Goal: Contribute content: Contribute content

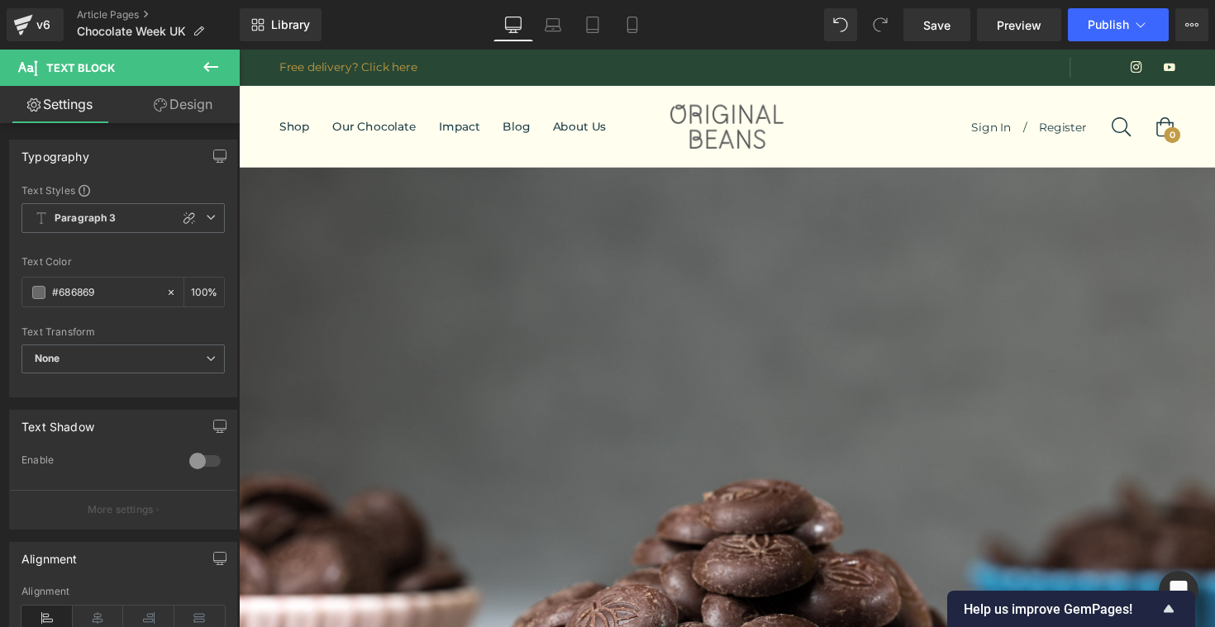
click at [26, 22] on icon at bounding box center [23, 24] width 20 height 41
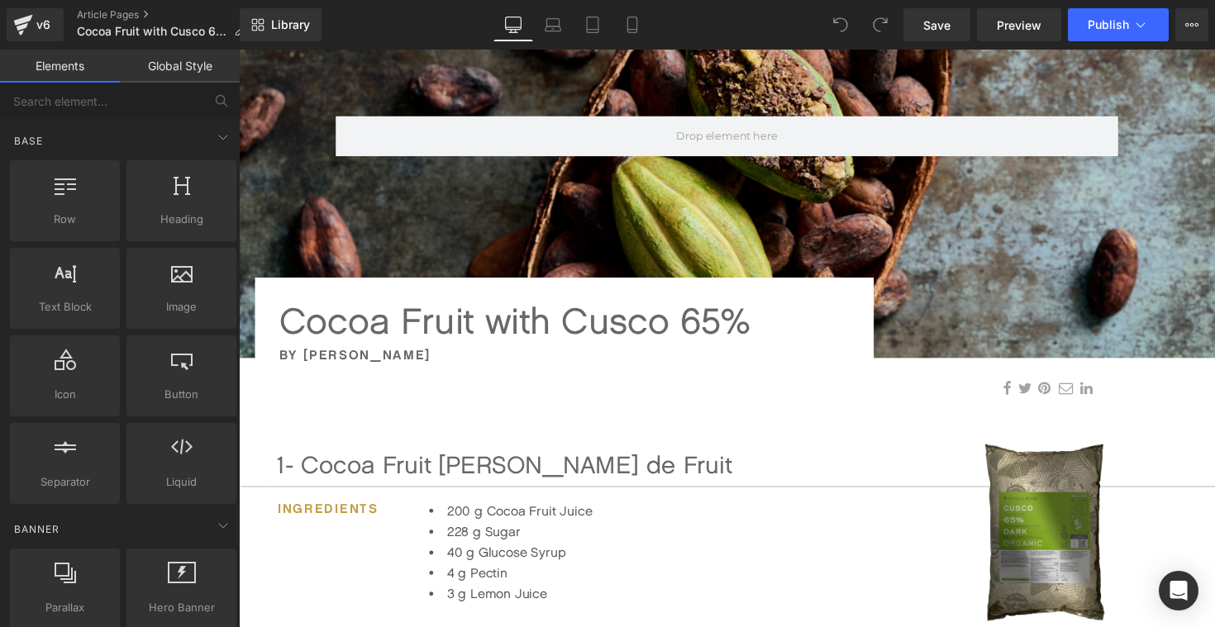
scroll to position [288, 0]
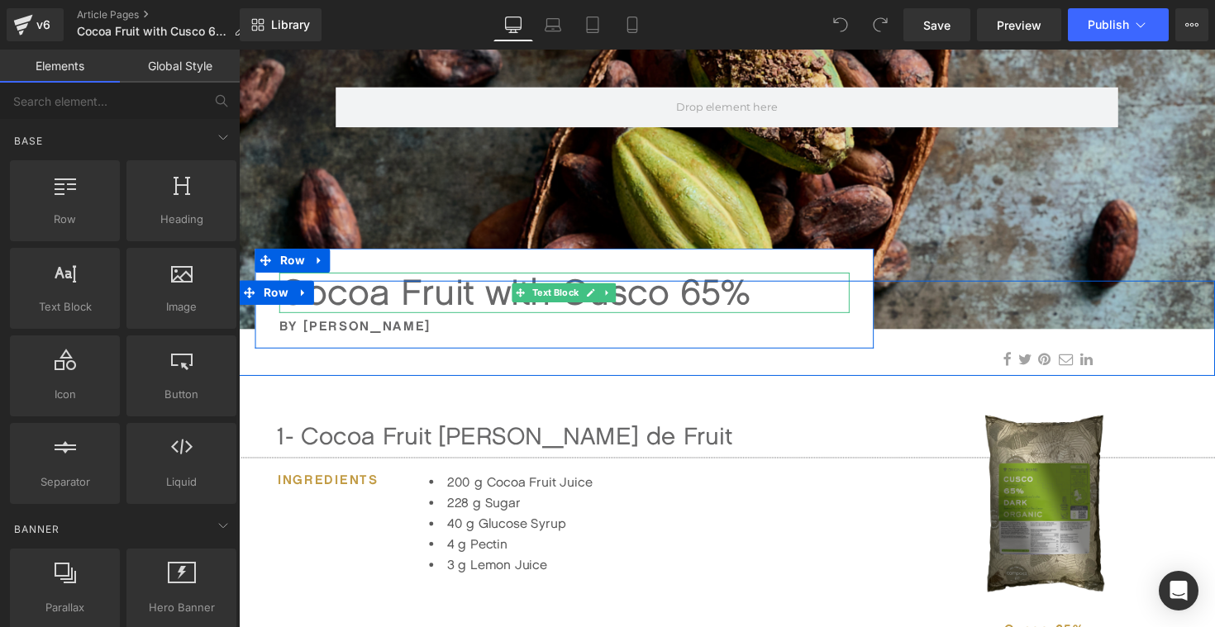
click at [372, 308] on div "Cocoa Fruit with Cusco 65%" at bounding box center [572, 298] width 584 height 41
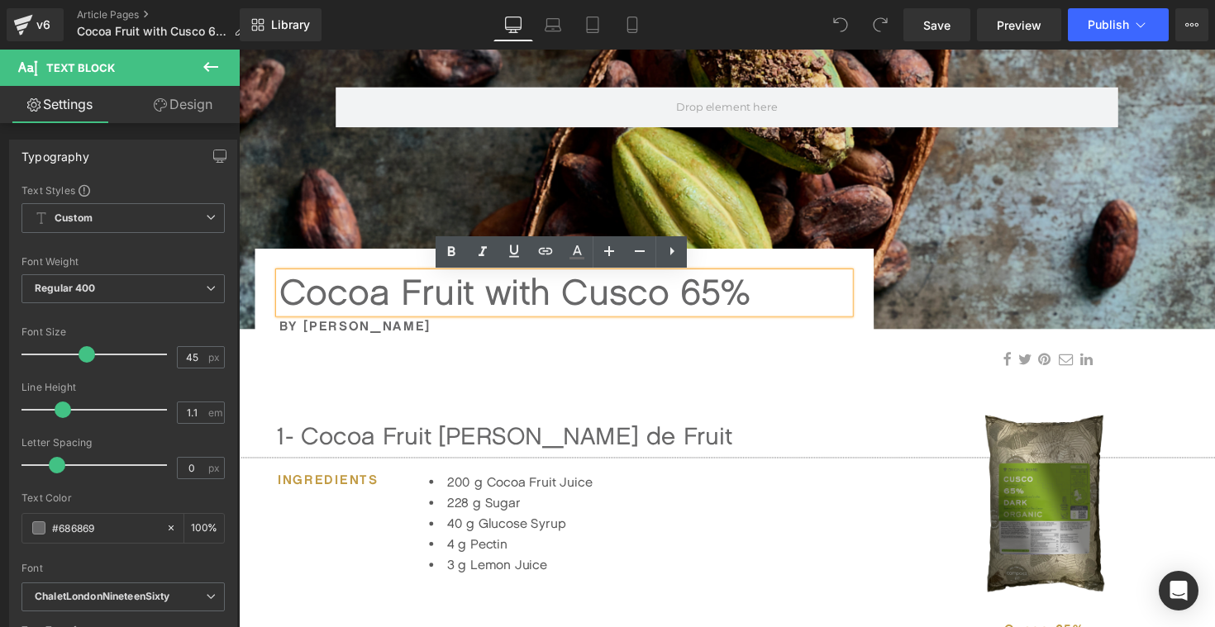
click at [393, 297] on div "Cocoa Fruit with Cusco 65%" at bounding box center [572, 298] width 584 height 41
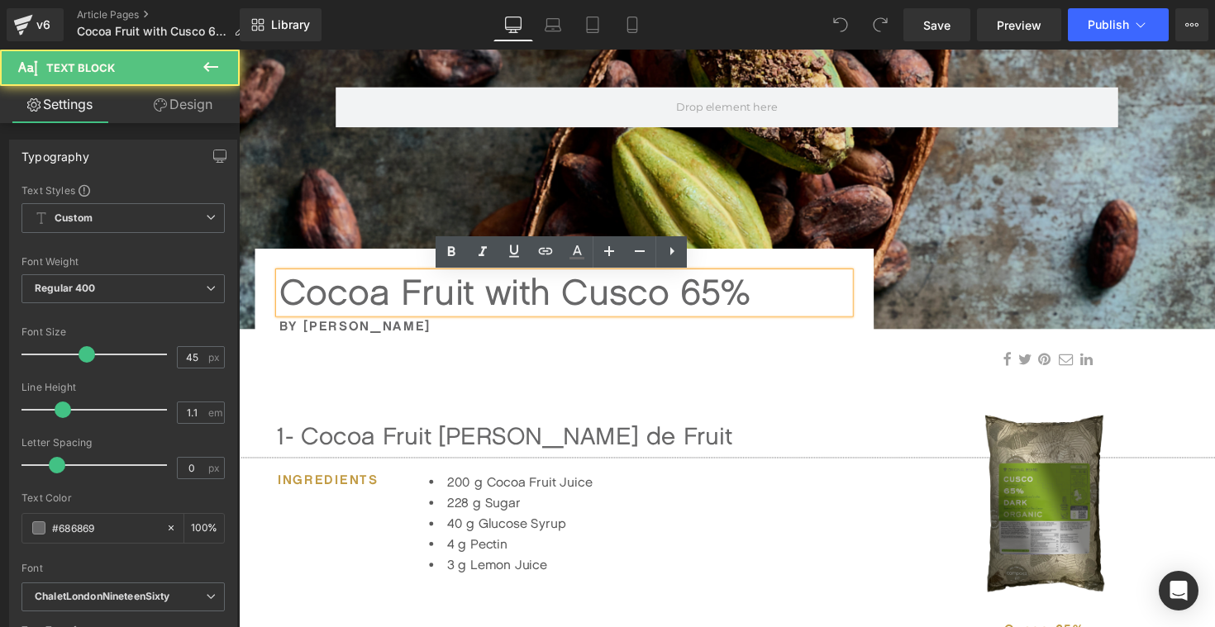
click at [288, 297] on div "Cocoa Fruit with Cusco 65%" at bounding box center [572, 298] width 584 height 41
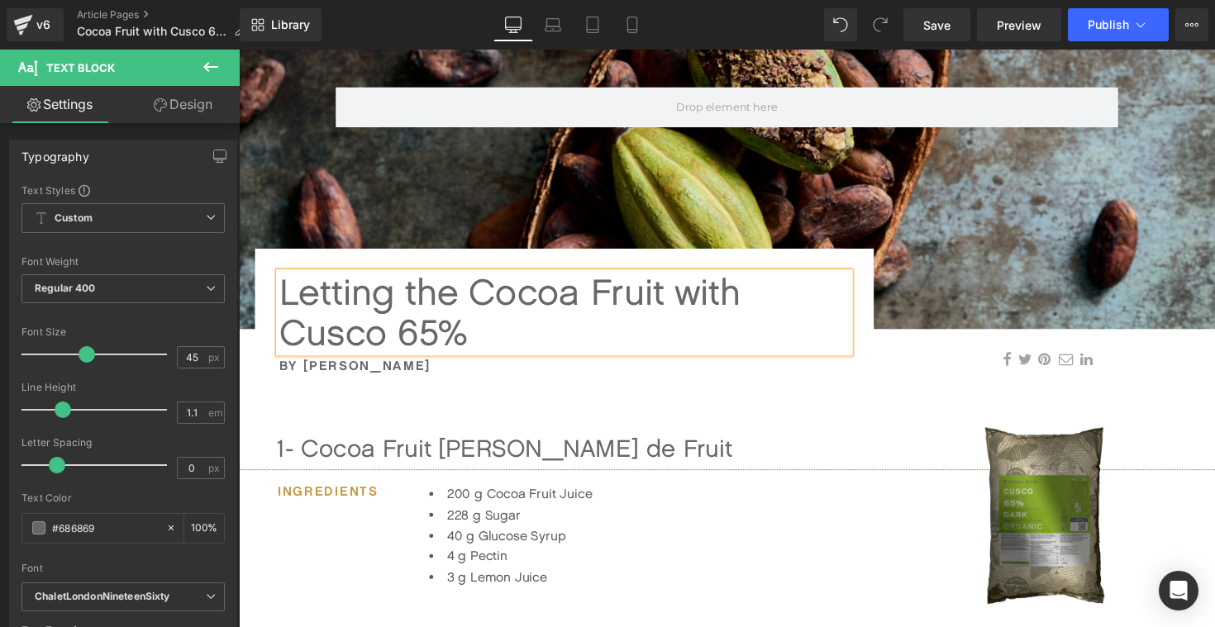
click at [717, 305] on div "Letting the Cocoa Fruit with Cusco 65%" at bounding box center [572, 319] width 584 height 82
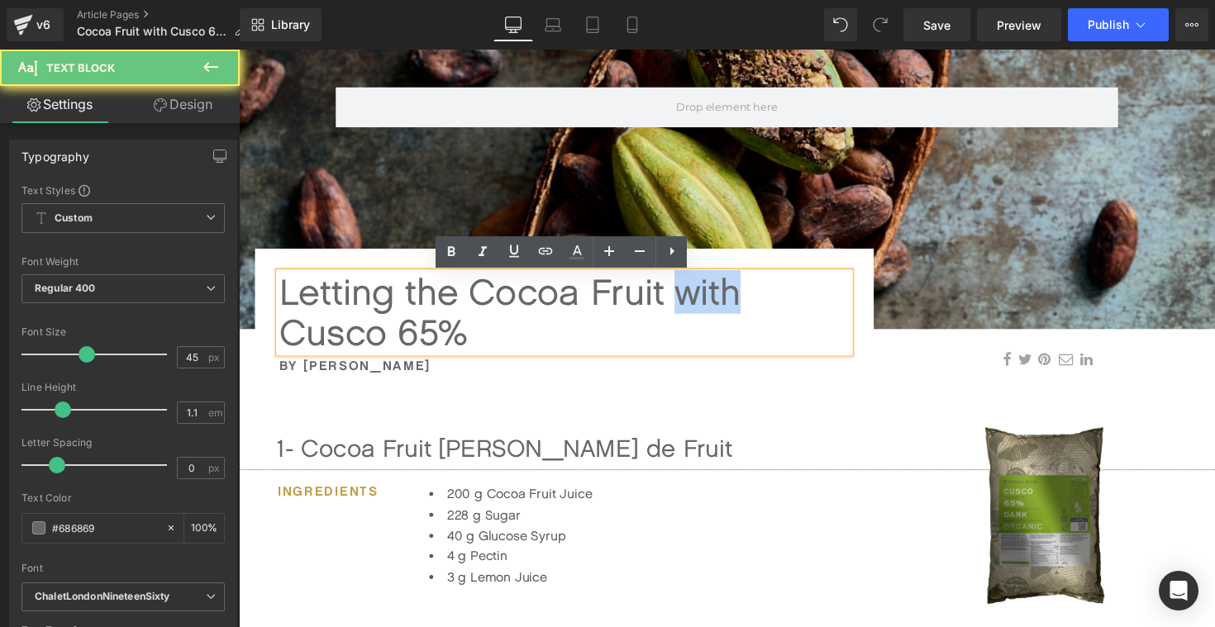
click at [717, 305] on div "Letting the Cocoa Fruit with Cusco 65%" at bounding box center [572, 319] width 584 height 82
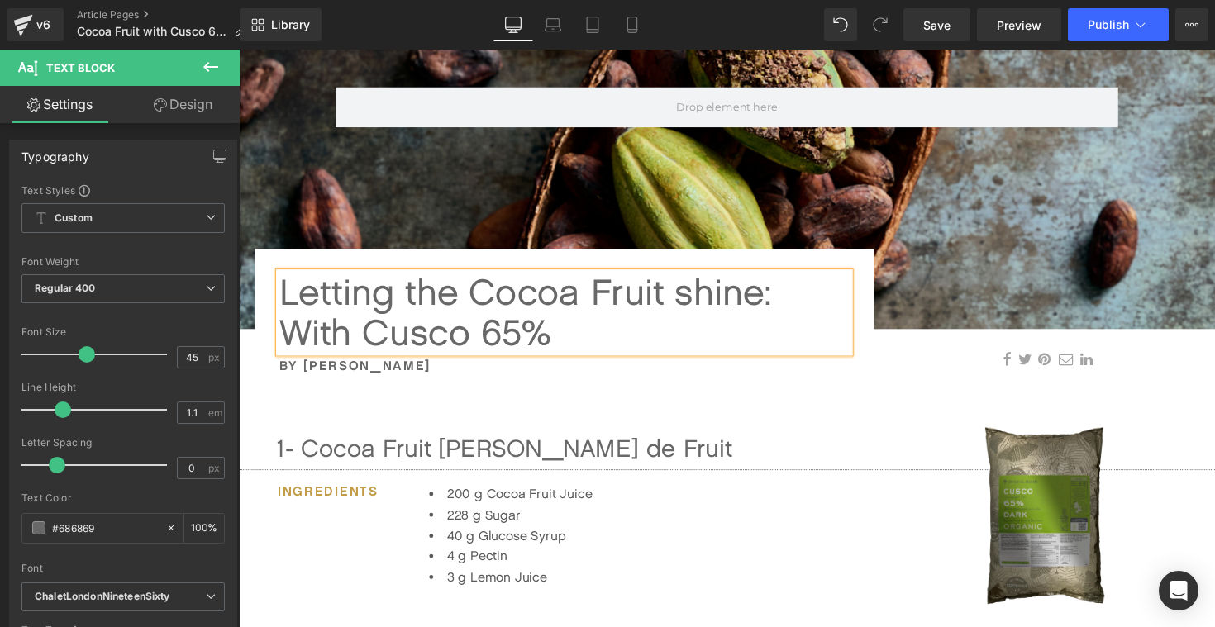
click at [369, 345] on div "Letting the Cocoa Fruit shine: With Cusco 65%" at bounding box center [572, 319] width 584 height 82
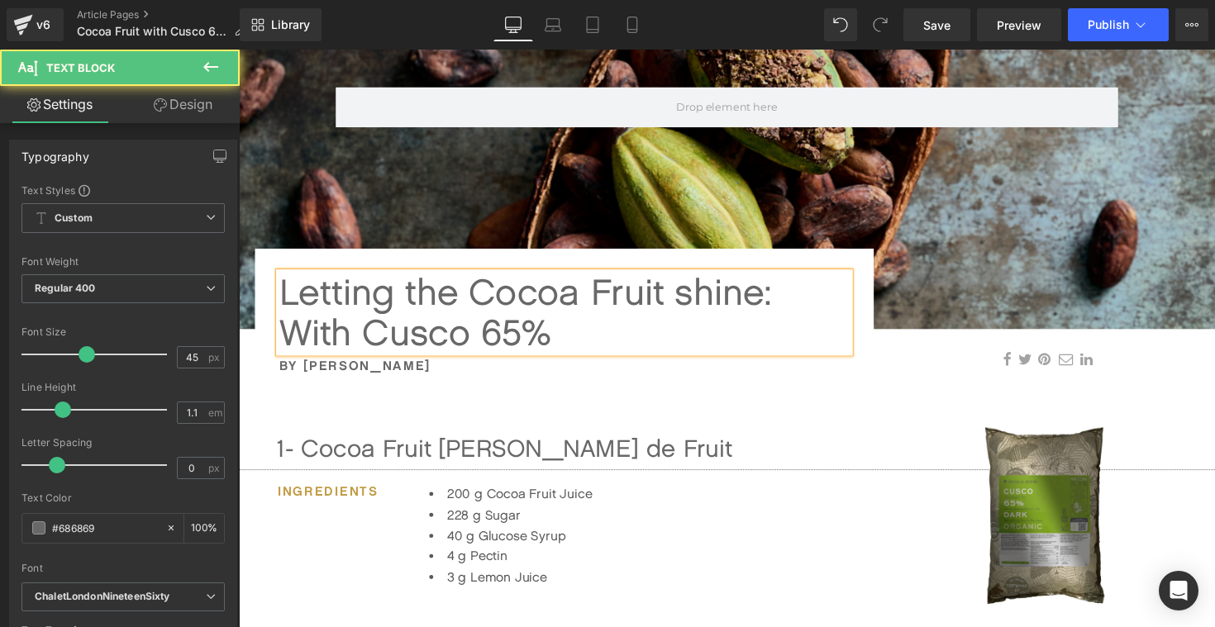
click at [297, 340] on div "Letting the Cocoa Fruit shine: With Cusco 65%" at bounding box center [572, 319] width 584 height 82
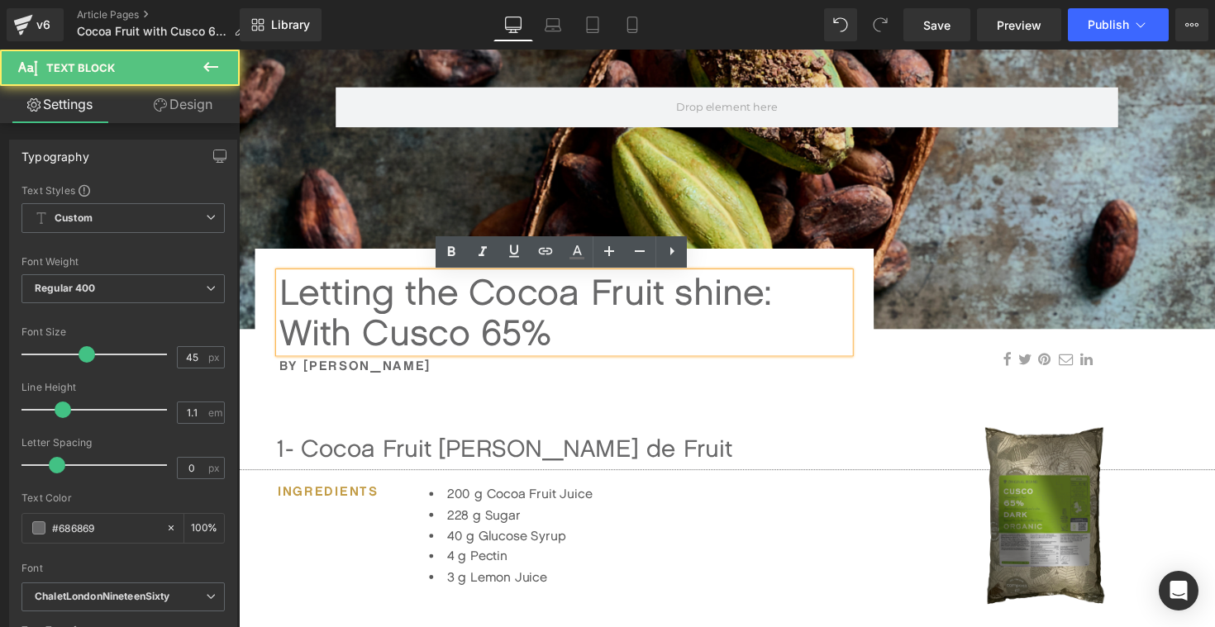
click at [317, 344] on div "Letting the Cocoa Fruit shine: With Cusco 65%" at bounding box center [572, 319] width 584 height 82
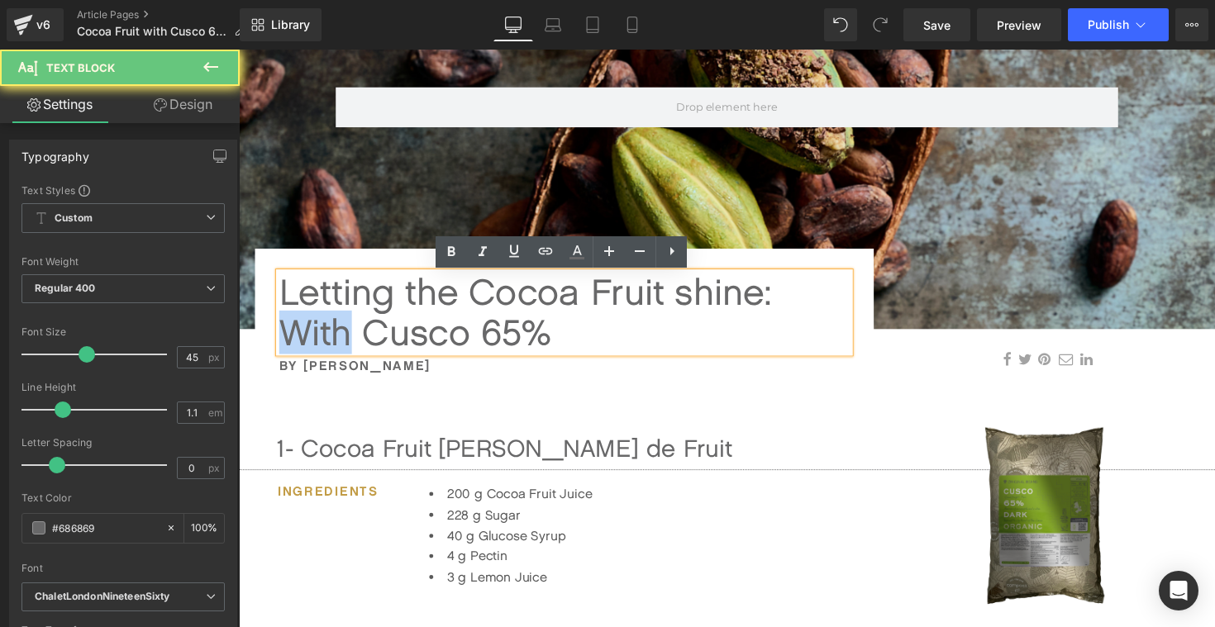
click at [317, 344] on div "Letting the Cocoa Fruit shine: With Cusco 65%" at bounding box center [572, 319] width 584 height 82
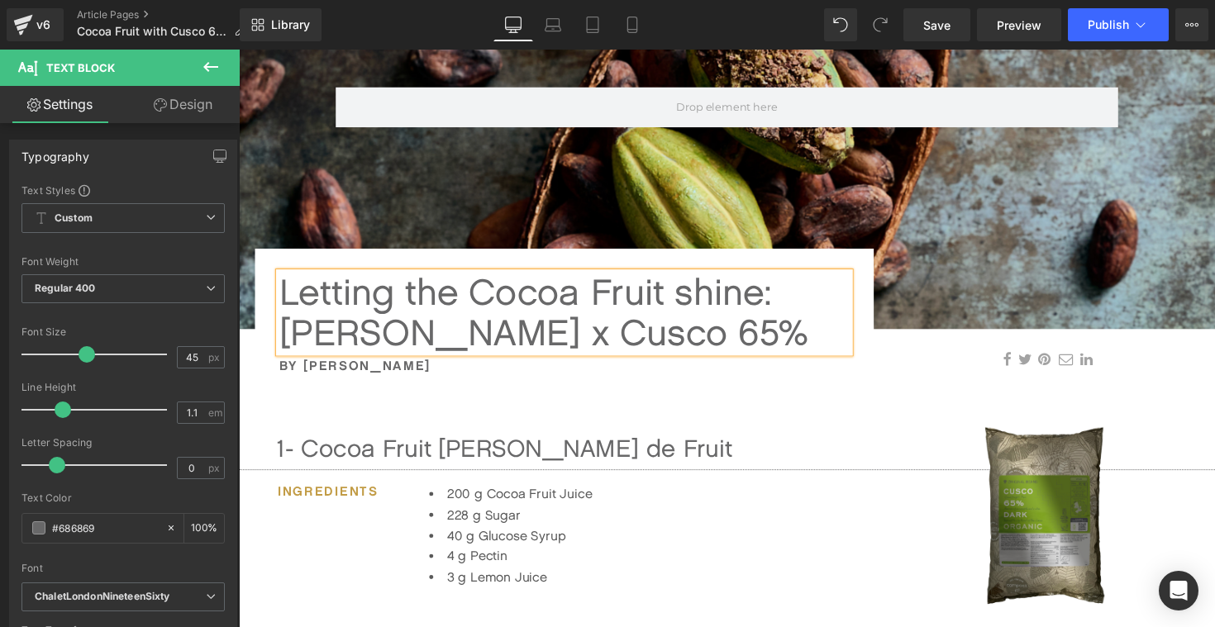
click at [512, 295] on div "Letting the Cocoa Fruit shine: Desiree Nieder x Cusco 65%" at bounding box center [572, 319] width 584 height 82
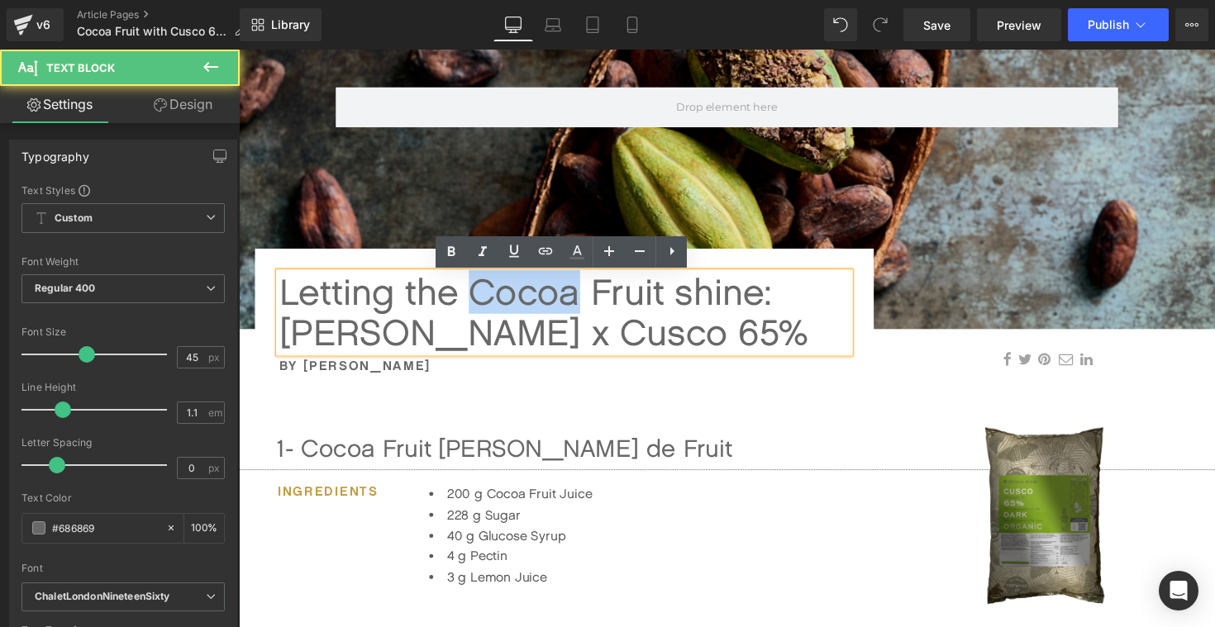
click at [512, 295] on div "Letting the Cocoa Fruit shine: Desiree Nieder x Cusco 65%" at bounding box center [572, 319] width 584 height 82
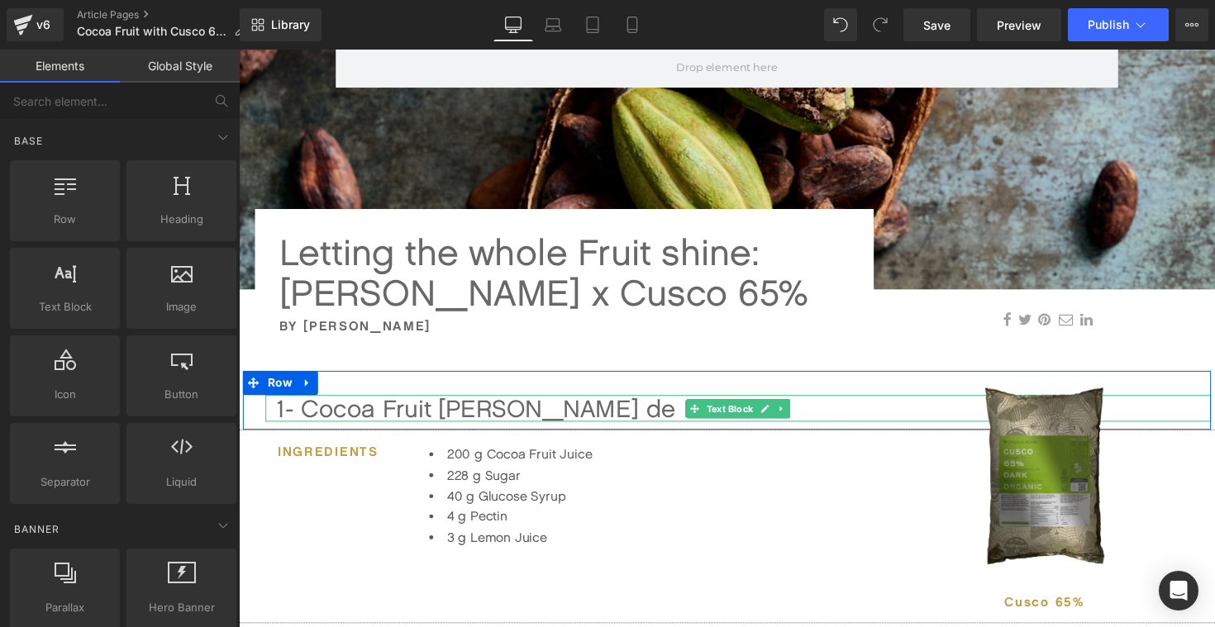
scroll to position [331, 0]
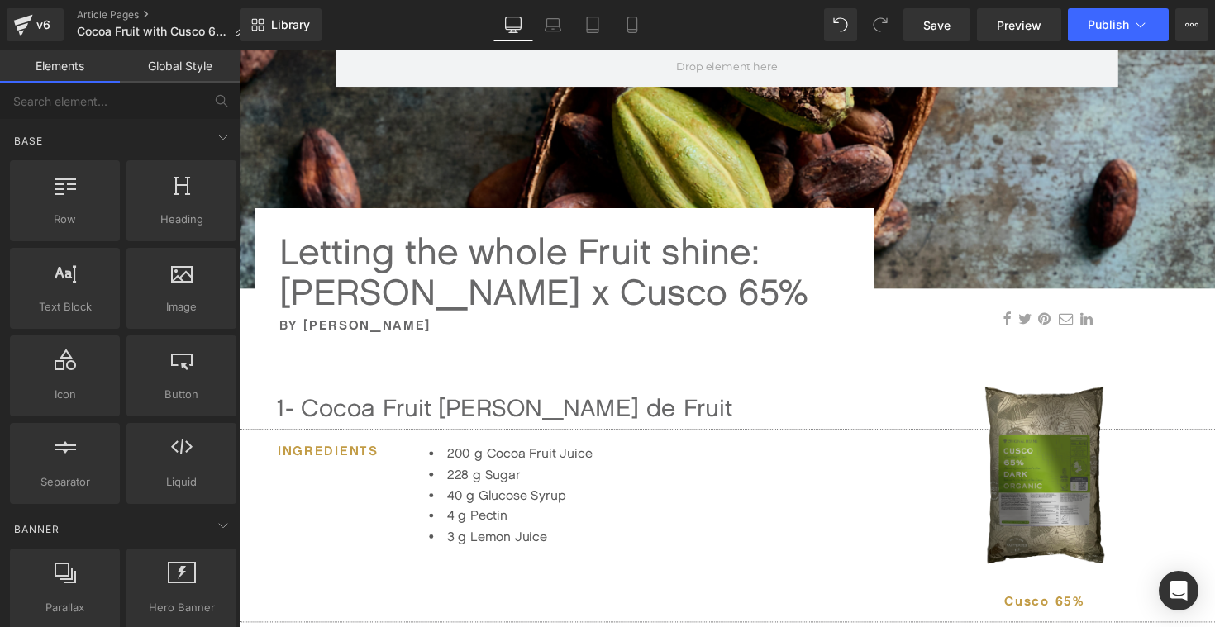
click at [293, 416] on div "1- Cocoa Fruit Pâte de Fruit" at bounding box center [756, 415] width 957 height 27
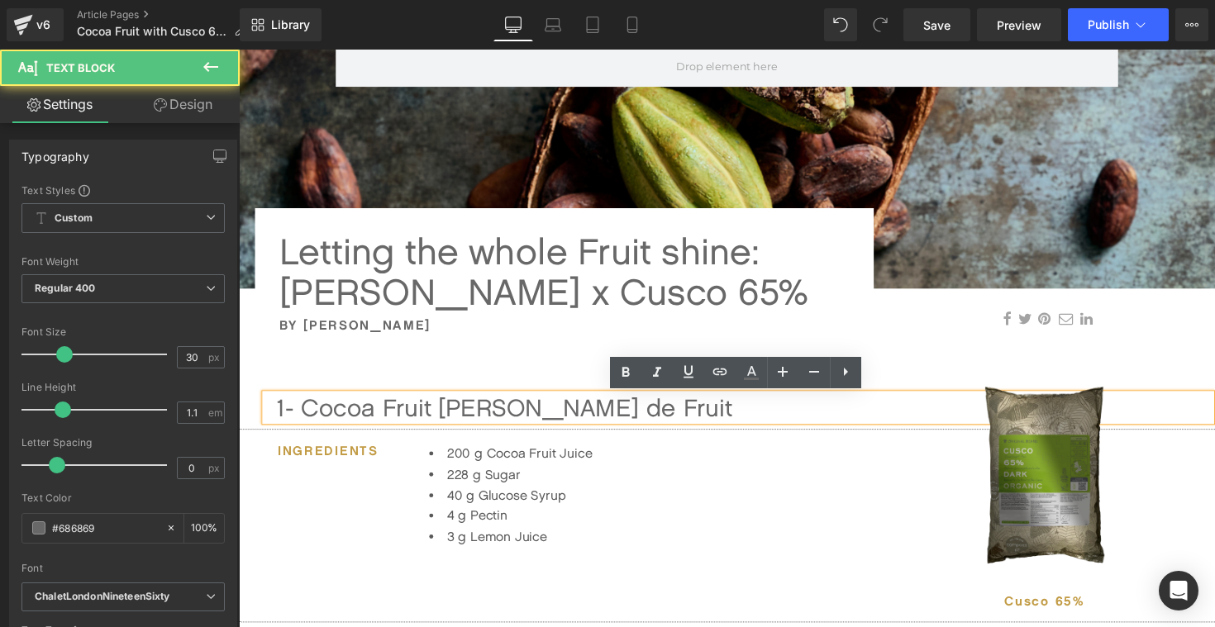
click at [293, 416] on div "1- Cocoa Fruit Pâte de Fruit" at bounding box center [756, 415] width 957 height 27
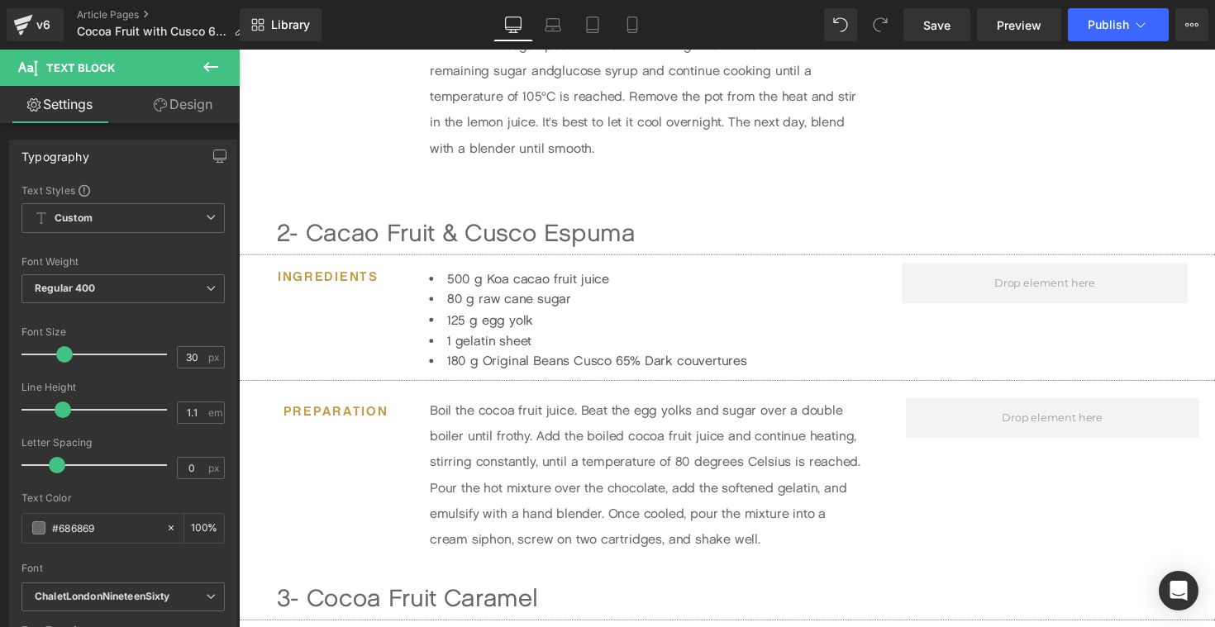
scroll to position [976, 0]
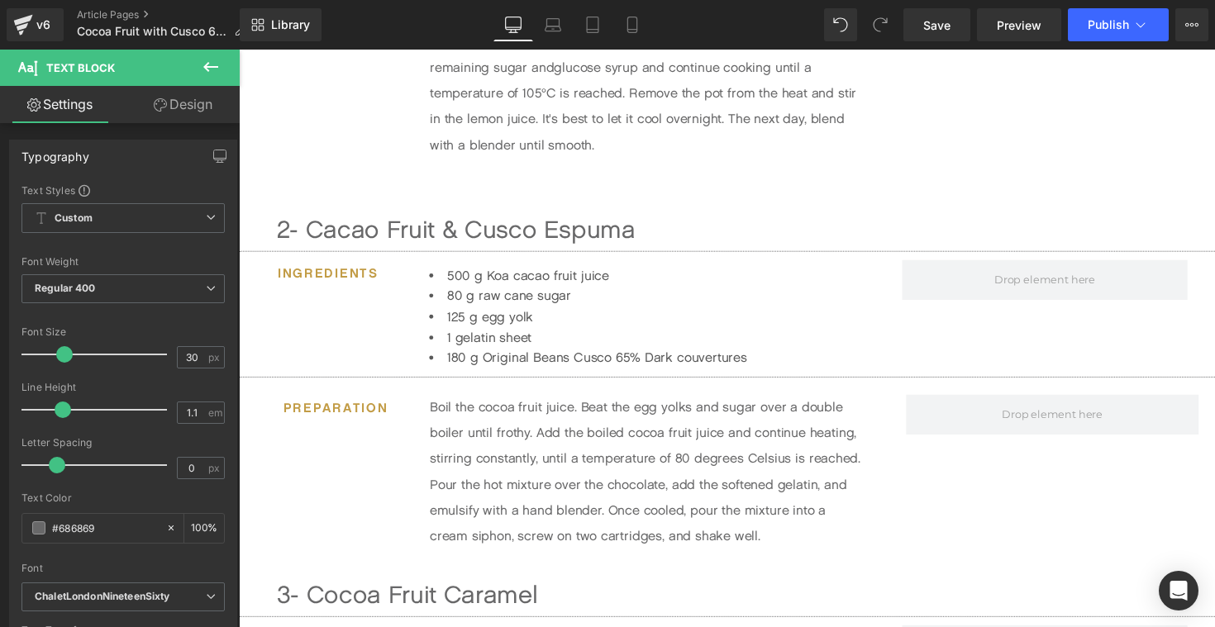
click at [292, 228] on div "2- Cacao Fruit & Cusco Espuma" at bounding box center [756, 234] width 957 height 27
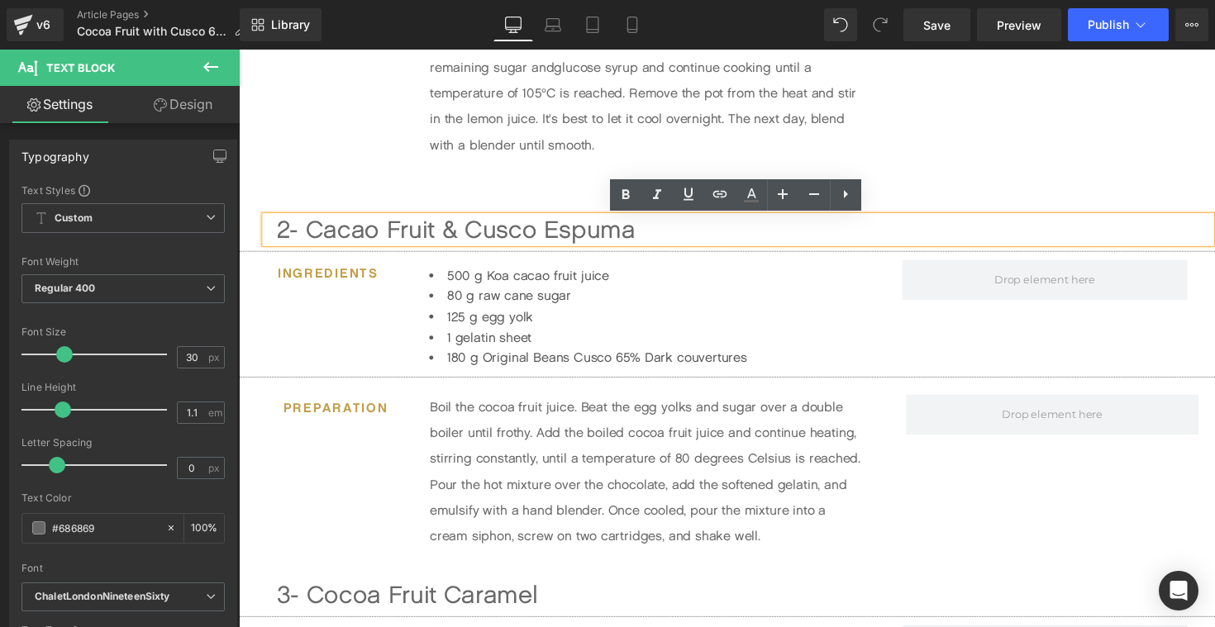
click at [297, 234] on div "2- Cacao Fruit & Cusco Espuma" at bounding box center [756, 234] width 957 height 27
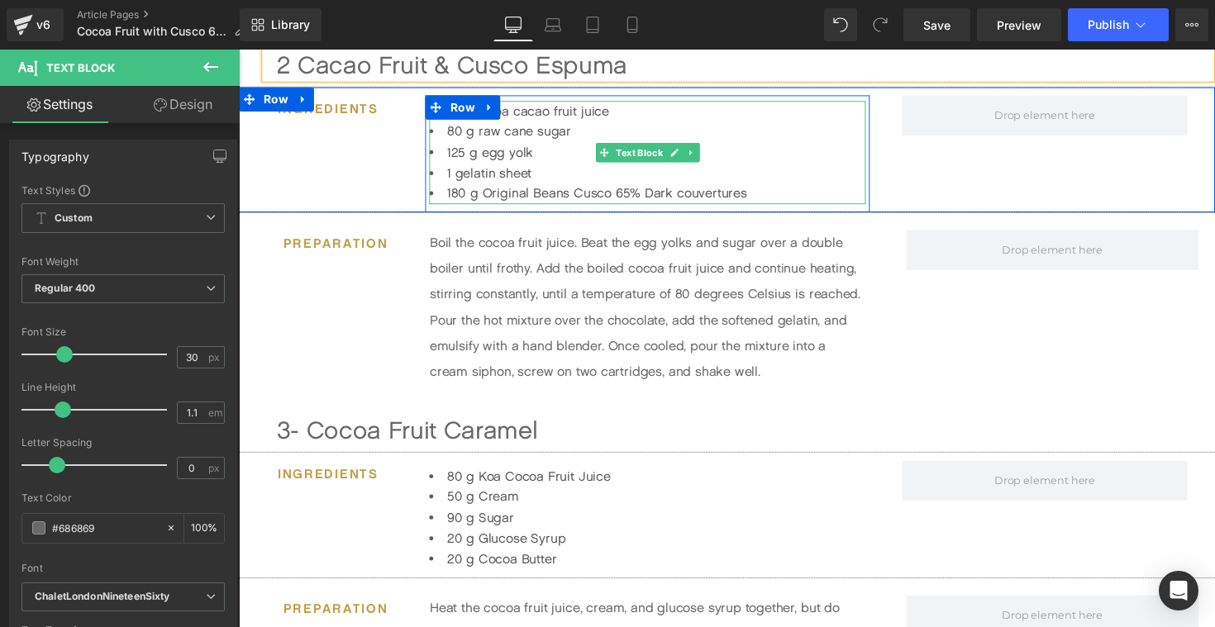
scroll to position [1159, 0]
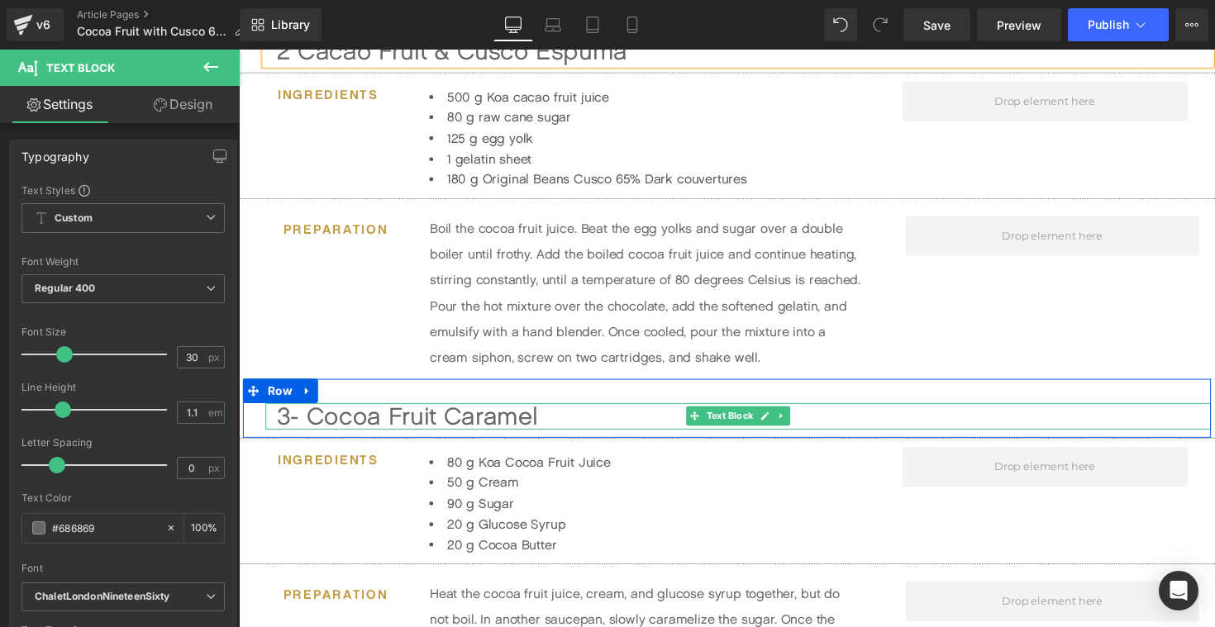
click at [296, 422] on div "3- Cocoa Fruit Caramel" at bounding box center [756, 425] width 957 height 27
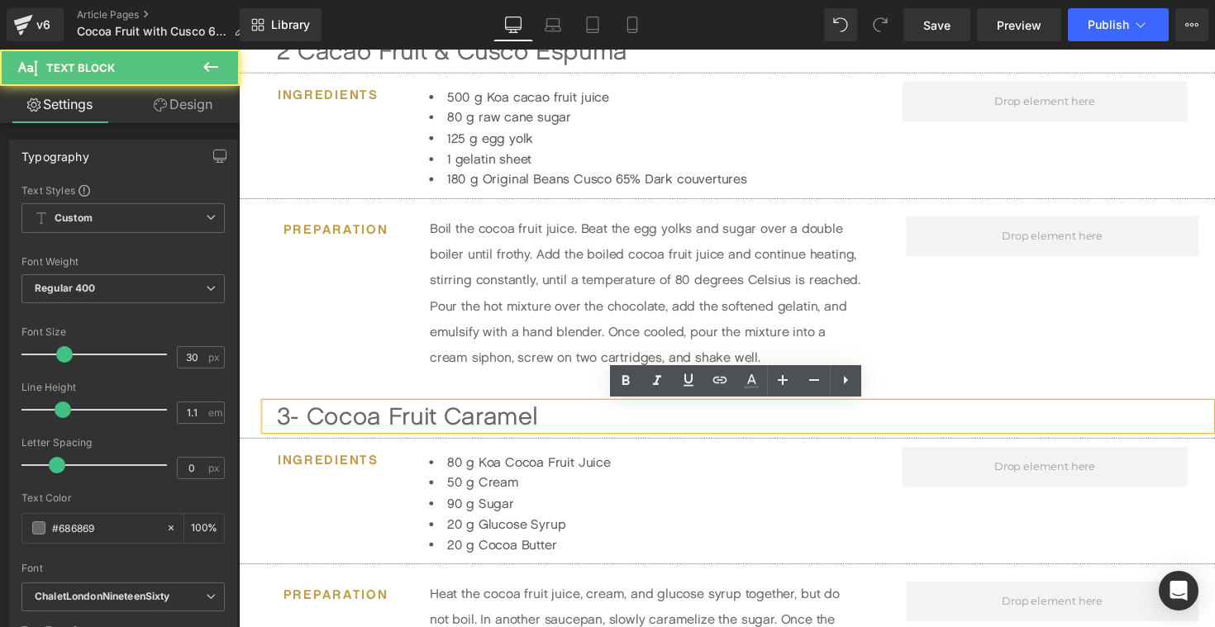
click at [297, 429] on div "3- Cocoa Fruit Caramel" at bounding box center [756, 425] width 957 height 27
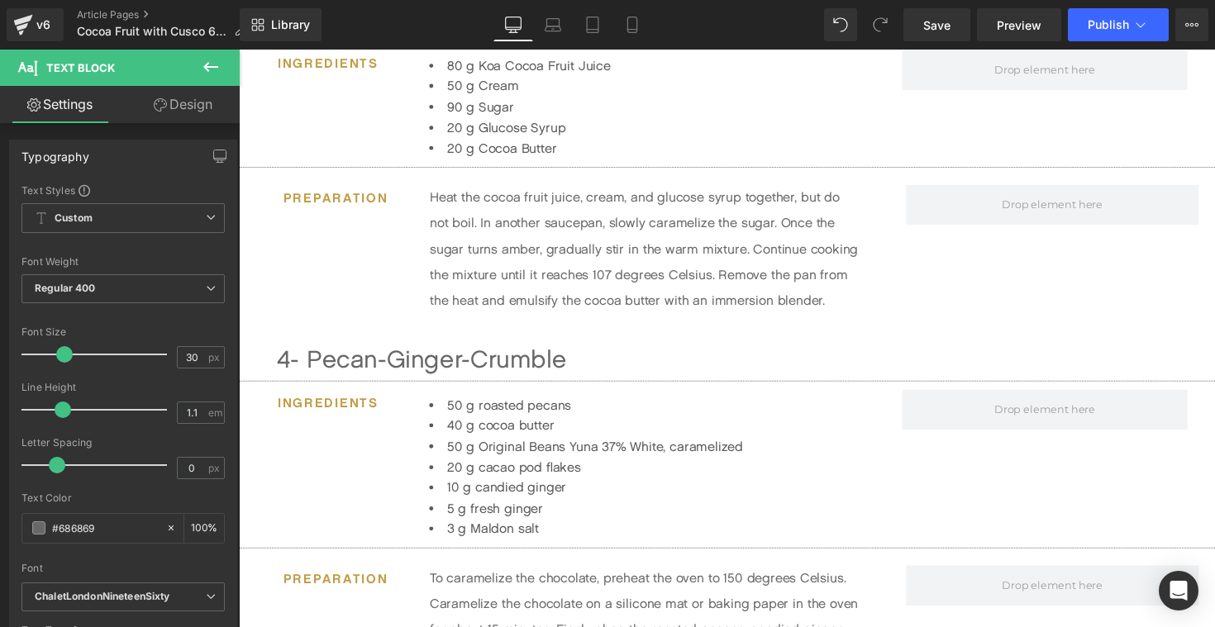
scroll to position [1597, 0]
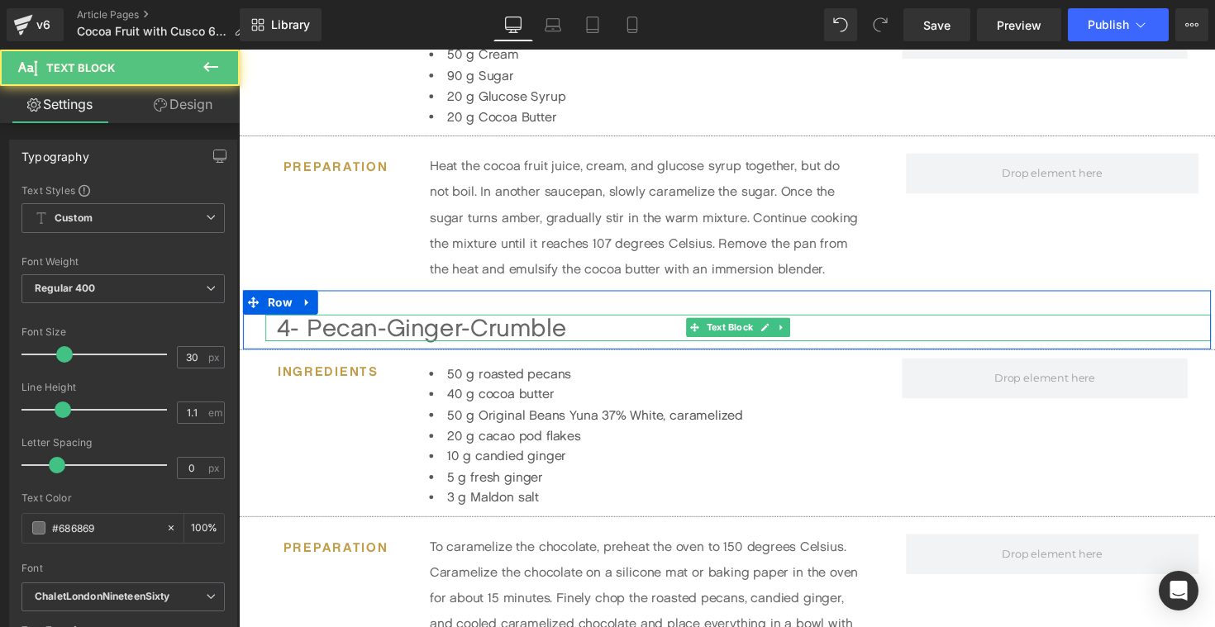
click at [299, 339] on div "4- Pecan-Ginger-Crumble" at bounding box center [756, 334] width 957 height 27
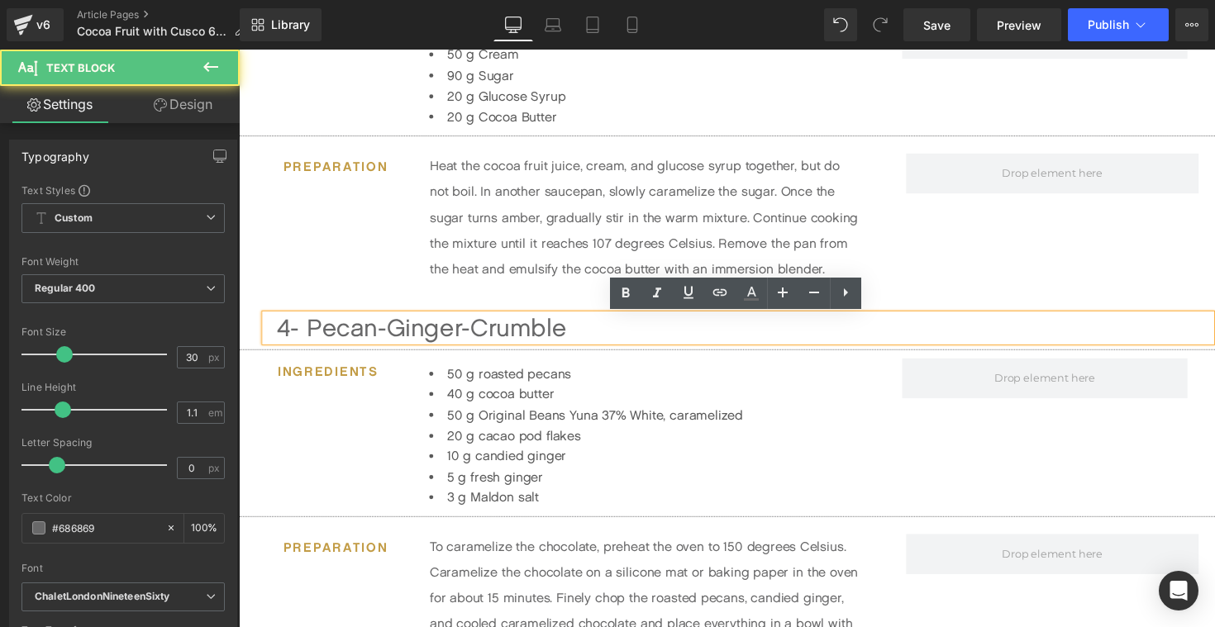
click at [297, 340] on div "4- Pecan-Ginger-Crumble" at bounding box center [756, 334] width 957 height 27
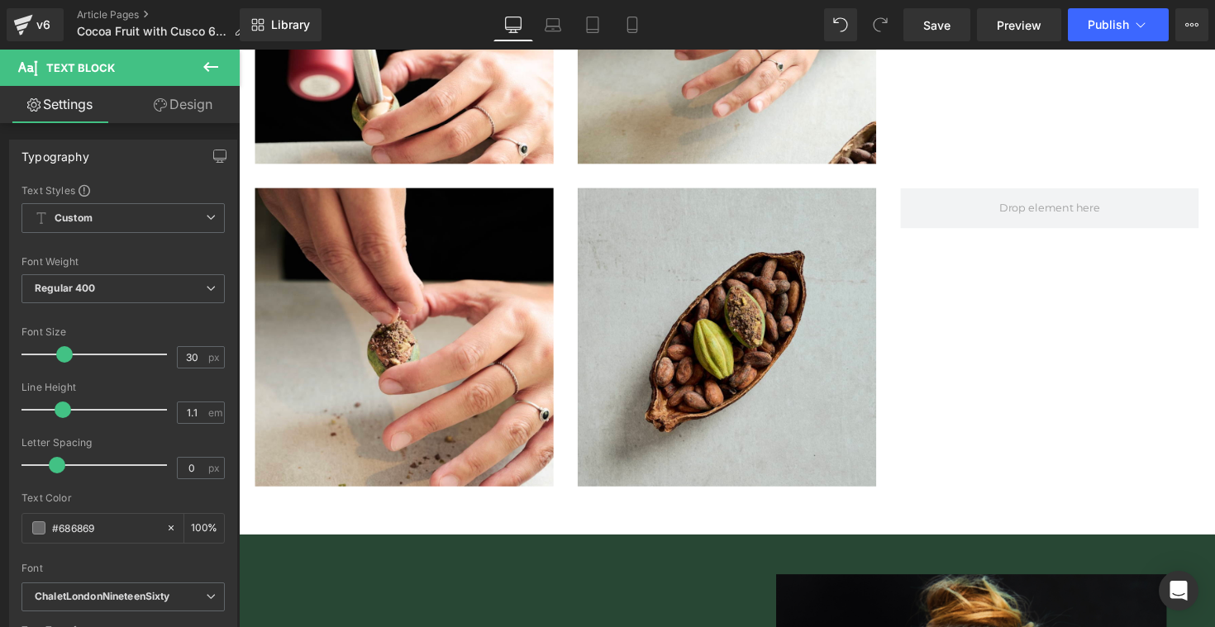
scroll to position [2788, 0]
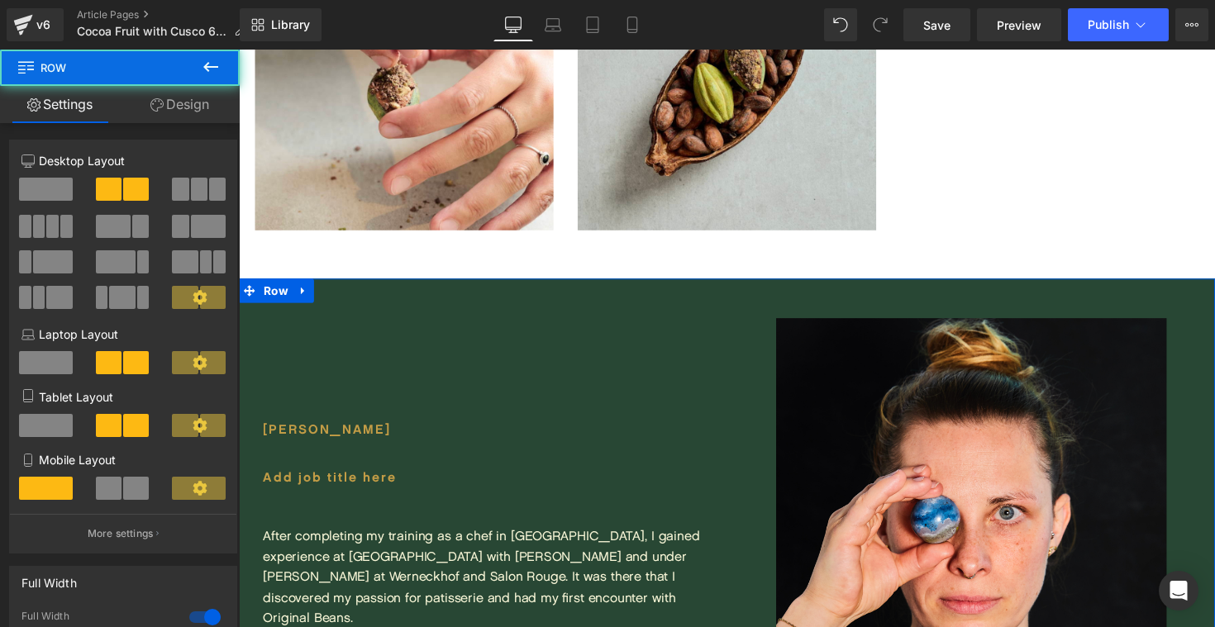
click at [386, 312] on div "Desiree Nieder Heading Add job title here Heading After completing my training …" at bounding box center [489, 597] width 500 height 626
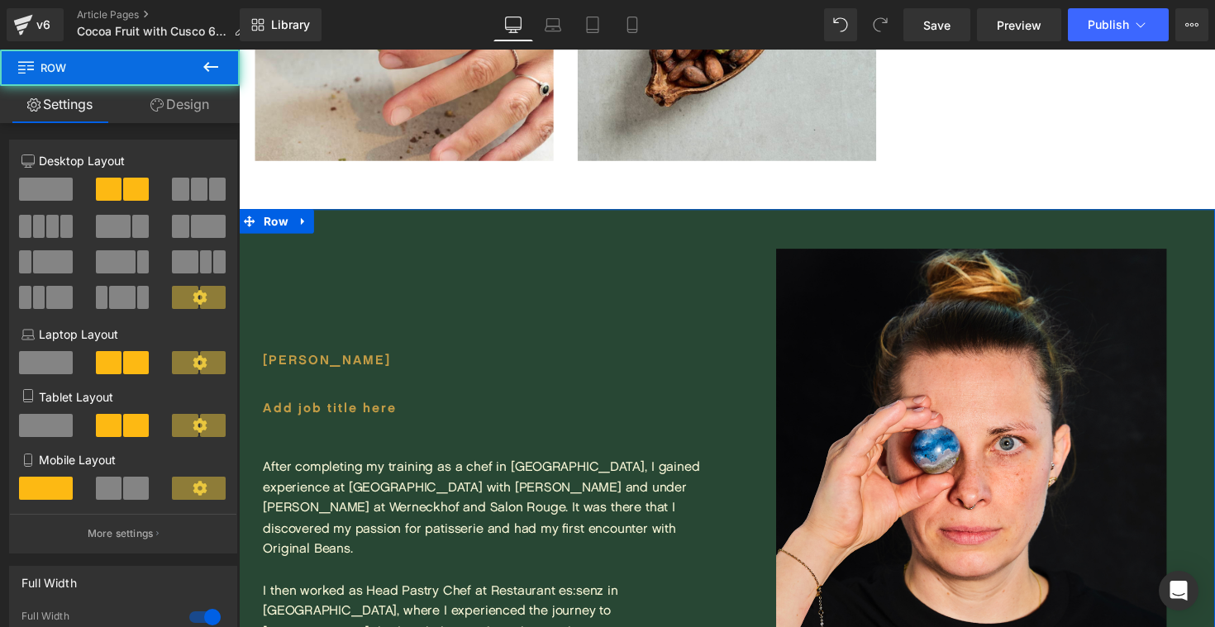
scroll to position [2869, 0]
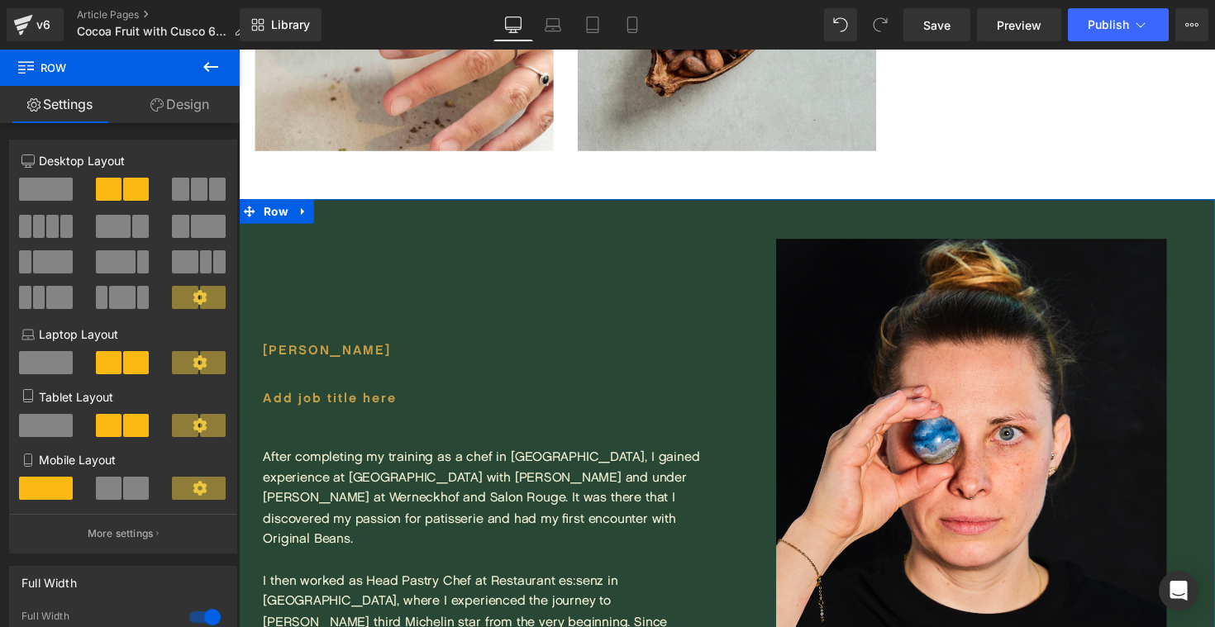
click at [307, 340] on div "Desiree Nieder Heading Add job title here Heading After completing my training …" at bounding box center [489, 516] width 500 height 626
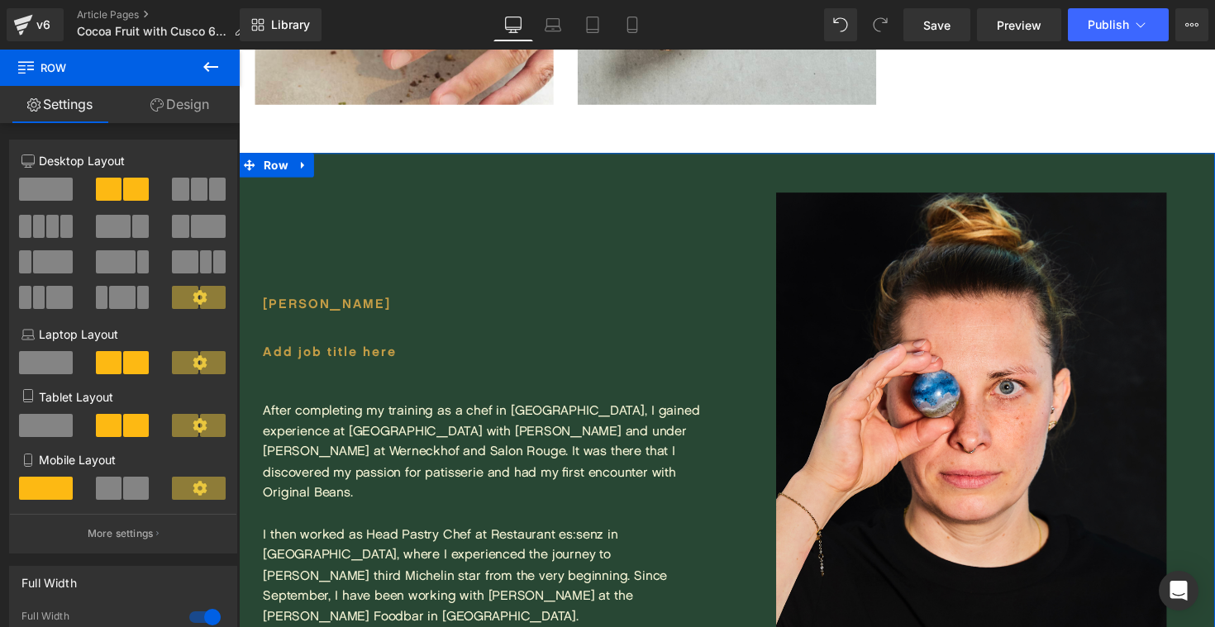
scroll to position [2920, 0]
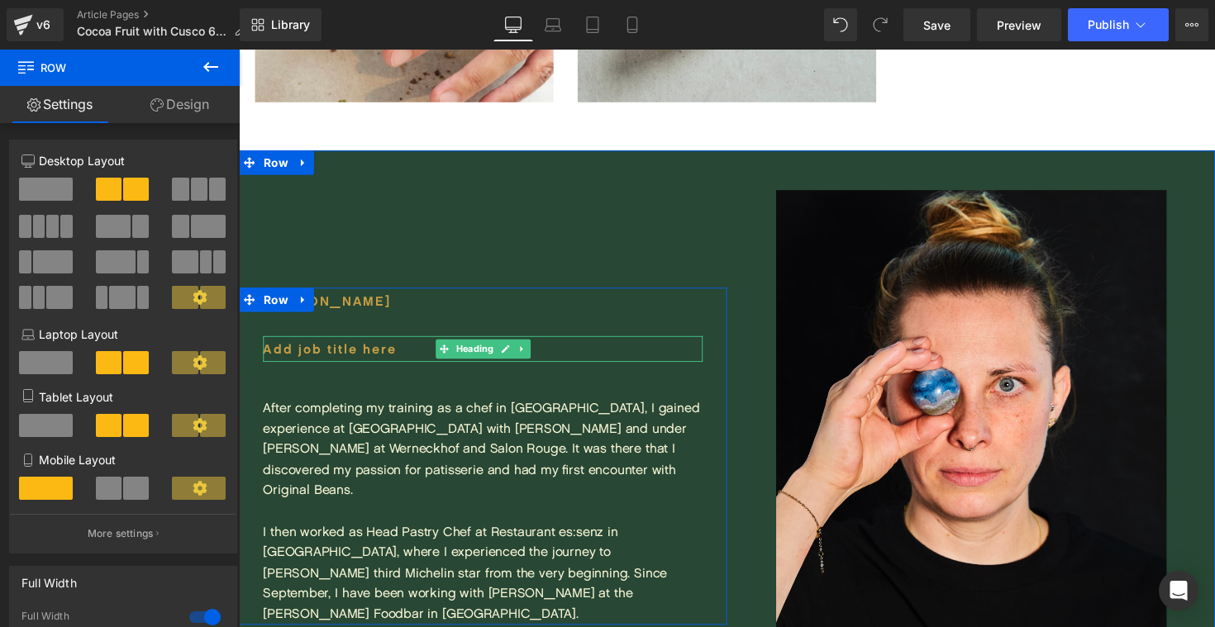
click at [321, 369] on h1 "Add job title here" at bounding box center [489, 356] width 450 height 26
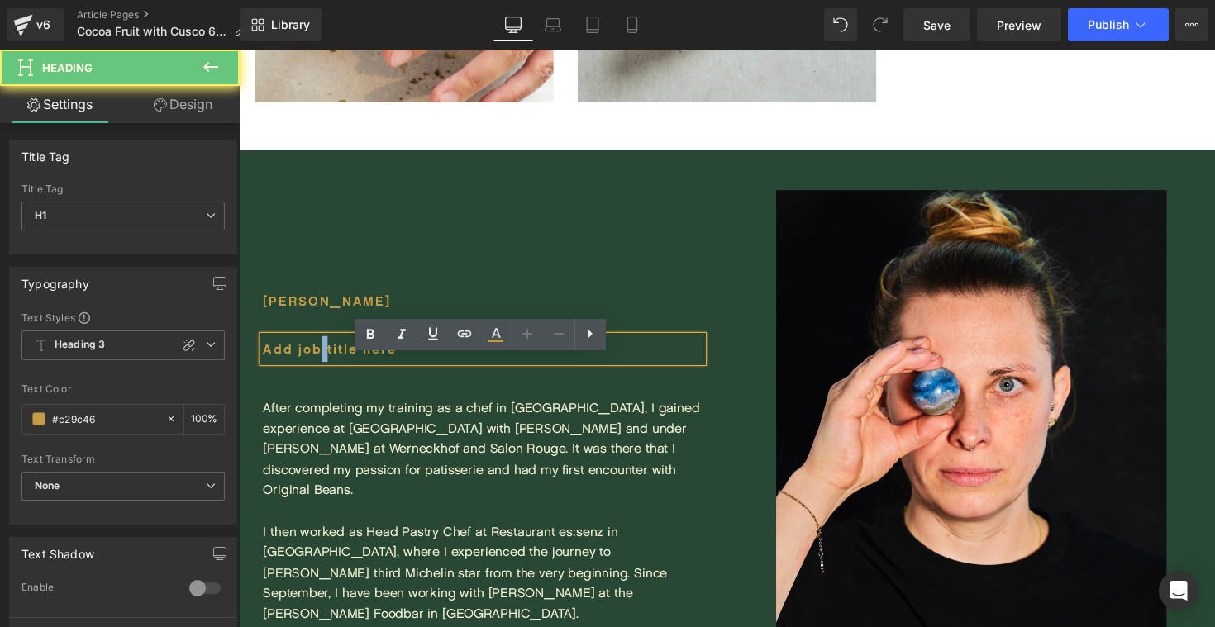
click at [321, 369] on h1 "Add job title here" at bounding box center [489, 356] width 450 height 26
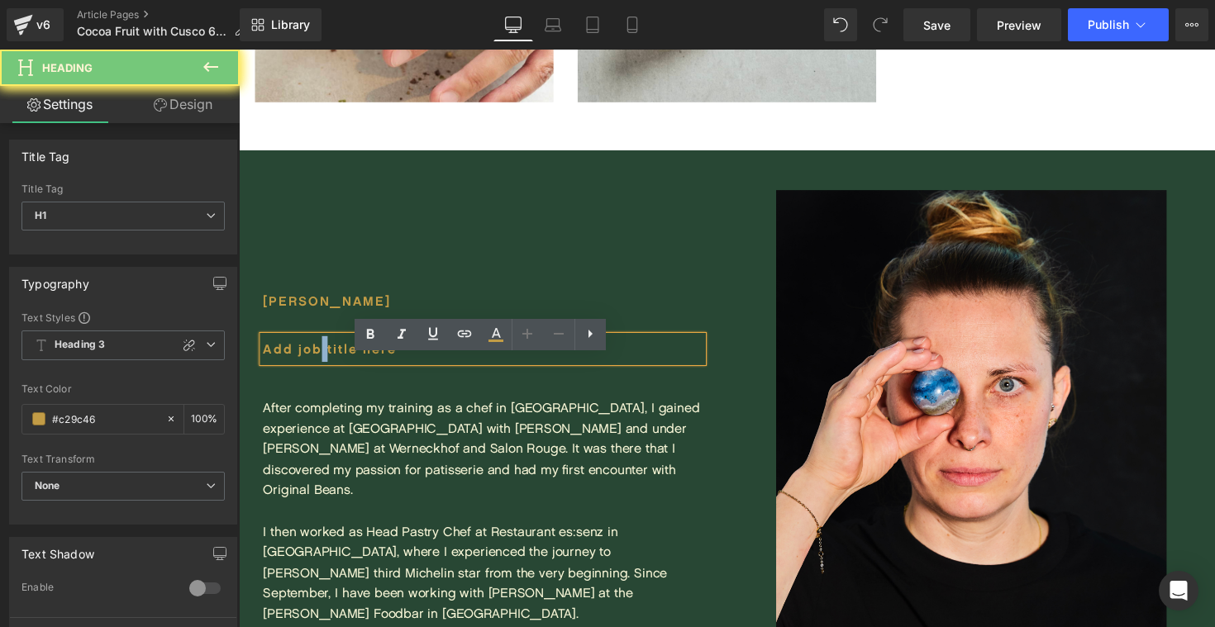
click at [321, 369] on h1 "Add job title here" at bounding box center [489, 356] width 450 height 26
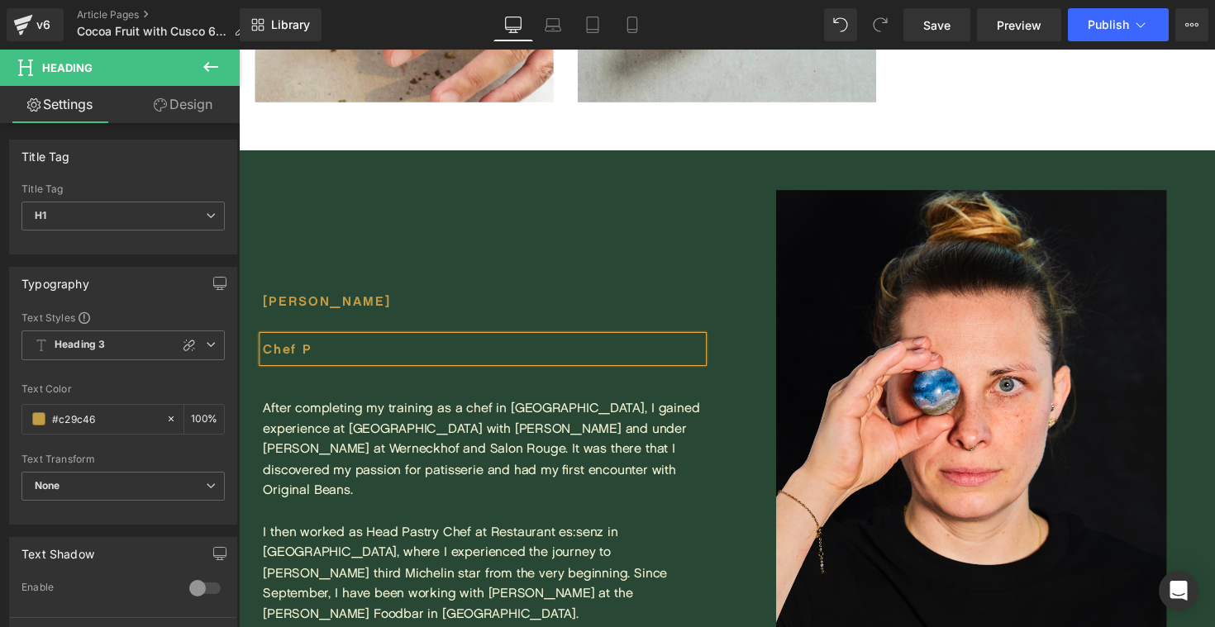
click at [292, 369] on h1 "Chef P" at bounding box center [489, 356] width 450 height 26
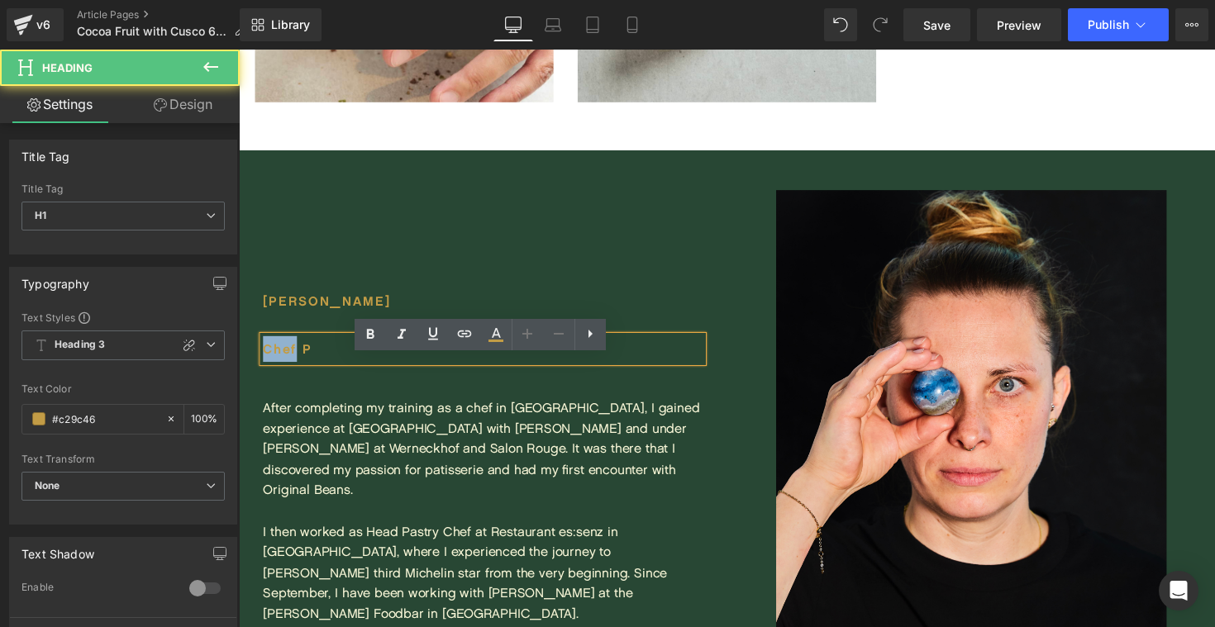
click at [292, 369] on h1 "Chef P" at bounding box center [489, 356] width 450 height 26
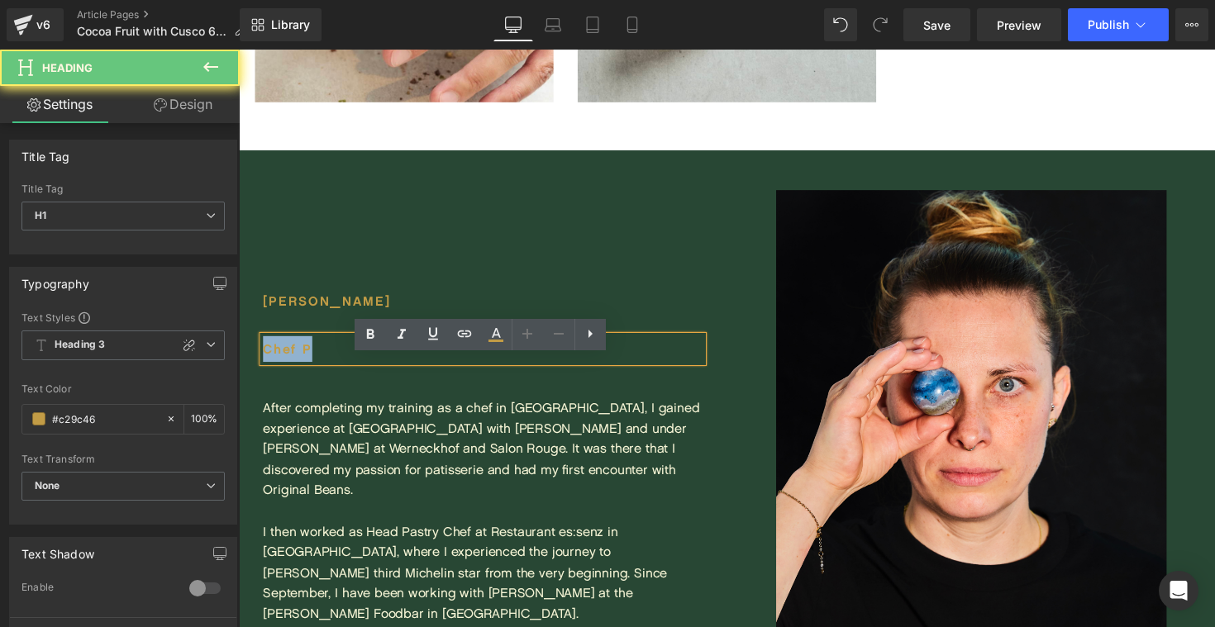
click at [292, 369] on h1 "Chef P" at bounding box center [489, 356] width 450 height 26
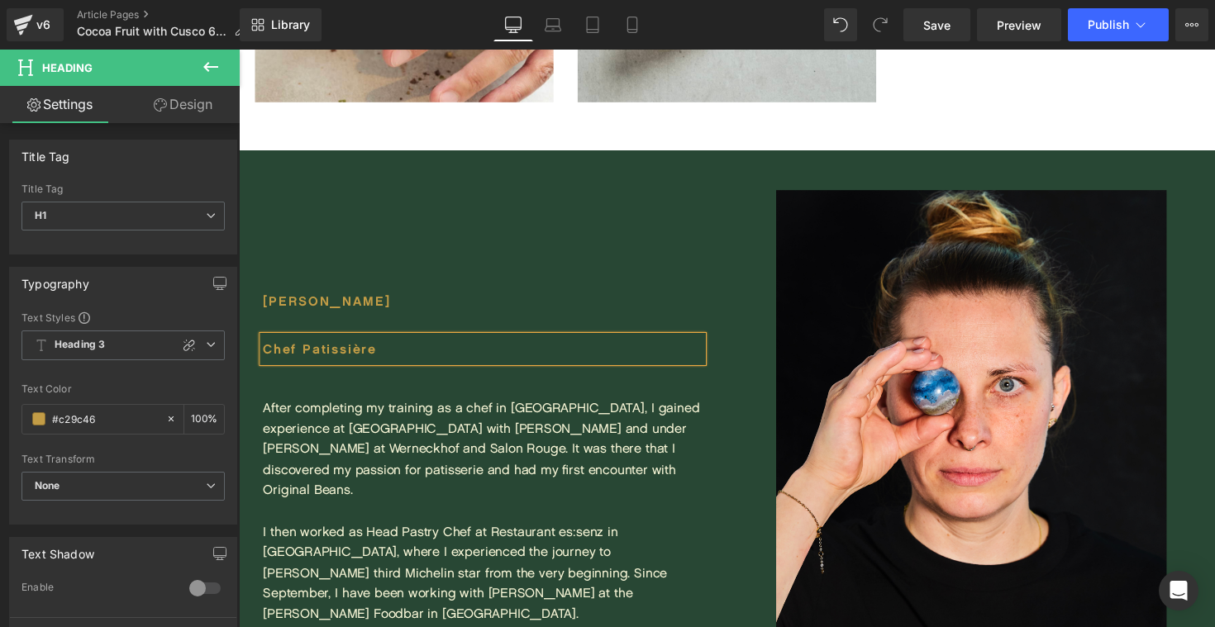
click at [613, 257] on div "Desiree Nieder Heading Chef Patissière Heading After completing my training as …" at bounding box center [489, 466] width 500 height 626
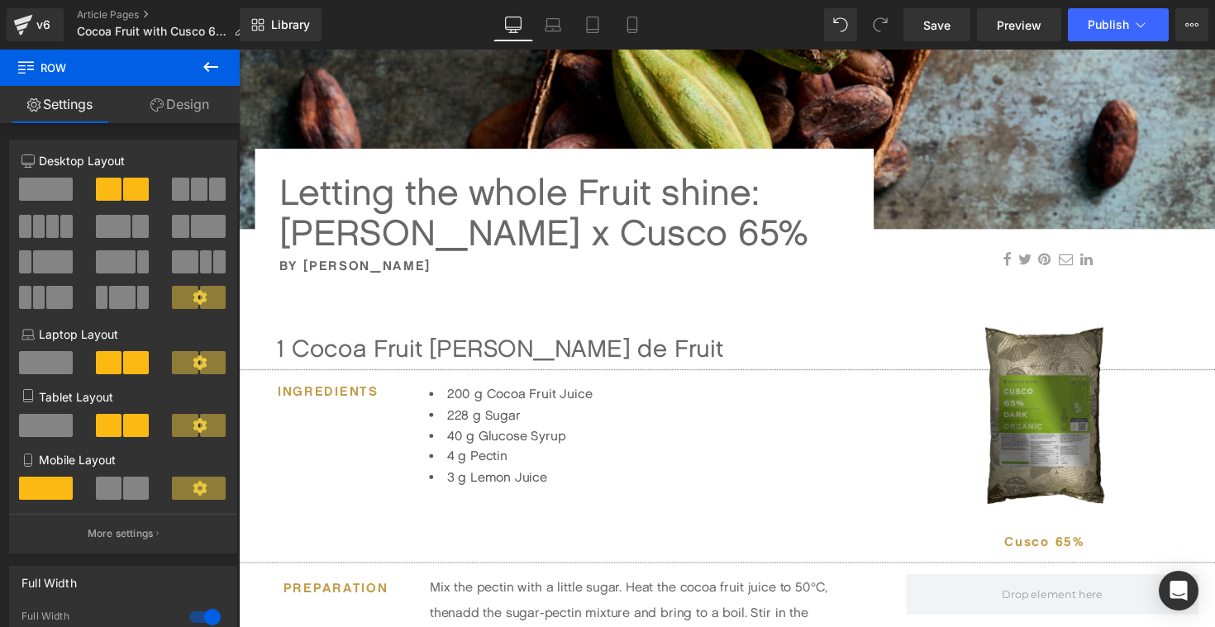
scroll to position [388, 0]
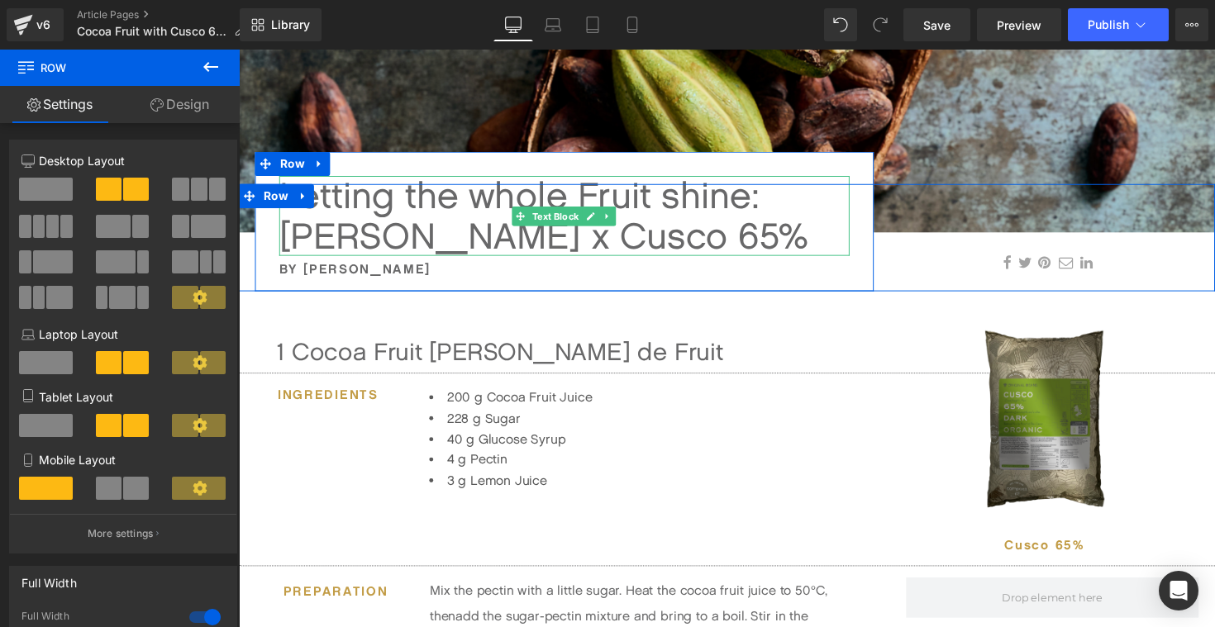
click at [722, 197] on div "Letting the whole Fruit shine: Desiree Nieder x Cusco 65%" at bounding box center [572, 220] width 584 height 82
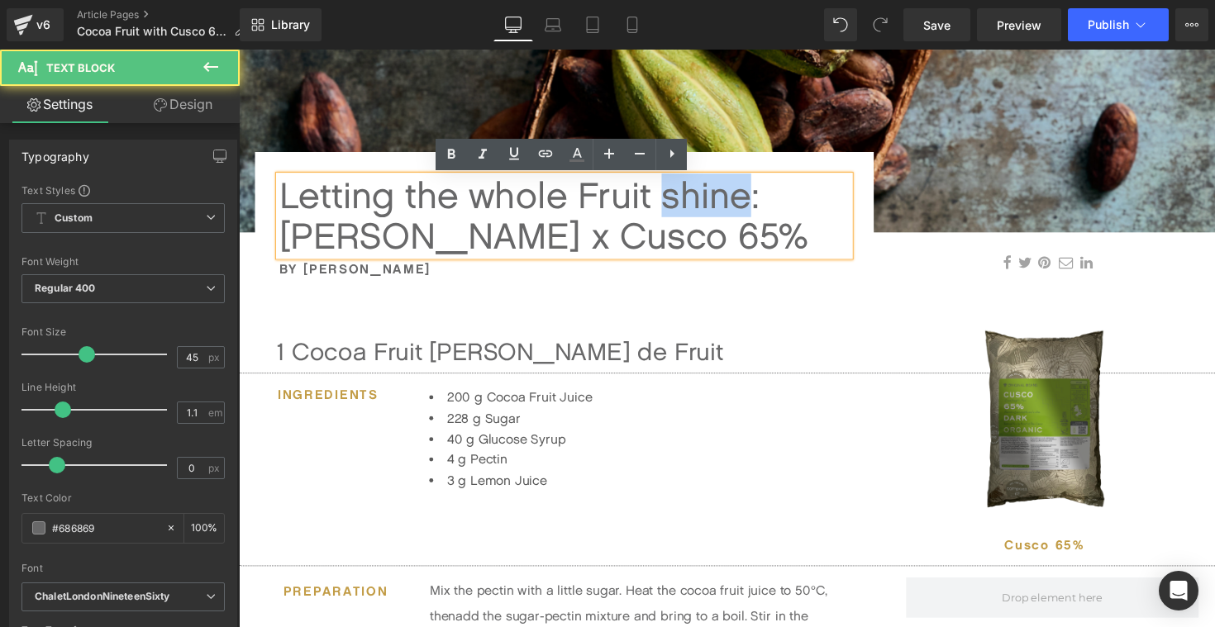
click at [722, 197] on div "Letting the whole Fruit shine: Desiree Nieder x Cusco 65%" at bounding box center [572, 220] width 584 height 82
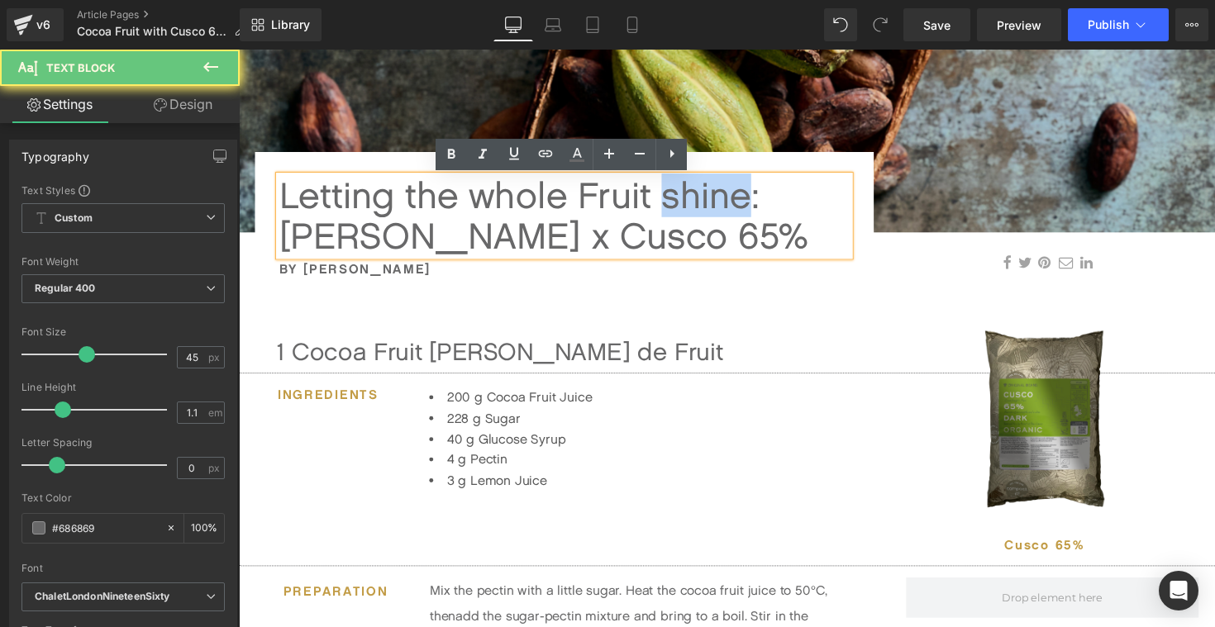
click at [722, 197] on div "Letting the whole Fruit shine: Desiree Nieder x Cusco 65%" at bounding box center [572, 220] width 584 height 82
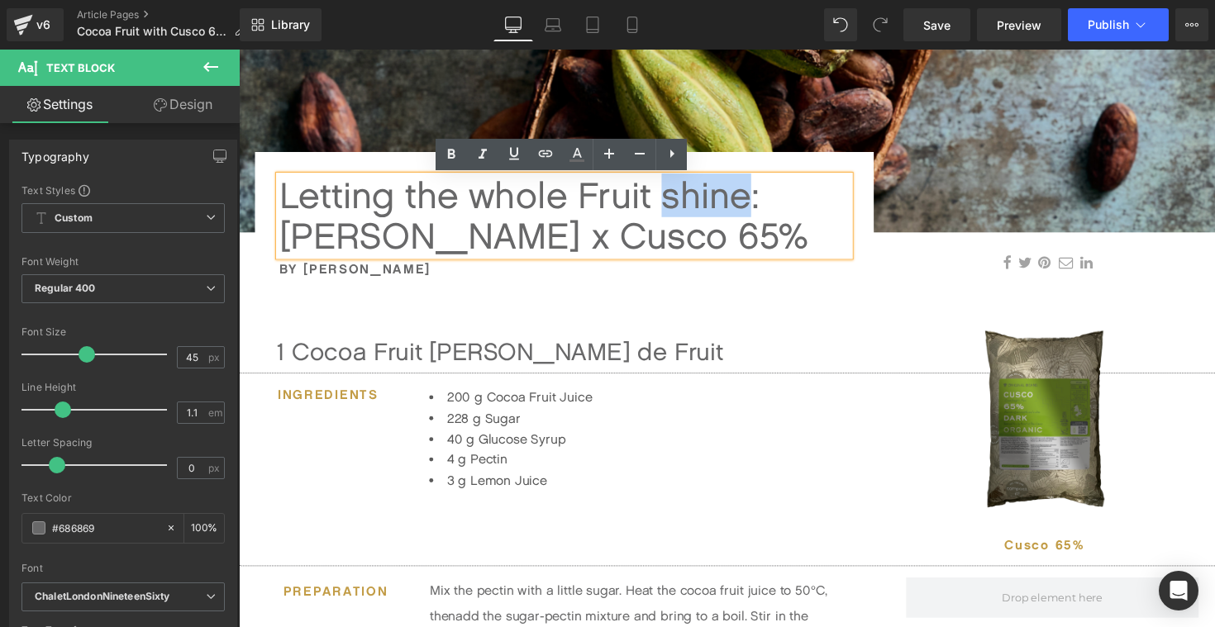
click at [395, 200] on div "Letting the whole Fruit shine: Desiree Nieder x Cusco 65%" at bounding box center [572, 220] width 584 height 82
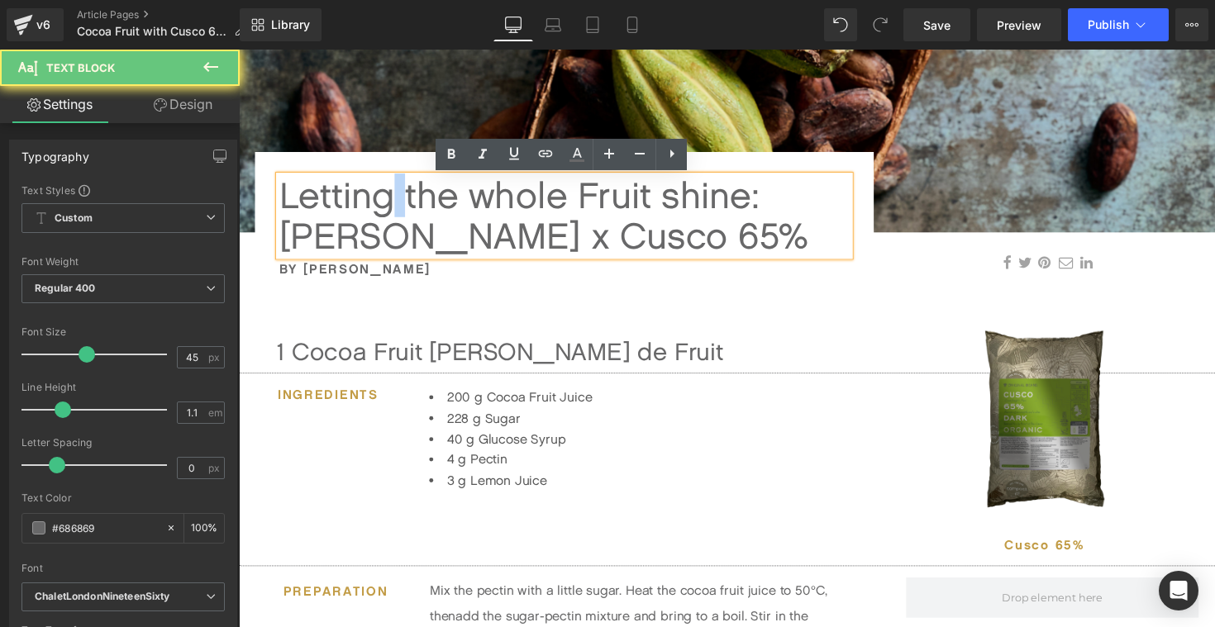
click at [395, 200] on div "Letting the whole Fruit shine: Desiree Nieder x Cusco 65%" at bounding box center [572, 220] width 584 height 82
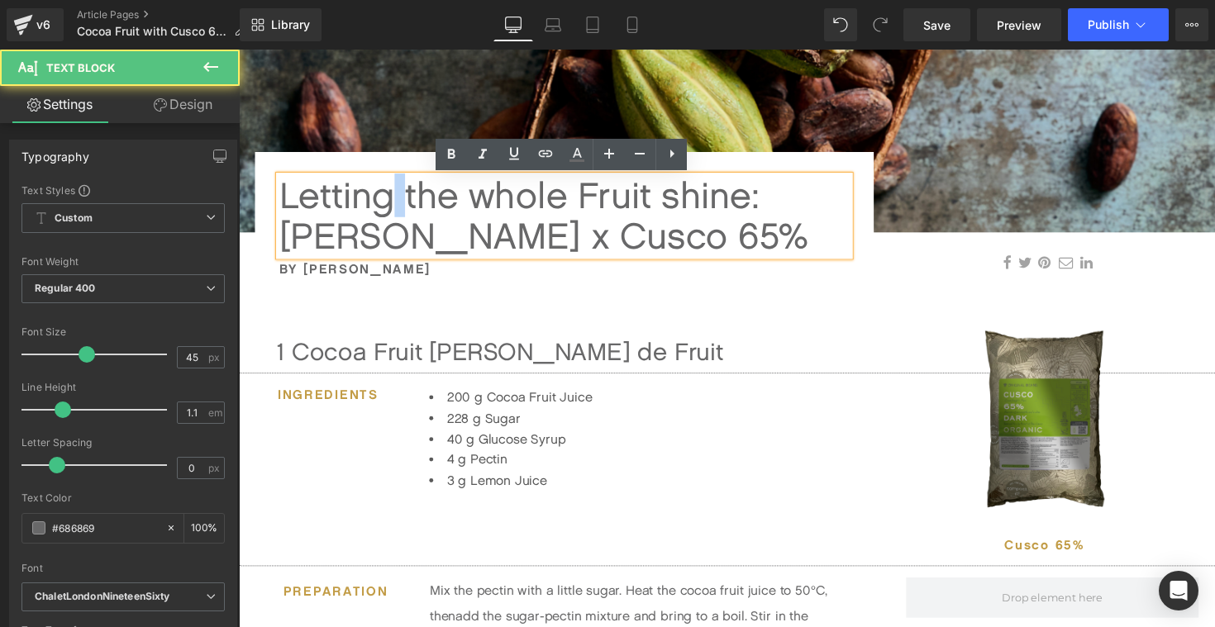
click at [395, 200] on div "Letting the whole Fruit shine: Desiree Nieder x Cusco 65%" at bounding box center [572, 220] width 584 height 82
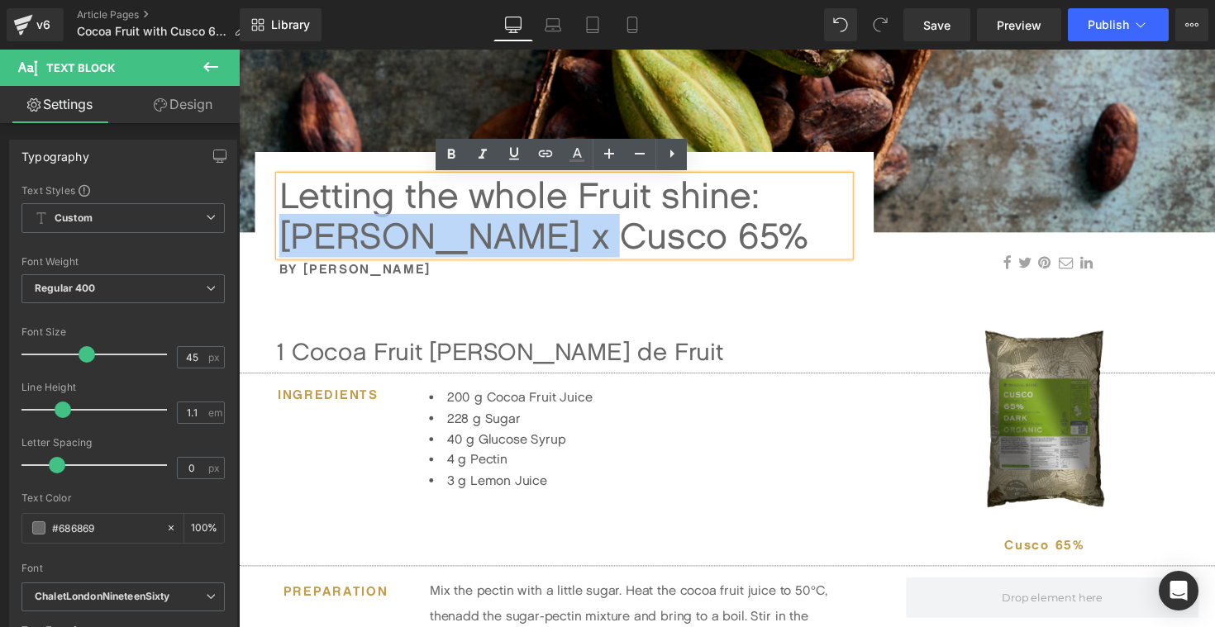
drag, startPoint x: 785, startPoint y: 200, endPoint x: 562, endPoint y: 244, distance: 227.4
click at [562, 244] on div "Letting the whole Fruit shine: Desiree Nieder x Cusco 65%" at bounding box center [572, 220] width 584 height 82
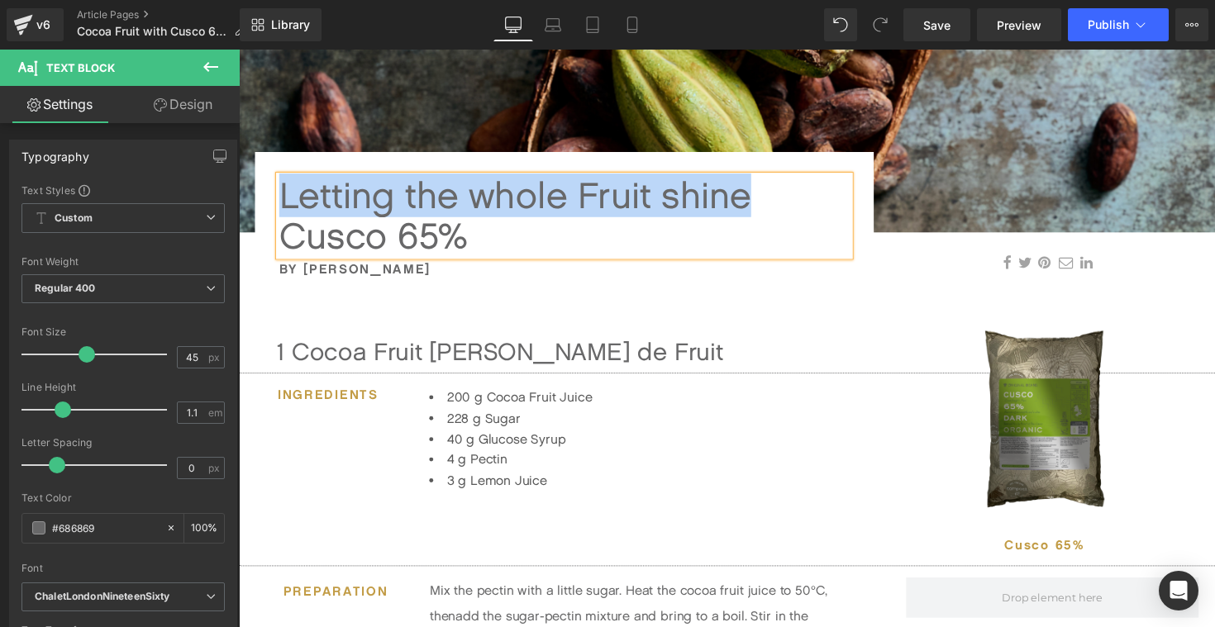
drag, startPoint x: 771, startPoint y: 197, endPoint x: 266, endPoint y: 200, distance: 504.9
click at [266, 200] on div "Letting the whole Fruit shine Cusco 65% Text Block By Desiree Nieder Heading" at bounding box center [572, 233] width 634 height 108
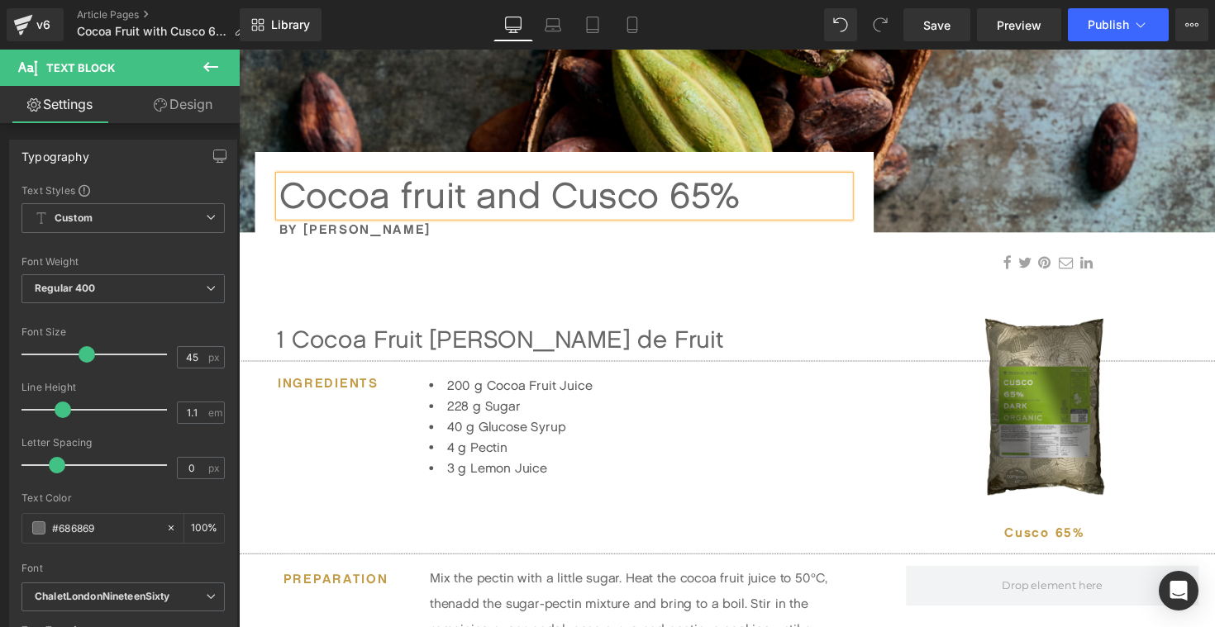
click at [797, 209] on div "Cocoa fruit and Cusco 65%" at bounding box center [572, 199] width 584 height 41
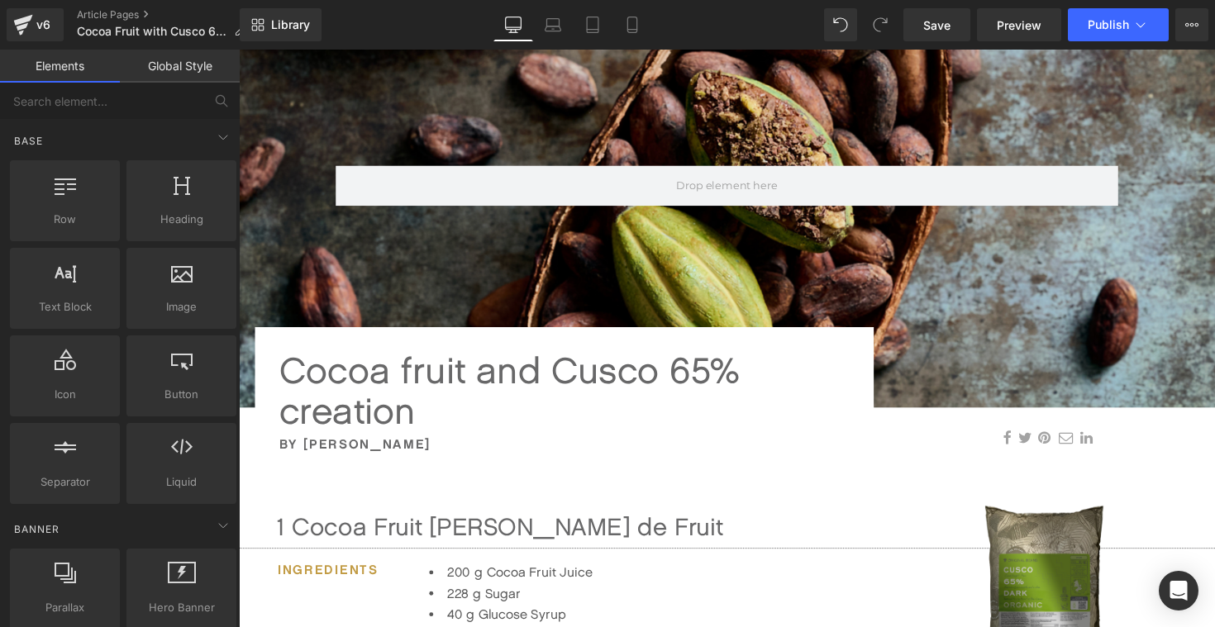
scroll to position [210, 0]
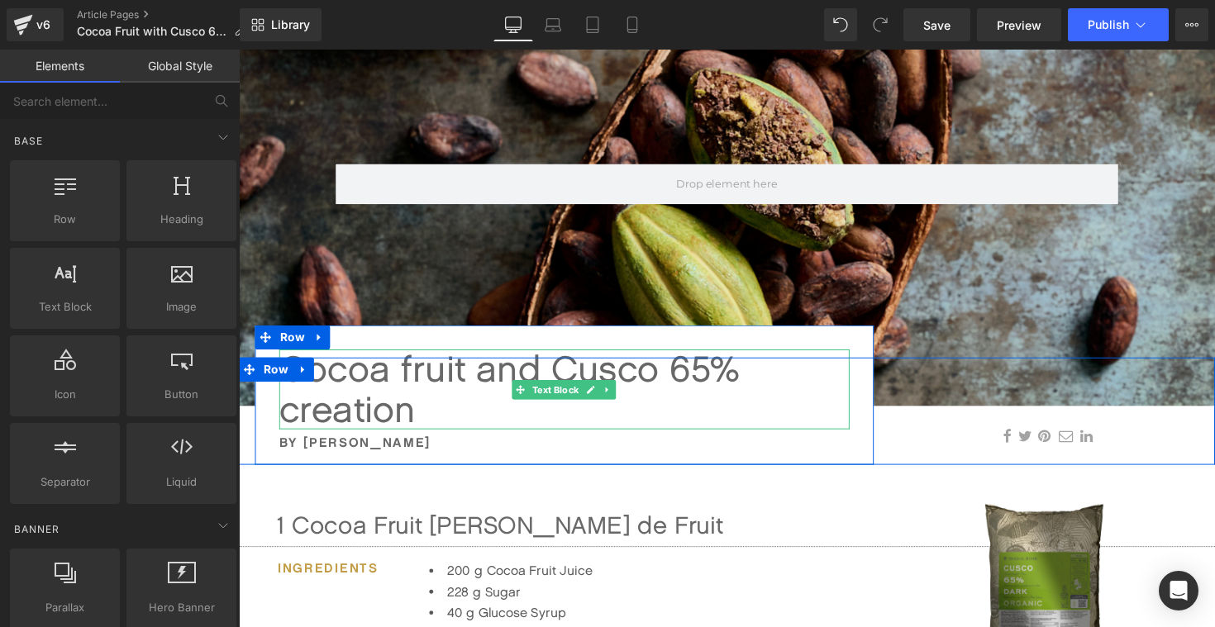
click at [293, 423] on div "Cocoa fruit and Cusco 65% creation" at bounding box center [572, 398] width 584 height 82
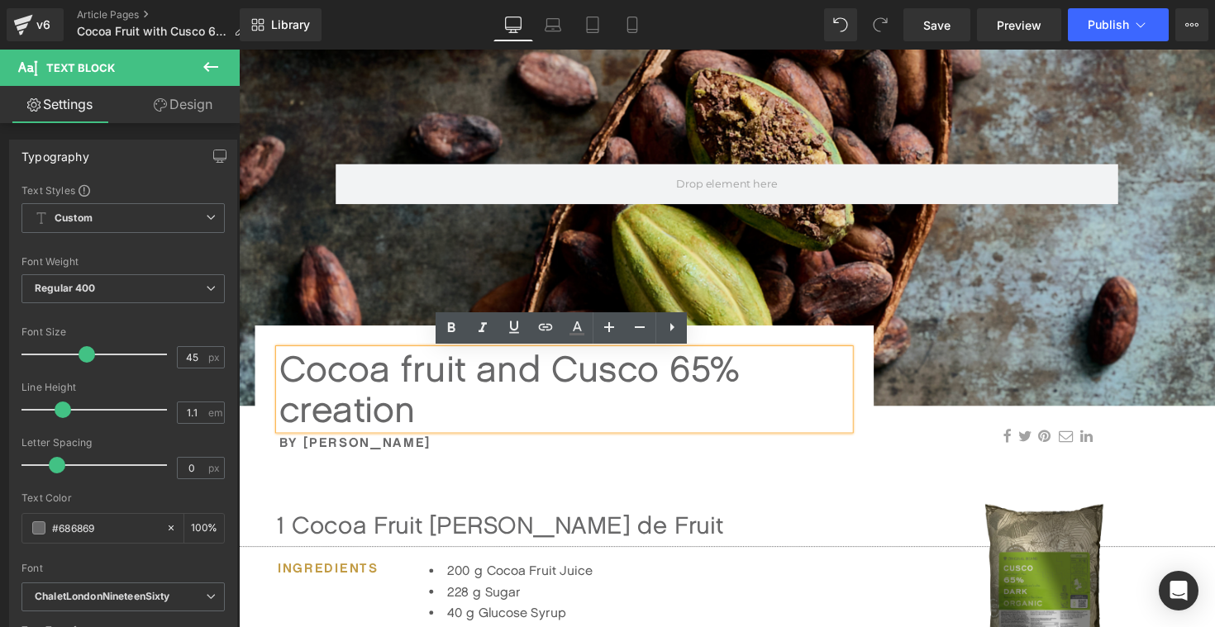
click at [509, 385] on div "Cocoa fruit and Cusco 65% creation" at bounding box center [572, 398] width 584 height 82
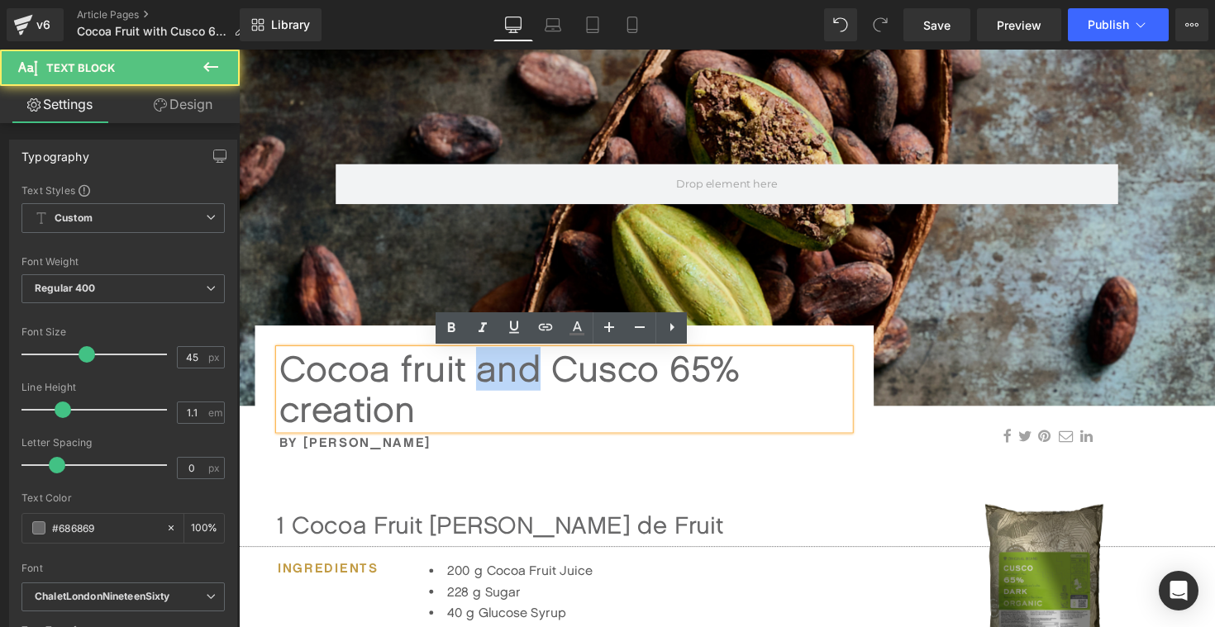
click at [509, 385] on div "Cocoa fruit and Cusco 65% creation" at bounding box center [572, 398] width 584 height 82
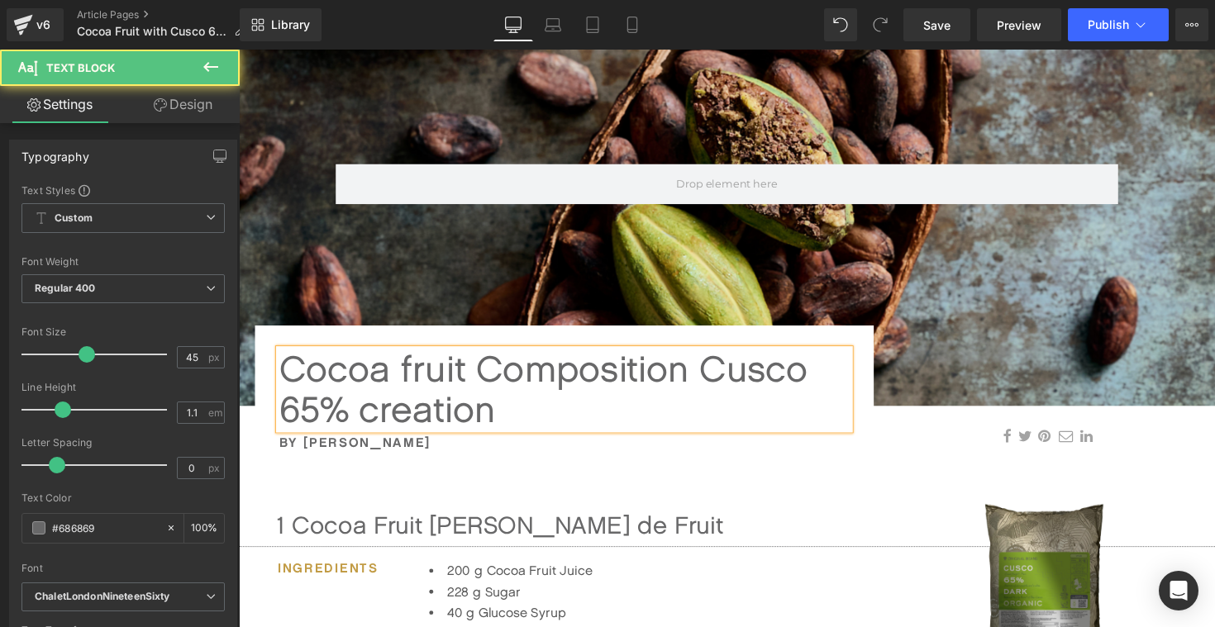
click at [411, 380] on div "Cocoa fruit Composition Cusco 65% creation" at bounding box center [572, 398] width 584 height 82
click at [724, 386] on div "Cocoa Fruit Composition Cusco 65% creation" at bounding box center [572, 398] width 584 height 82
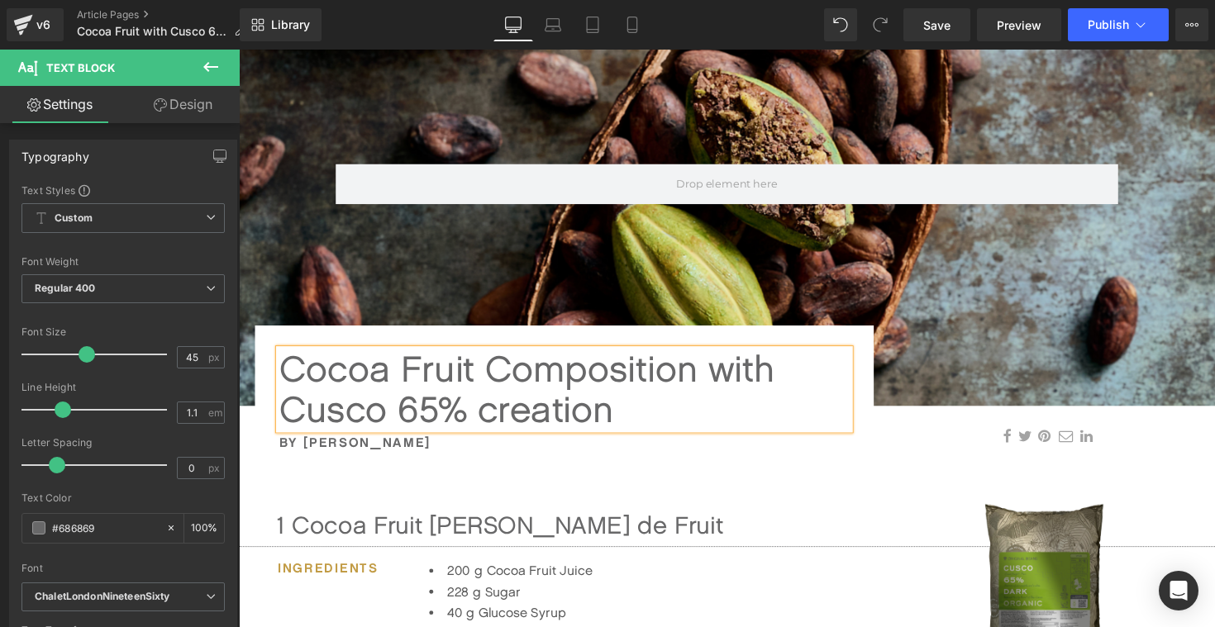
click at [545, 416] on div "Cocoa Fruit Composition with Cusco 65% creation" at bounding box center [572, 398] width 584 height 82
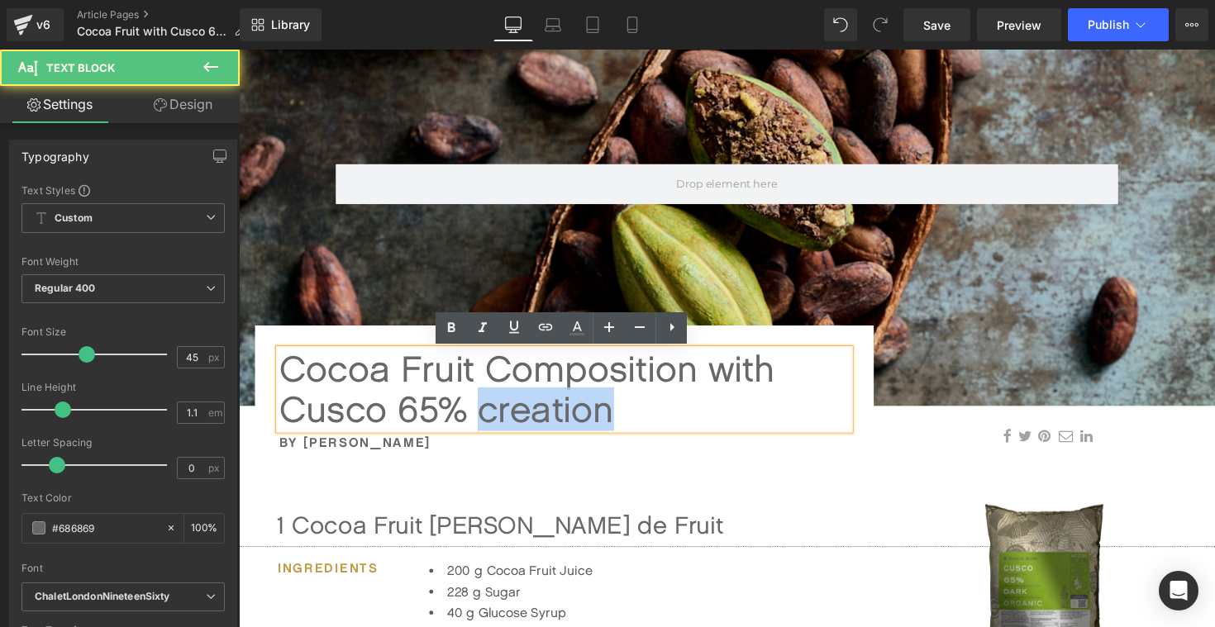
click at [545, 416] on div "Cocoa Fruit Composition with Cusco 65% creation" at bounding box center [572, 398] width 584 height 82
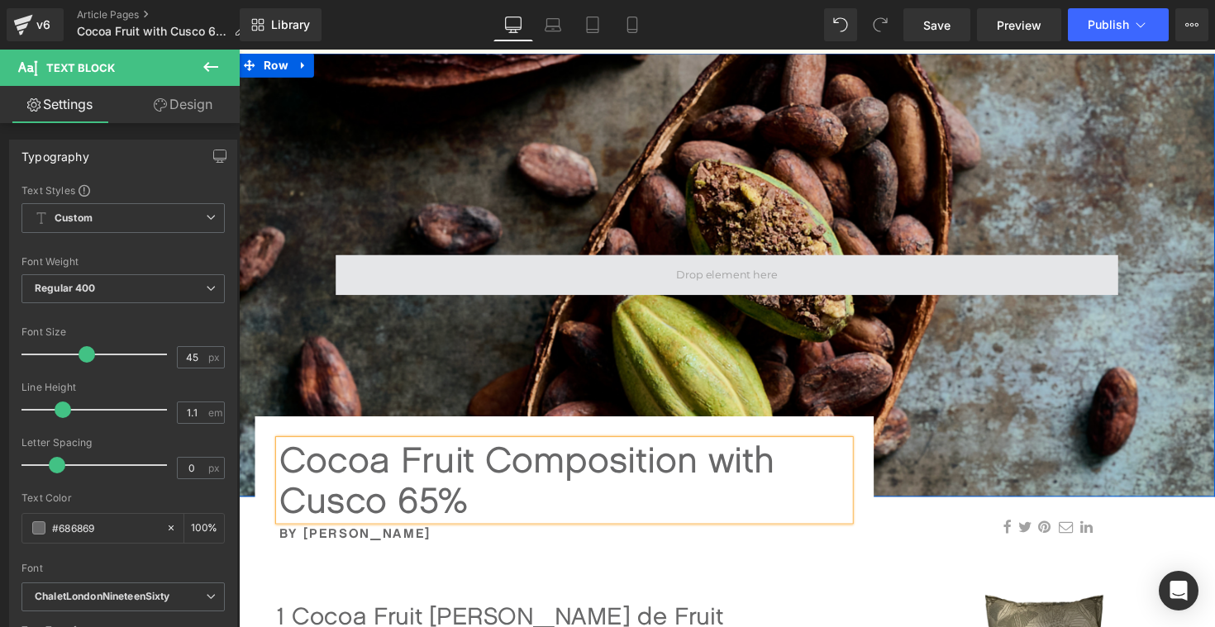
scroll to position [117, 0]
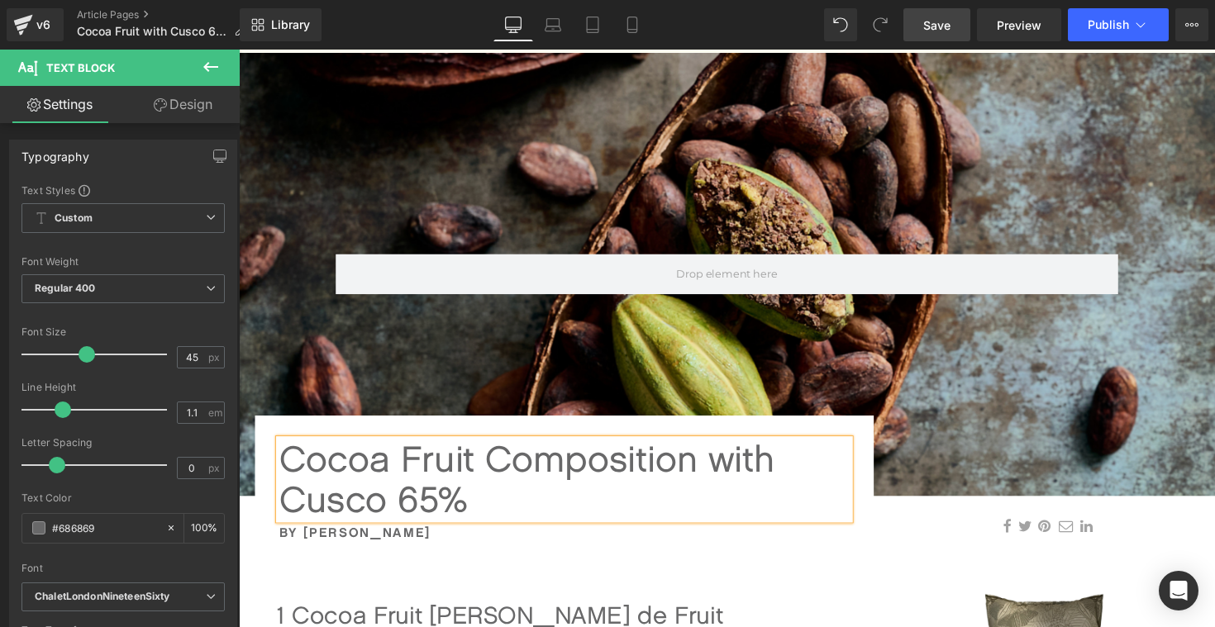
click at [948, 26] on span "Save" at bounding box center [936, 25] width 27 height 17
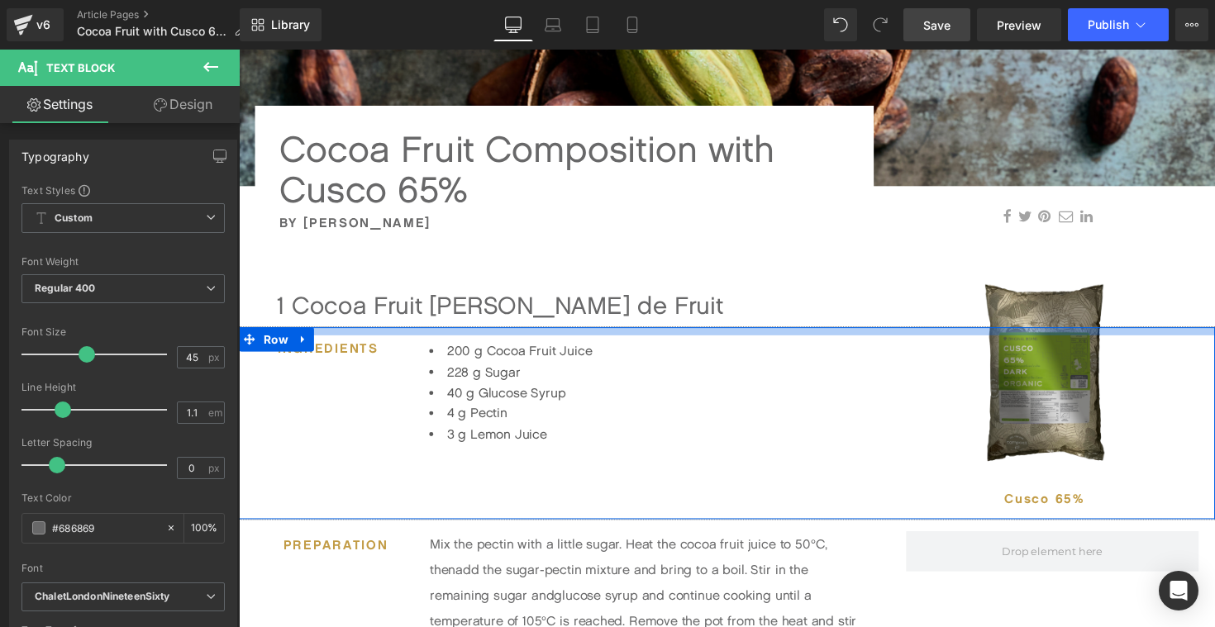
scroll to position [437, 0]
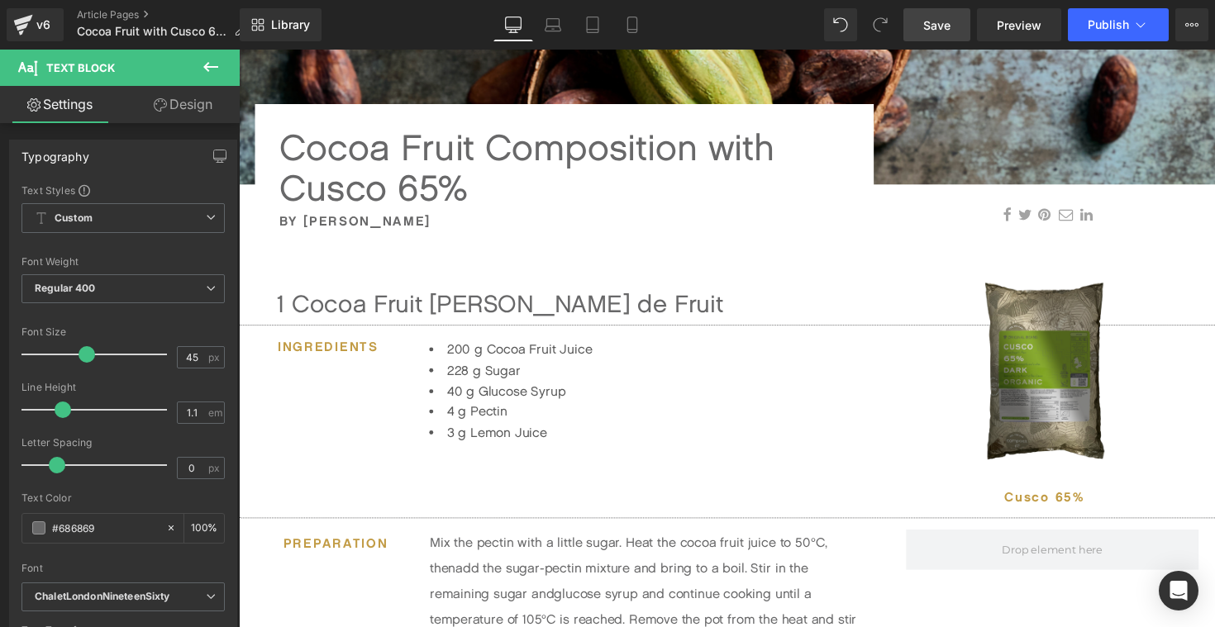
click at [930, 25] on span "Save" at bounding box center [936, 25] width 27 height 17
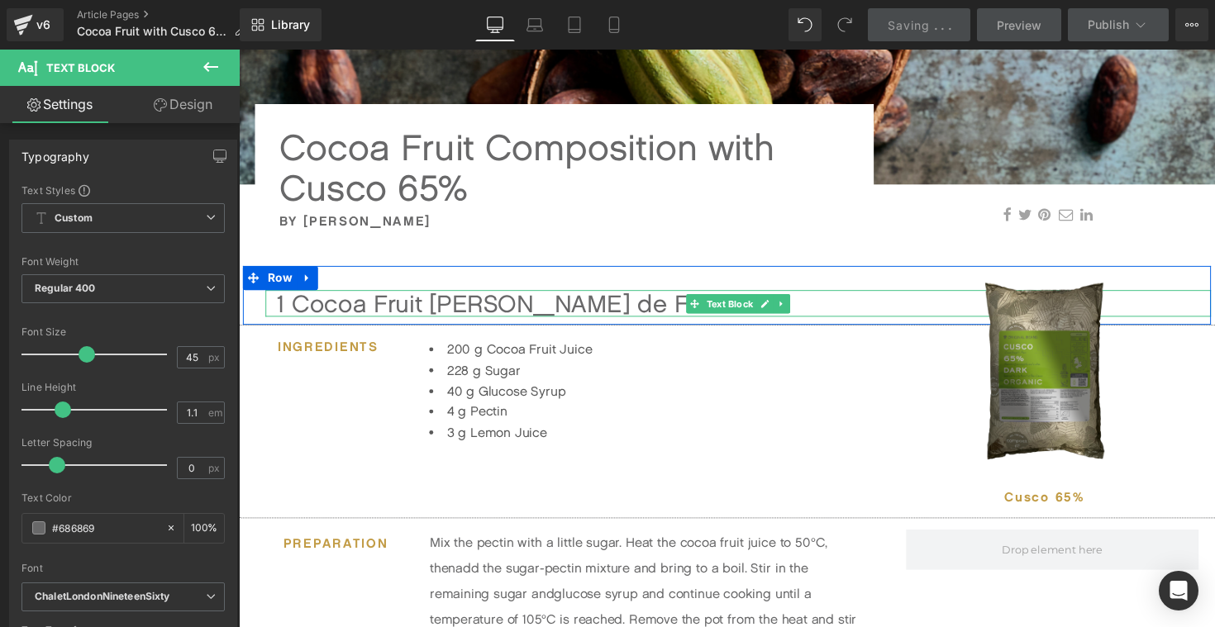
scroll to position [474, 0]
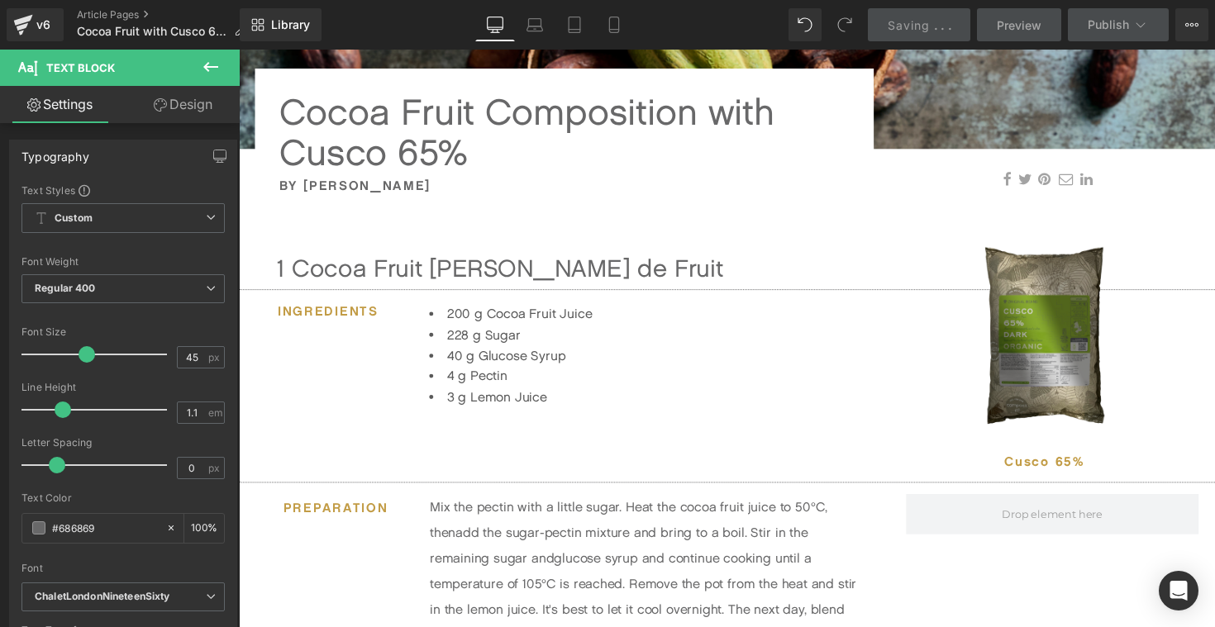
click at [208, 64] on icon at bounding box center [211, 67] width 20 height 20
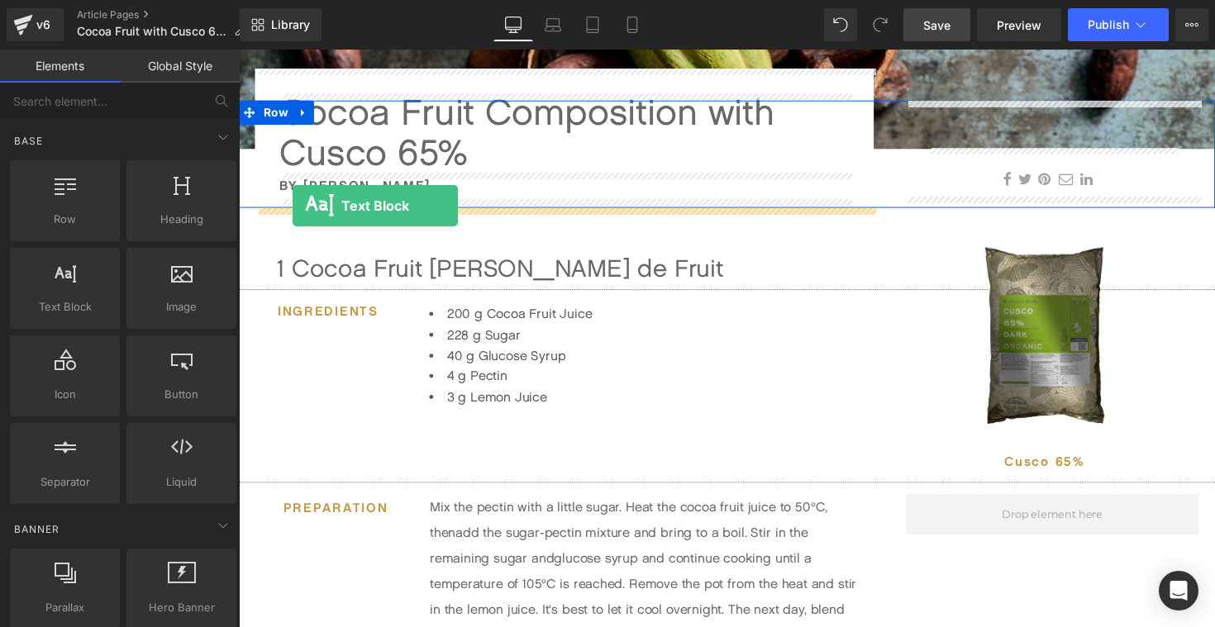
drag, startPoint x: 305, startPoint y: 353, endPoint x: 294, endPoint y: 210, distance: 143.4
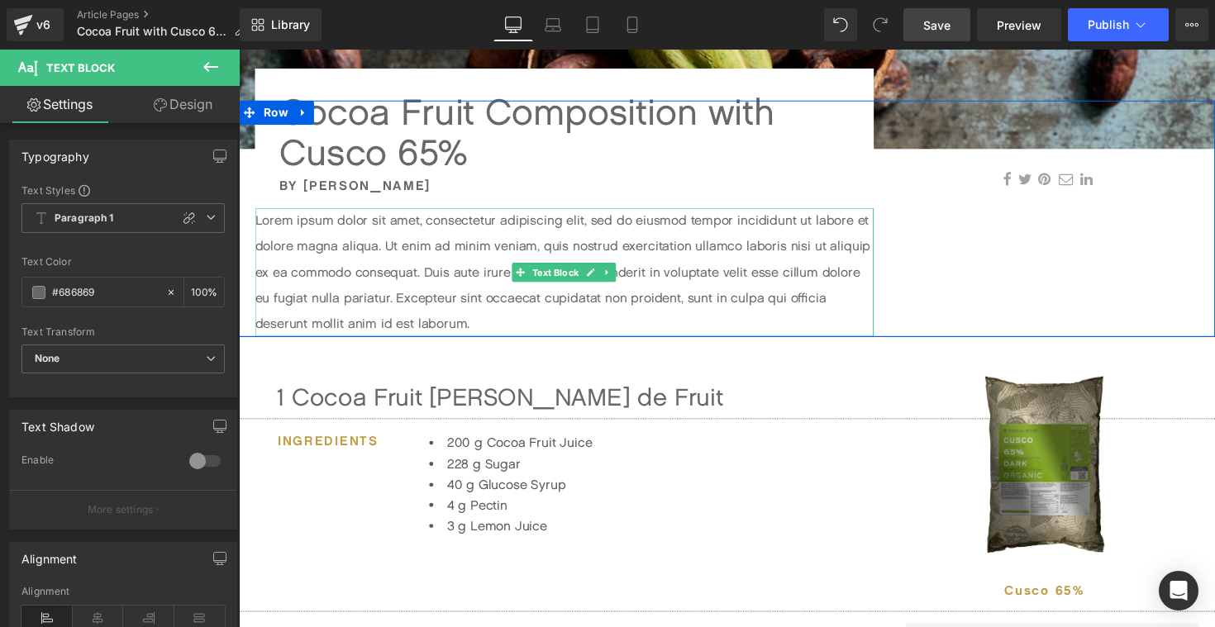
click at [280, 226] on p "Lorem ipsum dolor sit amet, consectetur adipiscing elit, sed do eiusmod tempor …" at bounding box center [572, 278] width 634 height 132
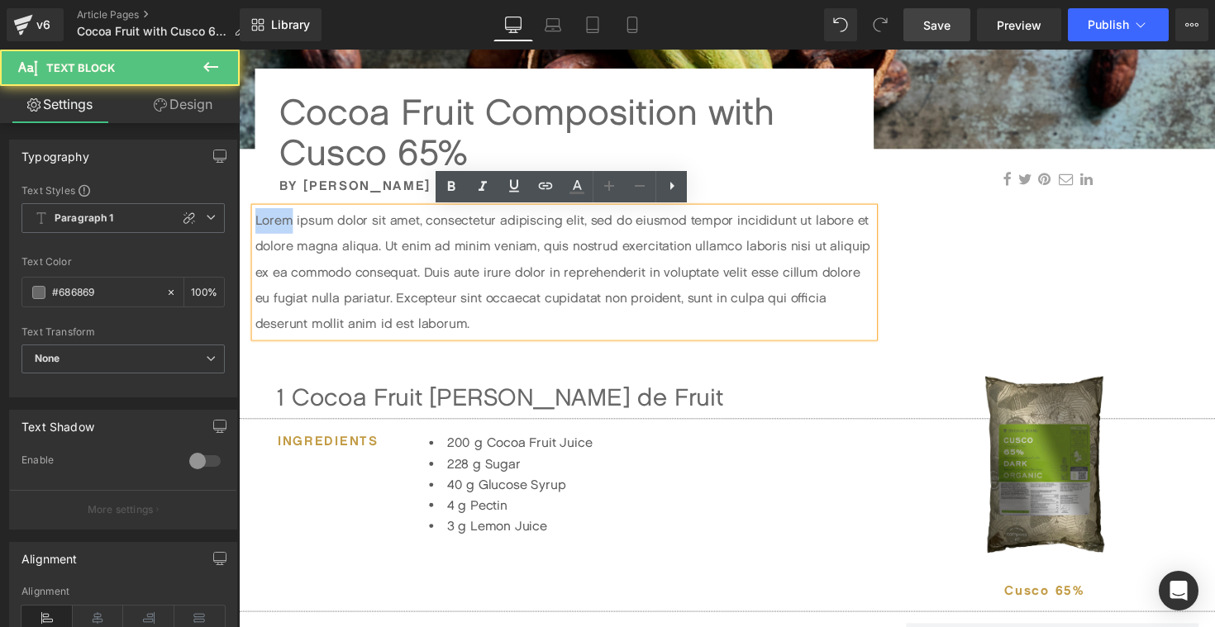
click at [280, 226] on p "Lorem ipsum dolor sit amet, consectetur adipiscing elit, sed do eiusmod tempor …" at bounding box center [572, 278] width 634 height 132
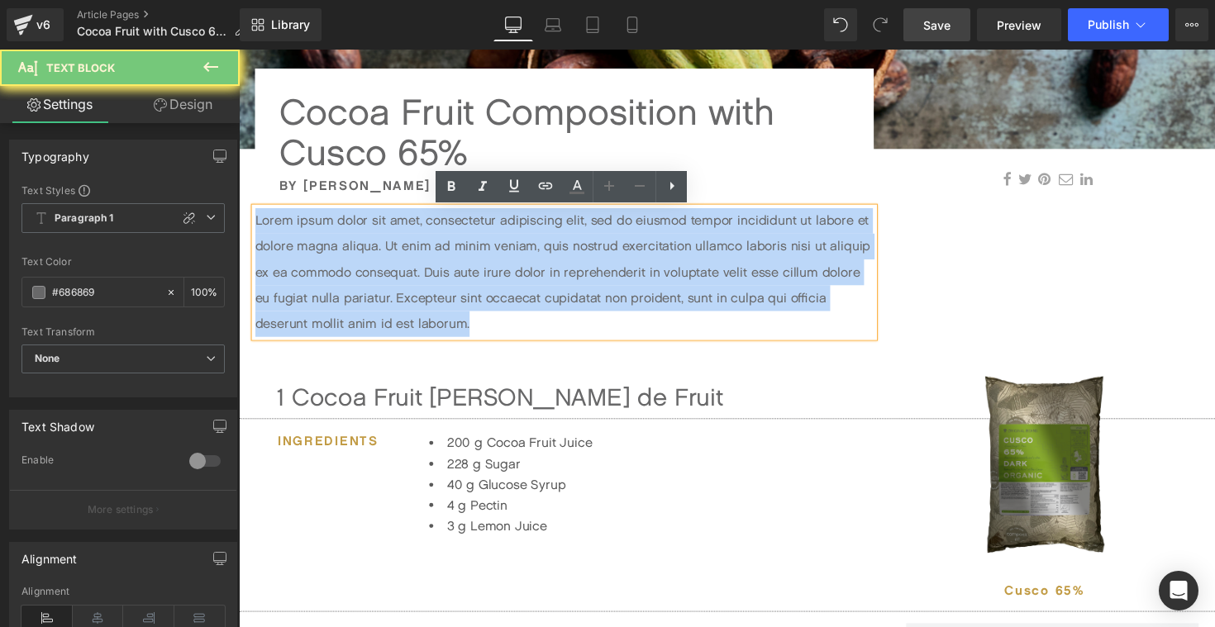
click at [280, 226] on p "Lorem ipsum dolor sit amet, consectetur adipiscing elit, sed do eiusmod tempor …" at bounding box center [572, 278] width 634 height 132
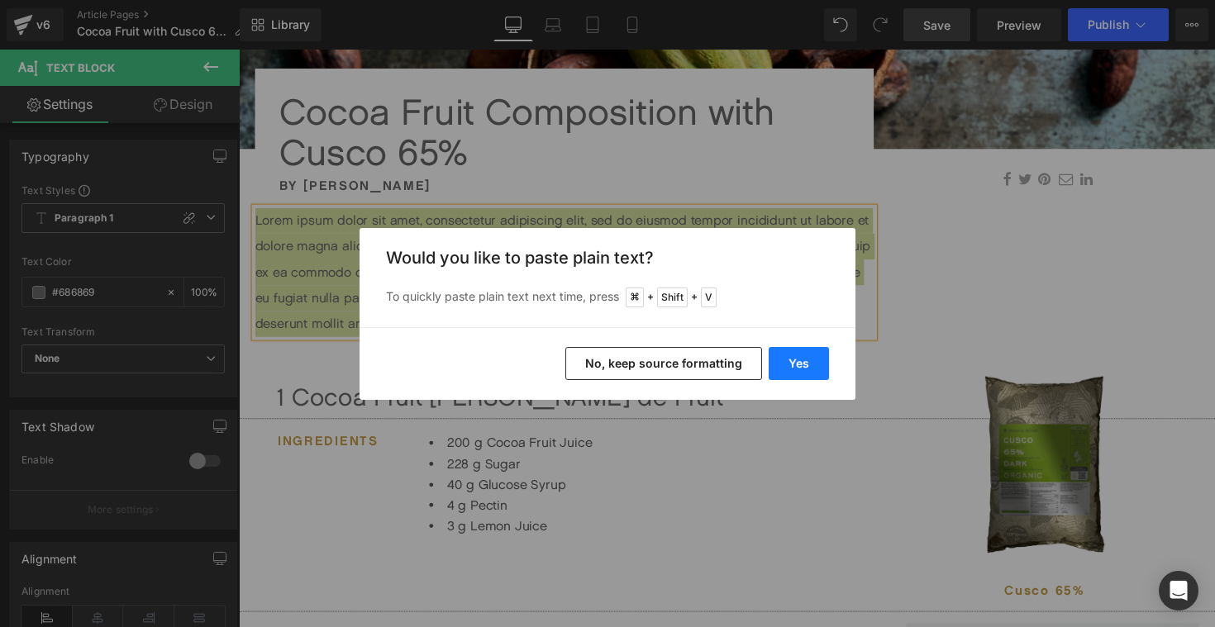
click at [793, 355] on button "Yes" at bounding box center [799, 363] width 60 height 33
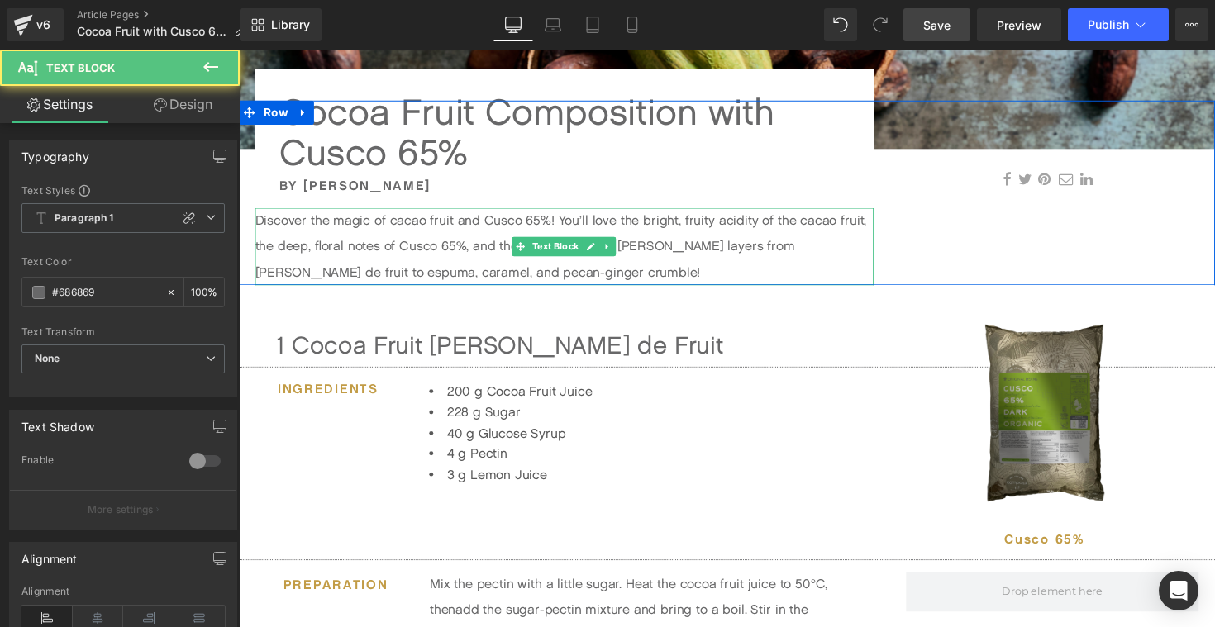
click at [296, 229] on p "Discover the magic of cacao fruit and Cusco 65%! You’ll love the bright, fruity…" at bounding box center [572, 251] width 634 height 79
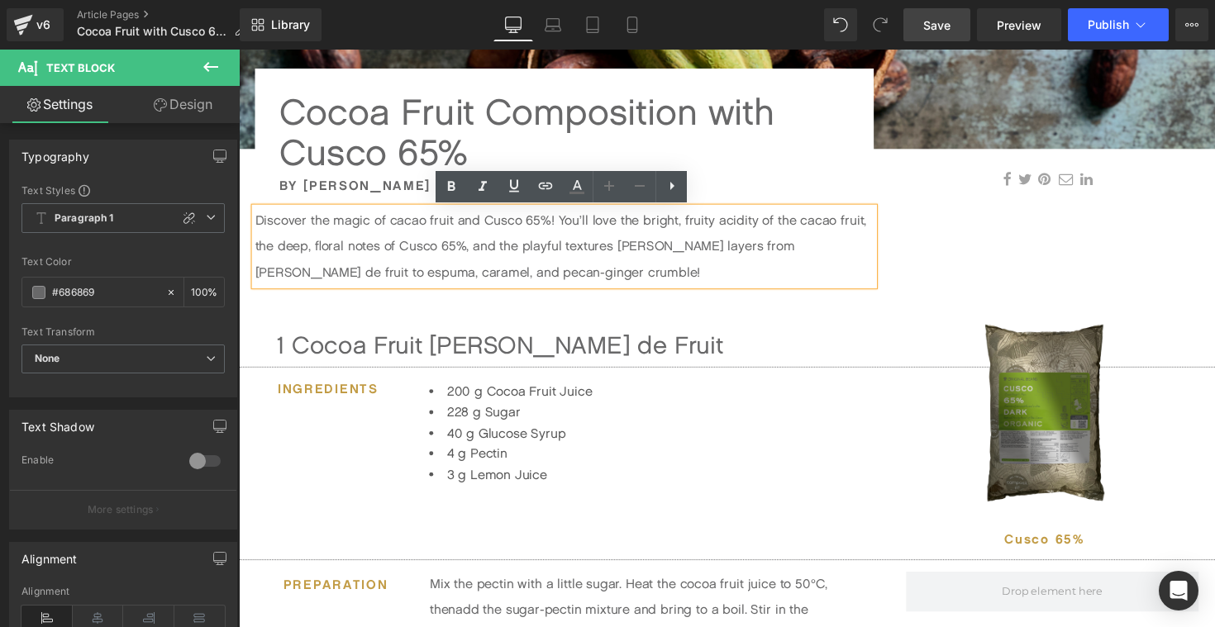
click at [390, 222] on p "Discover the magic of cacao fruit and Cusco 65%! You’ll love the bright, fruity…" at bounding box center [572, 251] width 634 height 79
click at [271, 224] on p "Discover the magic of cacao fruit and Cusco 65%! You’ll love the bright, fruity…" at bounding box center [572, 251] width 634 height 79
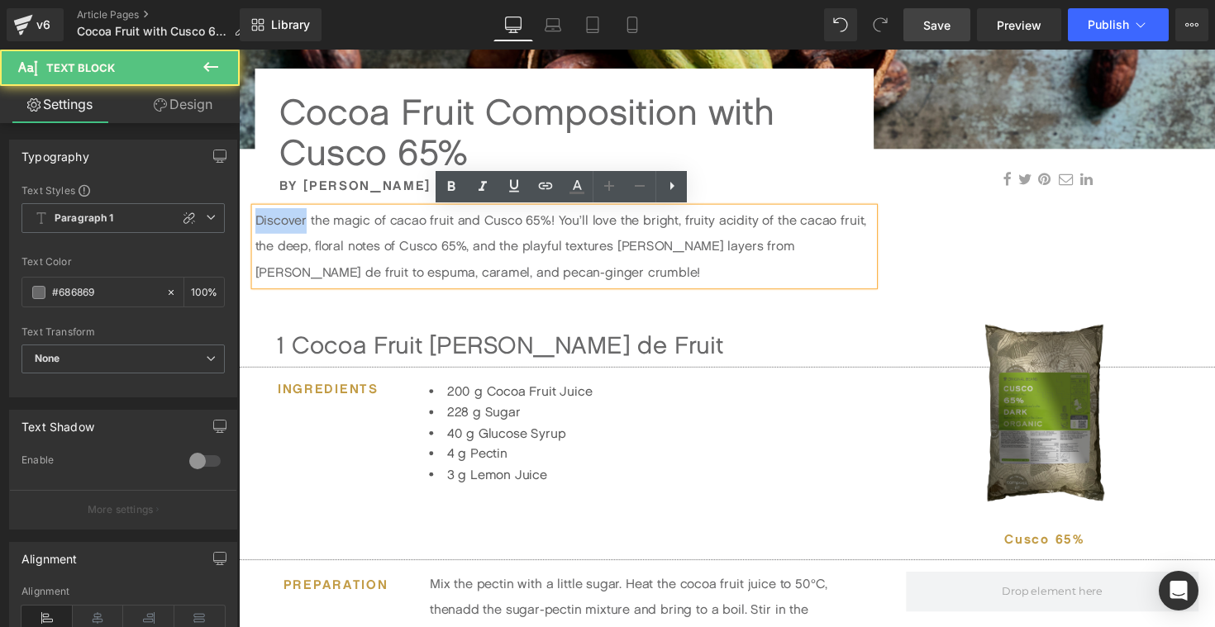
click at [271, 224] on p "Discover the magic of cacao fruit and Cusco 65%! You’ll love the bright, fruity…" at bounding box center [572, 251] width 634 height 79
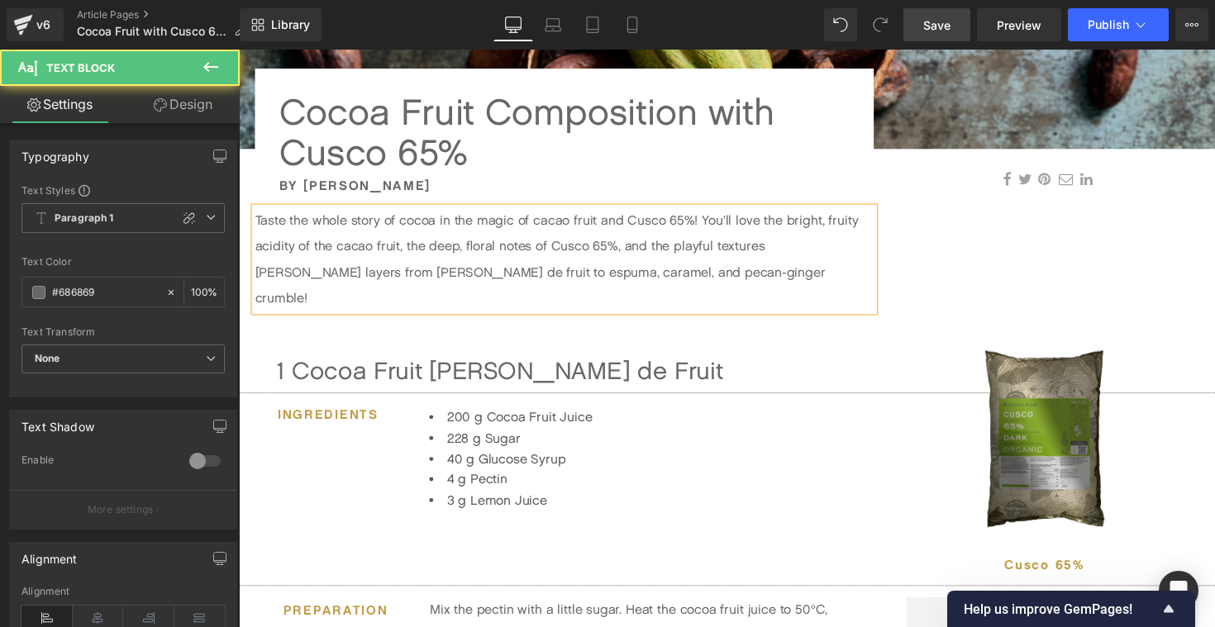
click at [462, 231] on p "Taste the whole story of cocoa in the magic of cacao fruit and Cusco 65%! You’l…" at bounding box center [572, 265] width 634 height 106
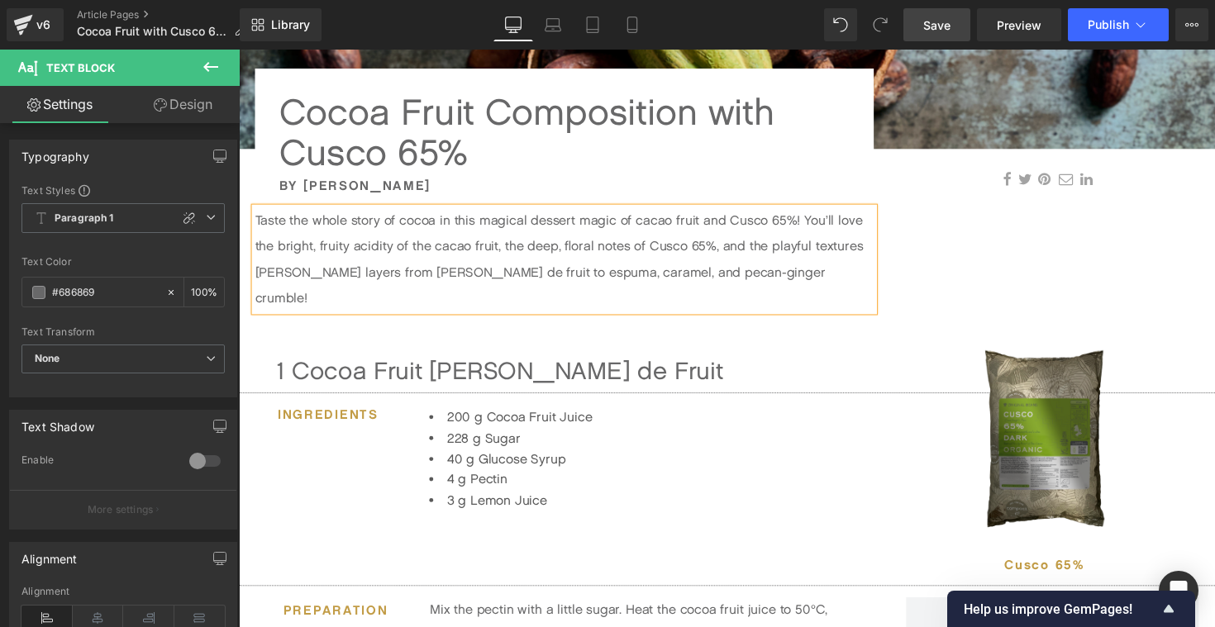
click at [608, 225] on p "Taste the whole story of cocoa in this magical dessert magic of cacao fruit and…" at bounding box center [572, 265] width 634 height 106
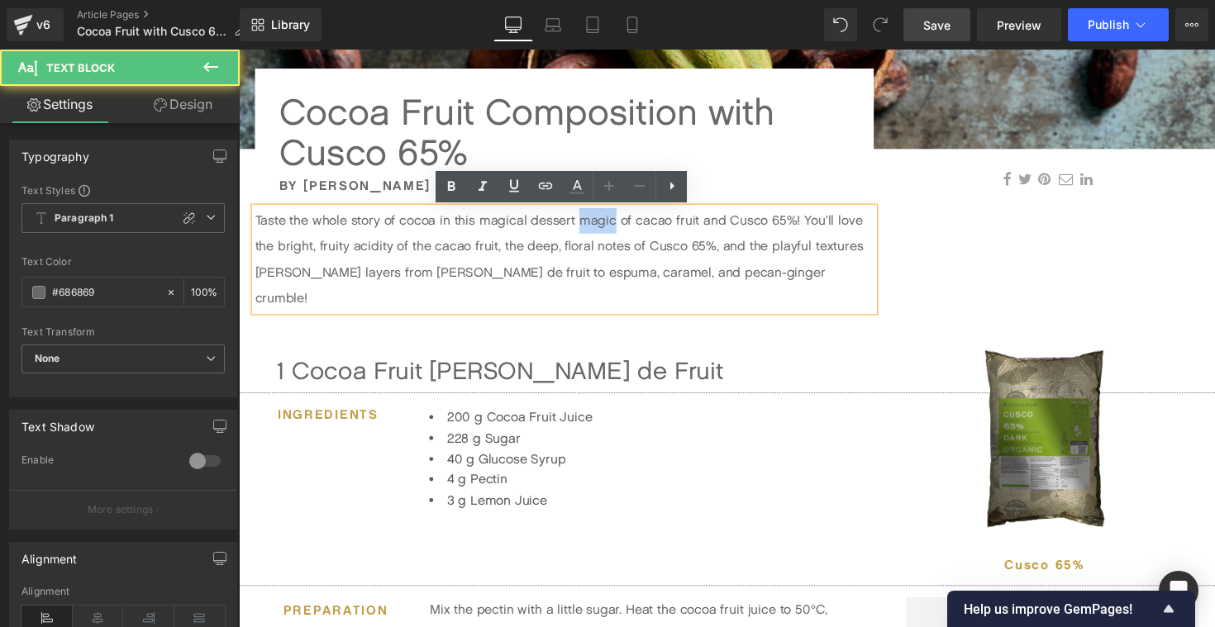
click at [608, 225] on p "Taste the whole story of cocoa in this magical dessert magic of cacao fruit and…" at bounding box center [572, 265] width 634 height 106
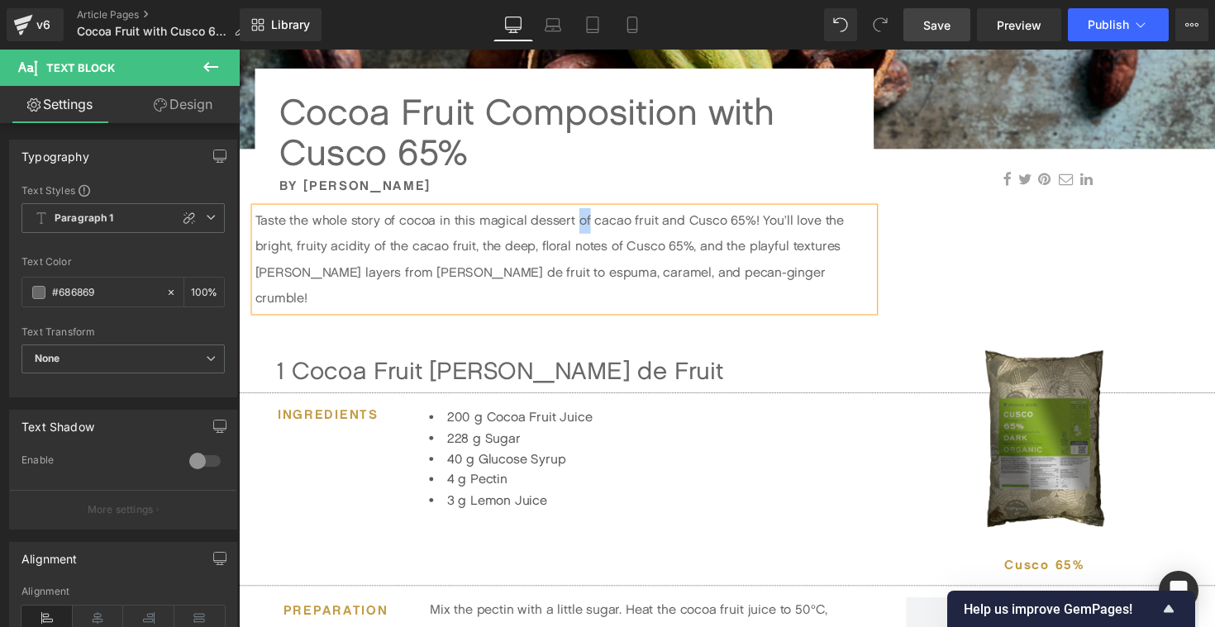
drag, startPoint x: 588, startPoint y: 227, endPoint x: 598, endPoint y: 224, distance: 11.2
click at [598, 224] on p "Taste the whole story of cocoa in this magical dessert of cacao fruit and Cusco…" at bounding box center [572, 265] width 634 height 106
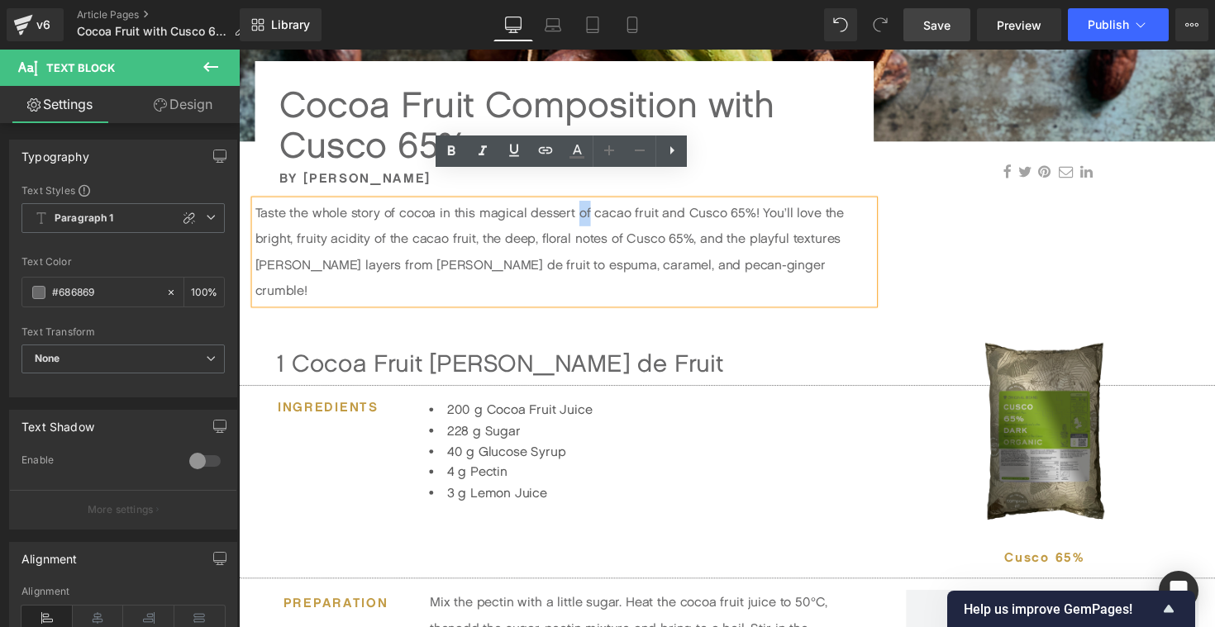
scroll to position [339, 0]
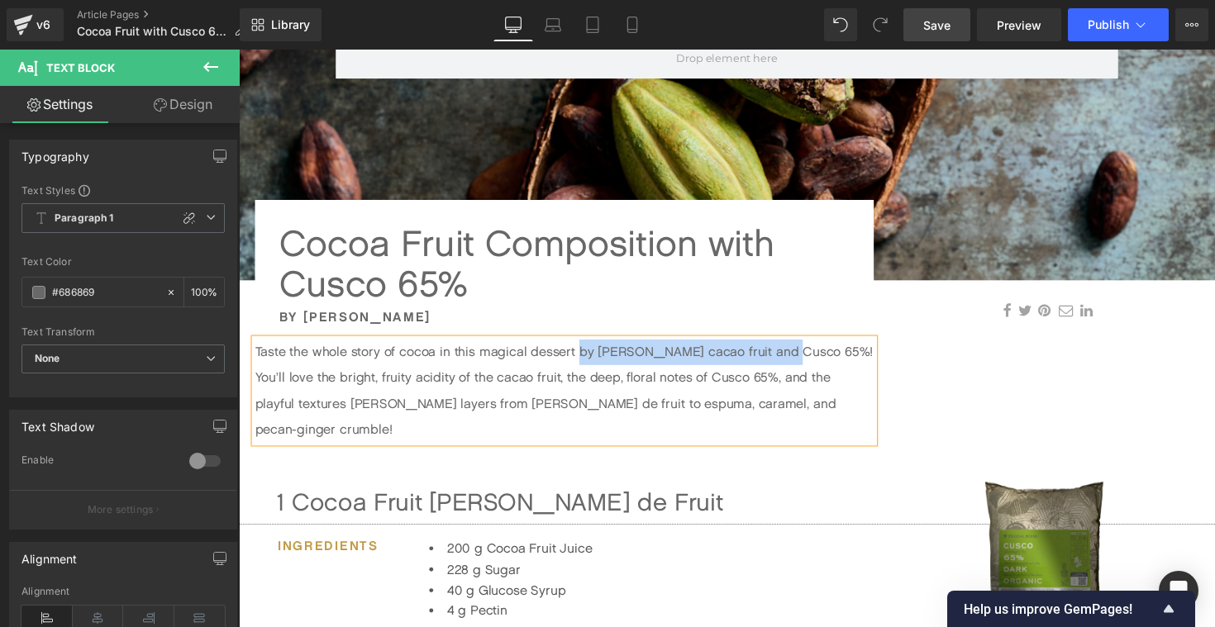
drag, startPoint x: 587, startPoint y: 359, endPoint x: 794, endPoint y: 369, distance: 207.7
click at [794, 369] on p "Taste the whole story of cocoa in this magical dessert by Desiree Nieder cacao …" at bounding box center [572, 399] width 634 height 106
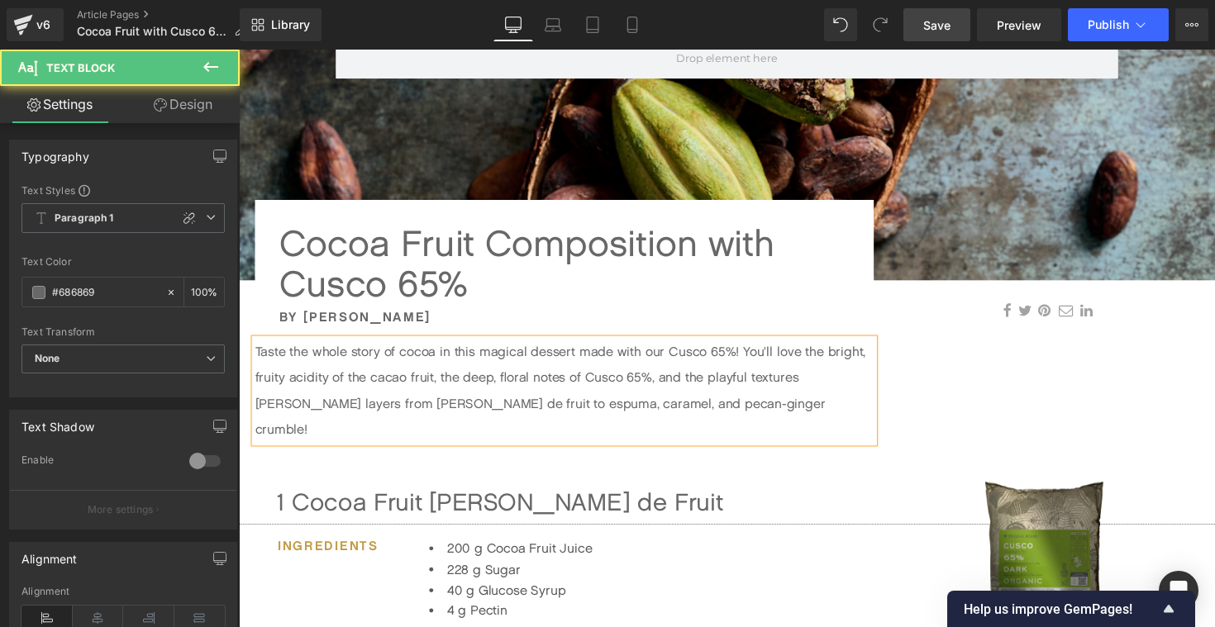
click at [757, 355] on p "Taste the whole story of cocoa in this magical dessert made with our Cusco 65%!…" at bounding box center [572, 399] width 634 height 106
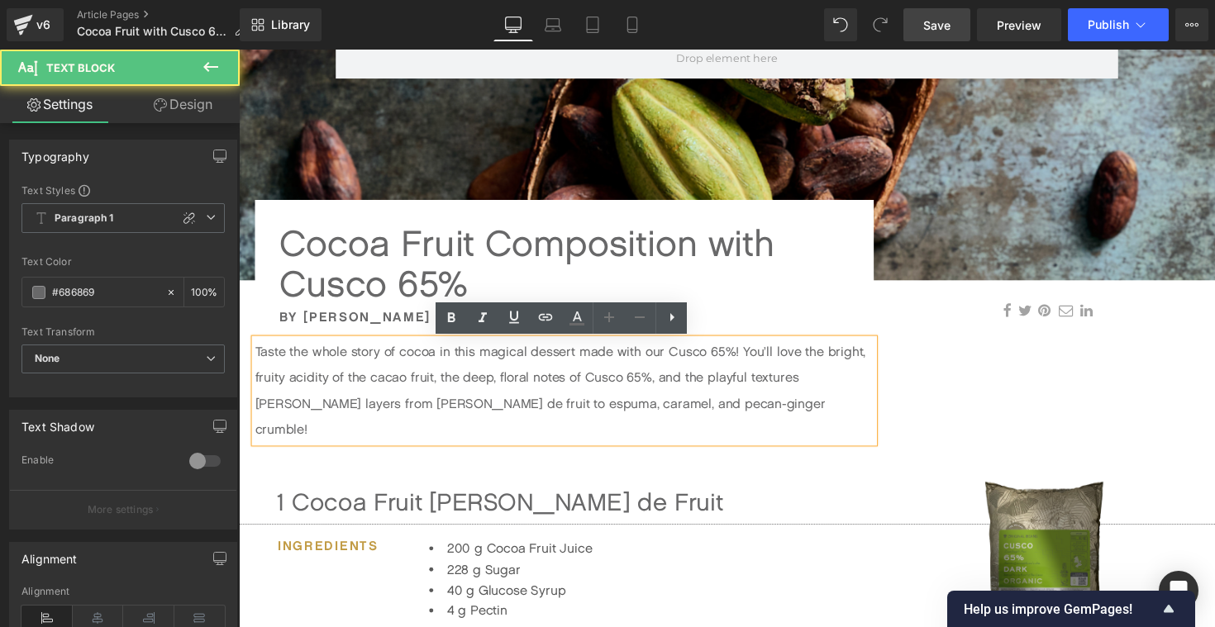
click at [808, 360] on p "Taste the whole story of cocoa in this magical dessert made with our Cusco 65%!…" at bounding box center [572, 399] width 634 height 106
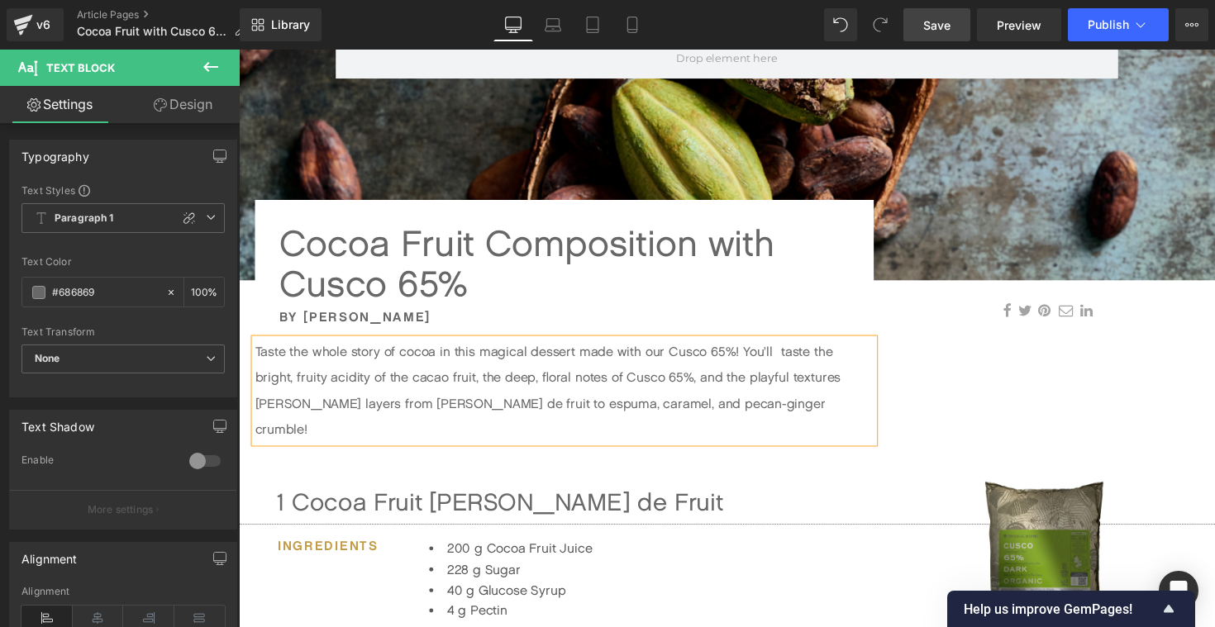
click at [829, 359] on p "Taste the whole story of cocoa in this magical dessert made with our Cusco 65%!…" at bounding box center [572, 399] width 634 height 106
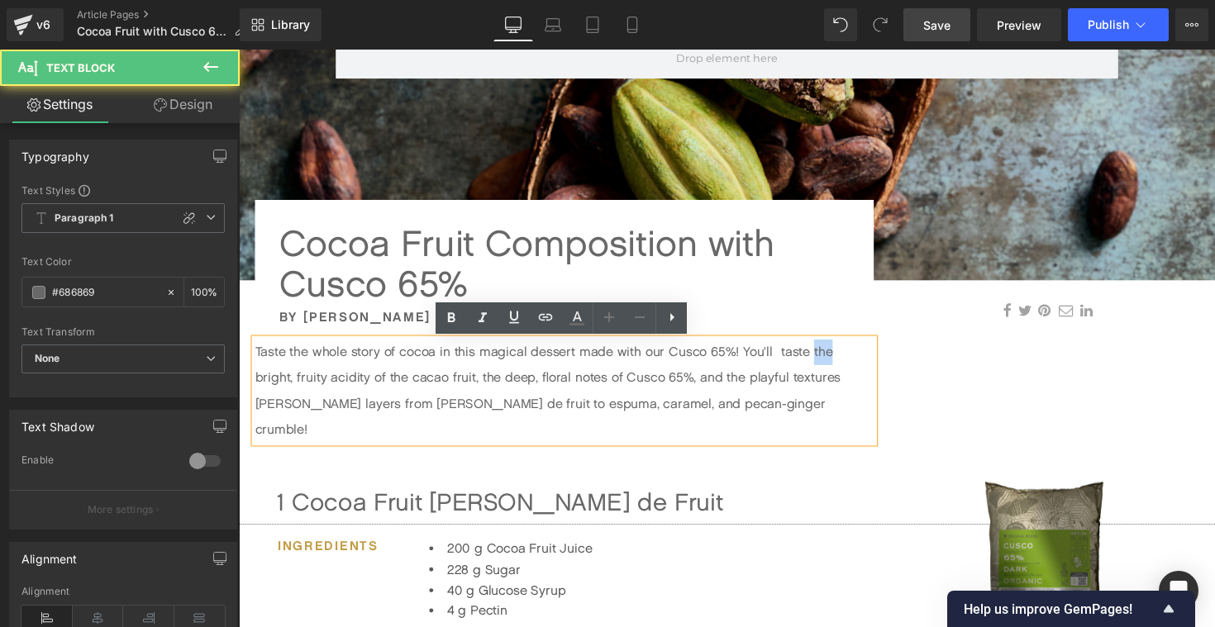
click at [829, 359] on p "Taste the whole story of cocoa in this magical dessert made with our Cusco 65%!…" at bounding box center [572, 399] width 634 height 106
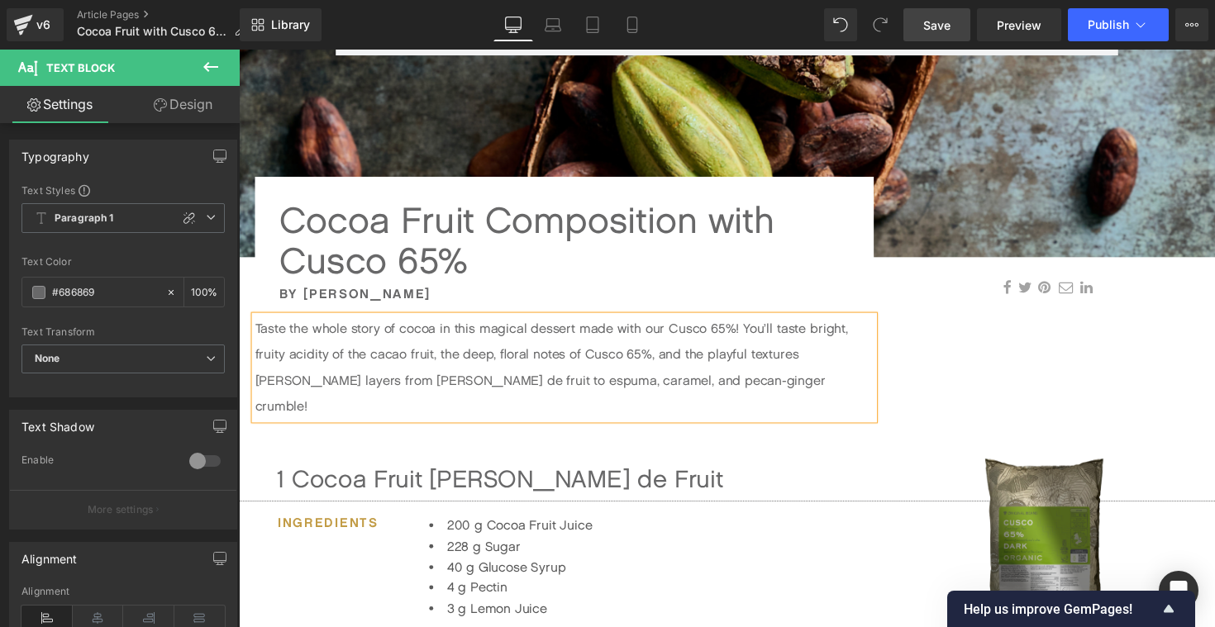
scroll to position [366, 0]
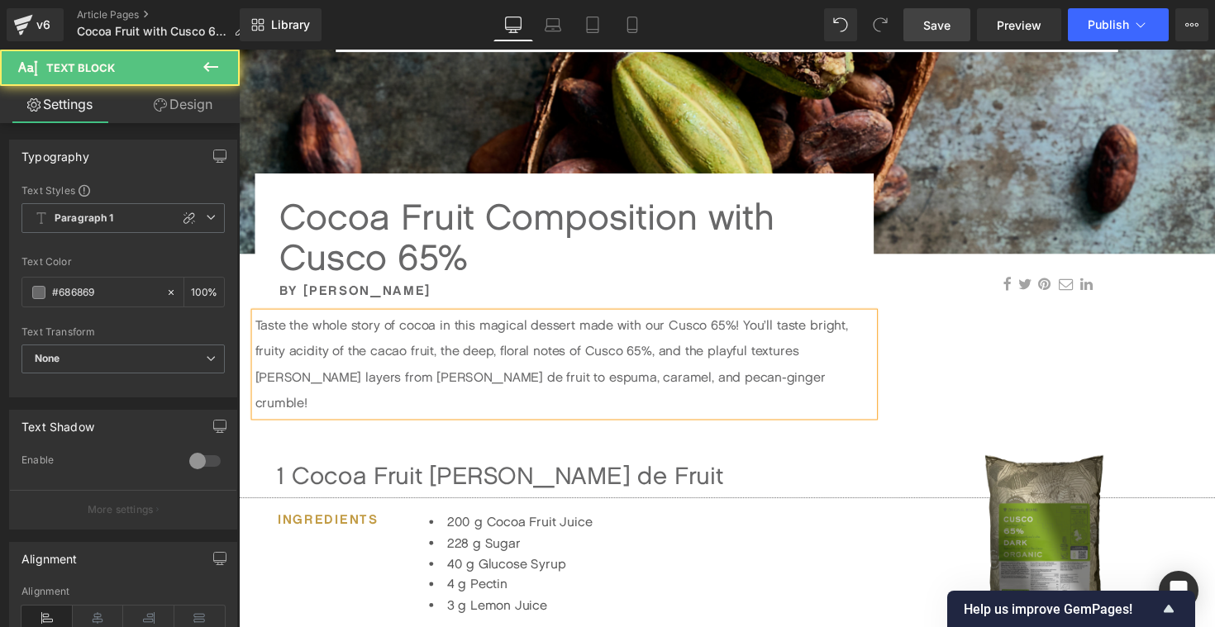
click at [483, 362] on p "Taste the whole story of cocoa in this magical dessert made with our Cusco 65%!…" at bounding box center [572, 372] width 634 height 106
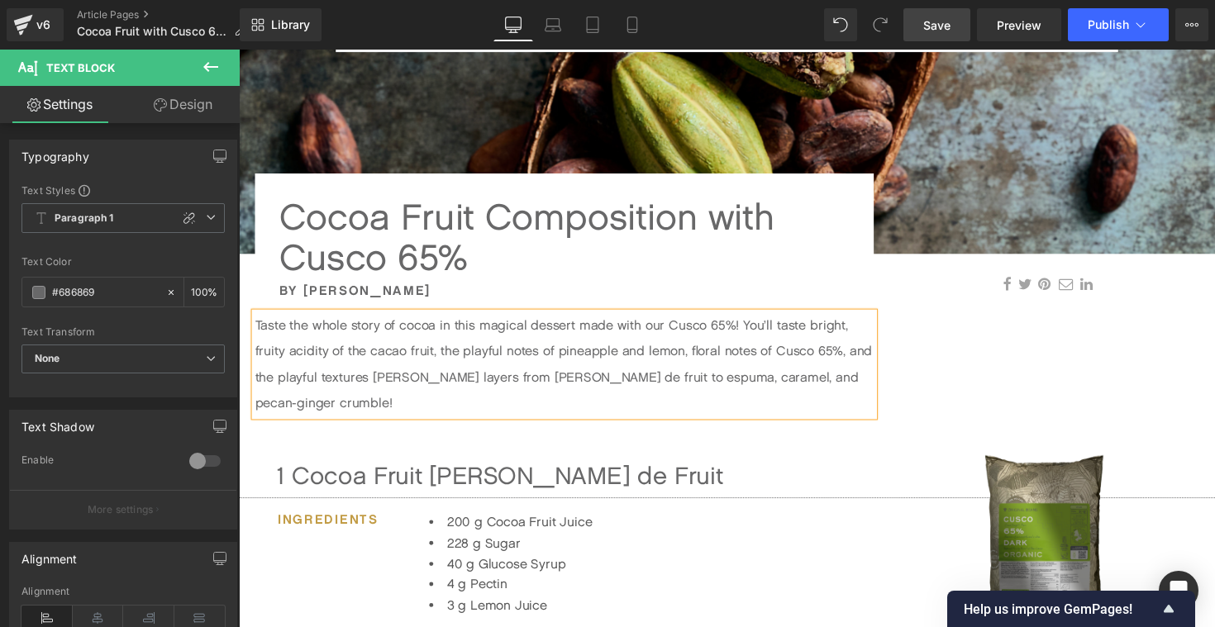
click at [673, 357] on p "Taste the whole story of cocoa in this magical dessert made with our Cusco 65%!…" at bounding box center [572, 372] width 634 height 106
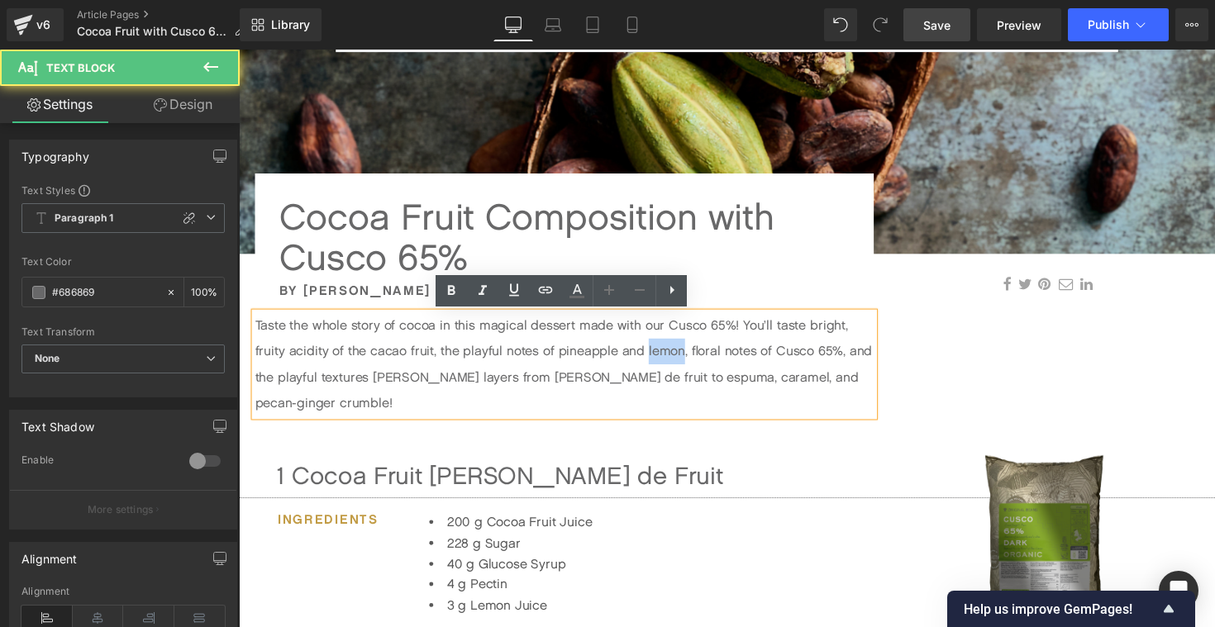
click at [673, 357] on p "Taste the whole story of cocoa in this magical dessert made with our Cusco 65%!…" at bounding box center [572, 372] width 634 height 106
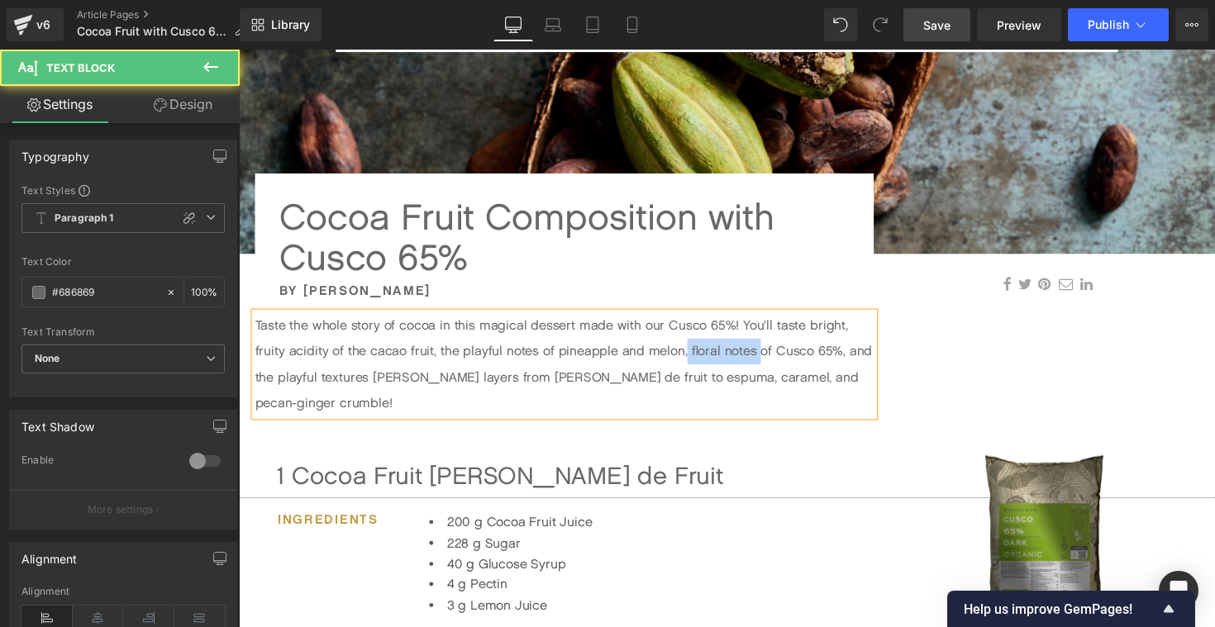
drag, startPoint x: 699, startPoint y: 357, endPoint x: 773, endPoint y: 360, distance: 74.4
click at [773, 360] on p "Taste the whole story of cocoa in this magical dessert made with our Cusco 65%!…" at bounding box center [572, 372] width 634 height 106
click at [449, 364] on p "Taste the whole story of cocoa in this magical dessert made with our Cusco 65%!…" at bounding box center [572, 372] width 634 height 106
click at [683, 359] on p "Taste the whole story of cocoa in this magical dessert made with our Cusco 65%!…" at bounding box center [572, 372] width 634 height 106
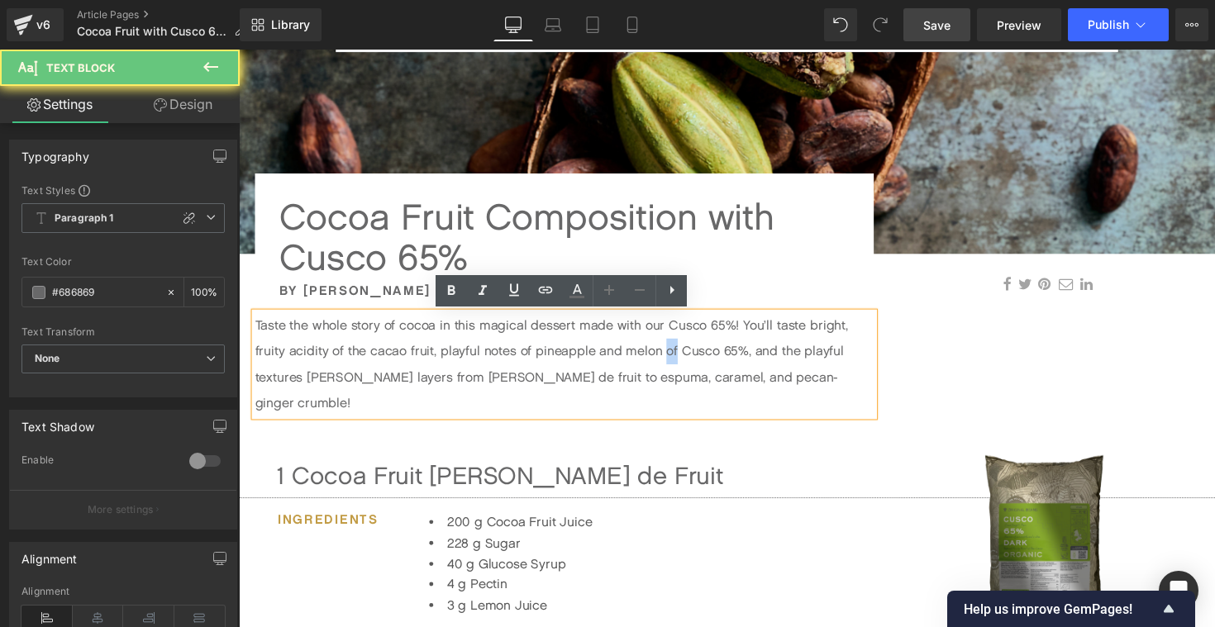
click at [683, 359] on p "Taste the whole story of cocoa in this magical dessert made with our Cusco 65%!…" at bounding box center [572, 372] width 634 height 106
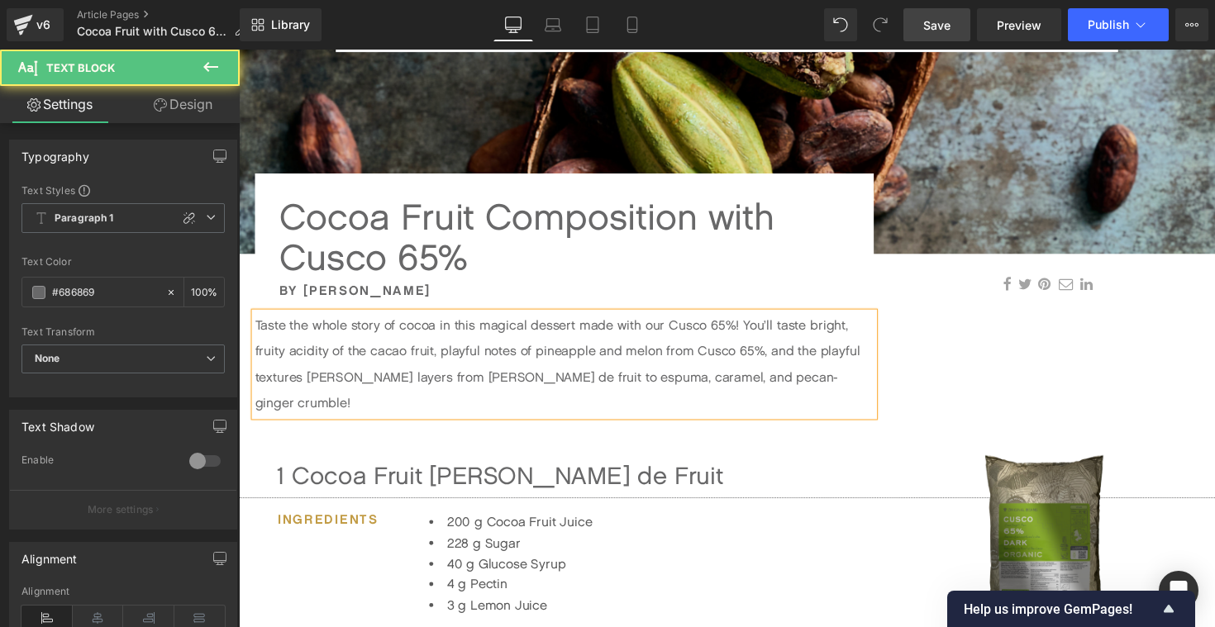
click at [845, 364] on p "Taste the whole story of cocoa in this magical dessert made with our Cusco 65%!…" at bounding box center [572, 372] width 634 height 106
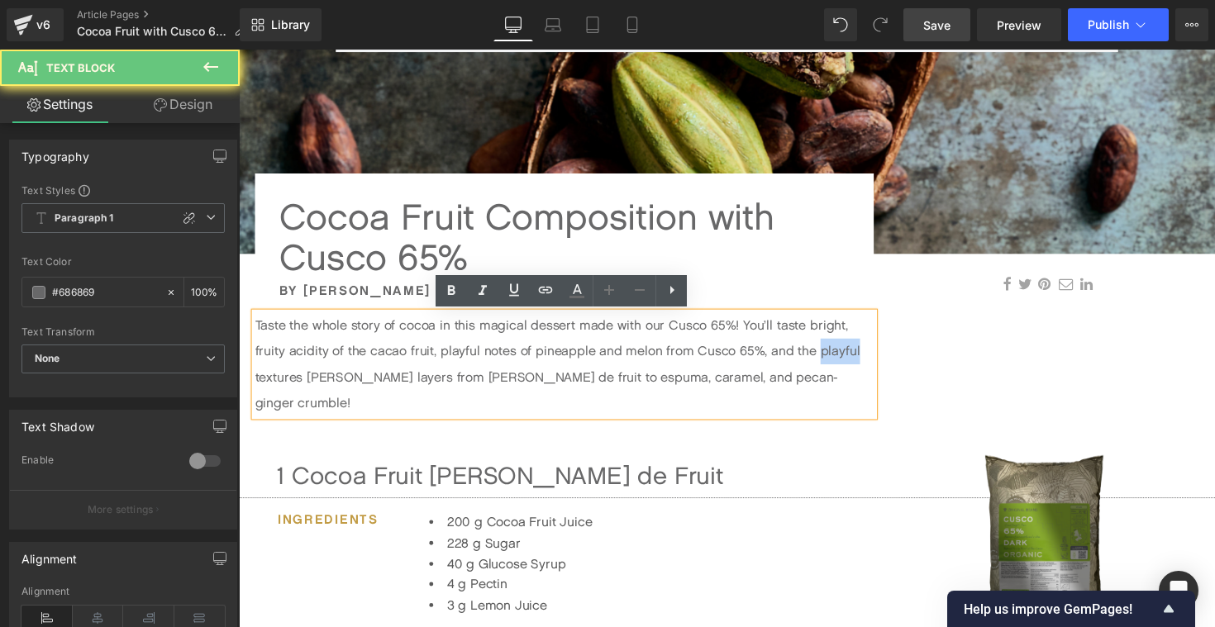
click at [845, 364] on p "Taste the whole story of cocoa in this magical dessert made with our Cusco 65%!…" at bounding box center [572, 372] width 634 height 106
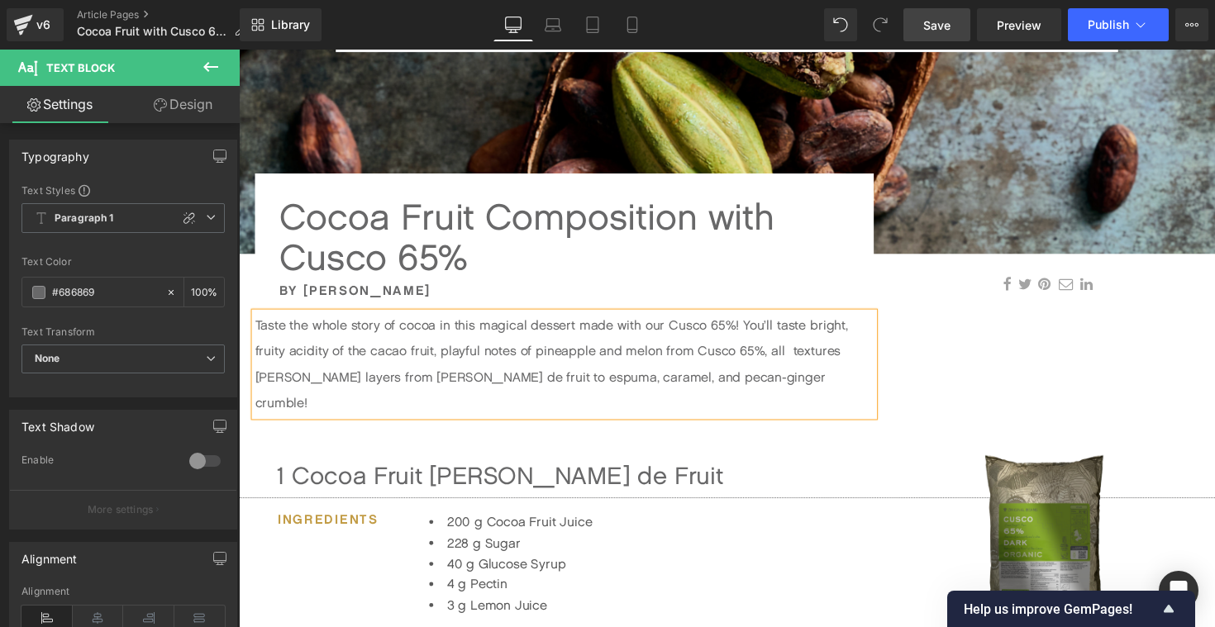
click at [460, 359] on p "Taste the whole story of cocoa in this magical dessert made with our Cusco 65%!…" at bounding box center [572, 372] width 634 height 106
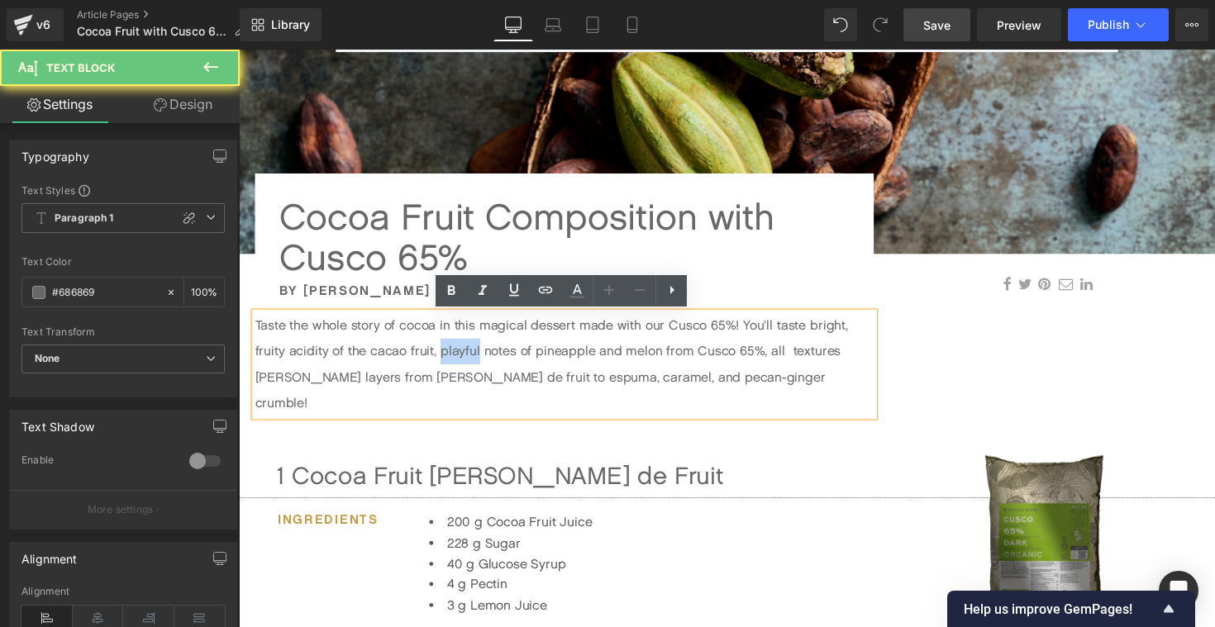
click at [460, 359] on p "Taste the whole story of cocoa in this magical dessert made with our Cusco 65%!…" at bounding box center [572, 372] width 634 height 106
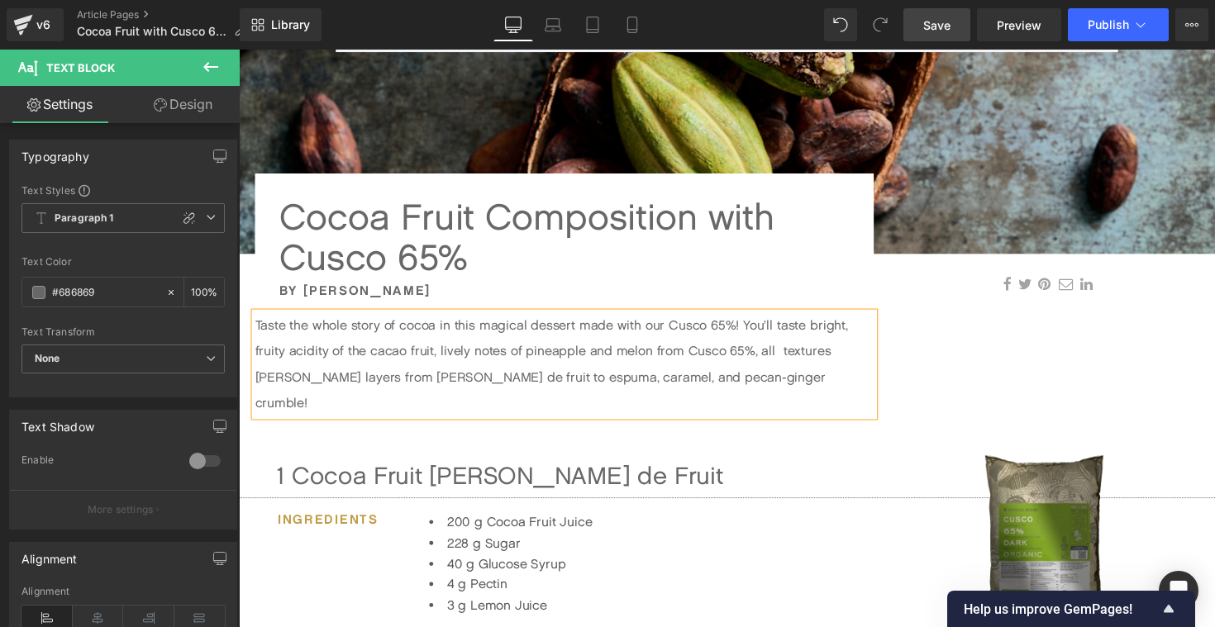
click at [695, 359] on p "Taste the whole story of cocoa in this magical dessert made with our Cusco 65%!…" at bounding box center [572, 372] width 634 height 106
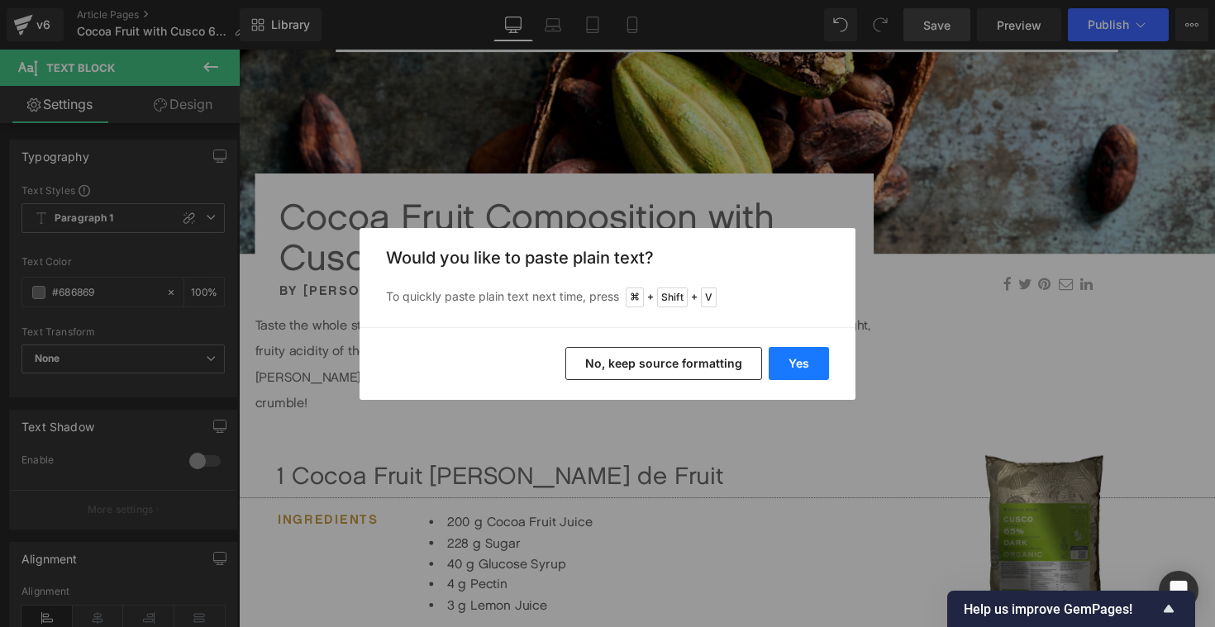
click at [787, 351] on button "Yes" at bounding box center [799, 363] width 60 height 33
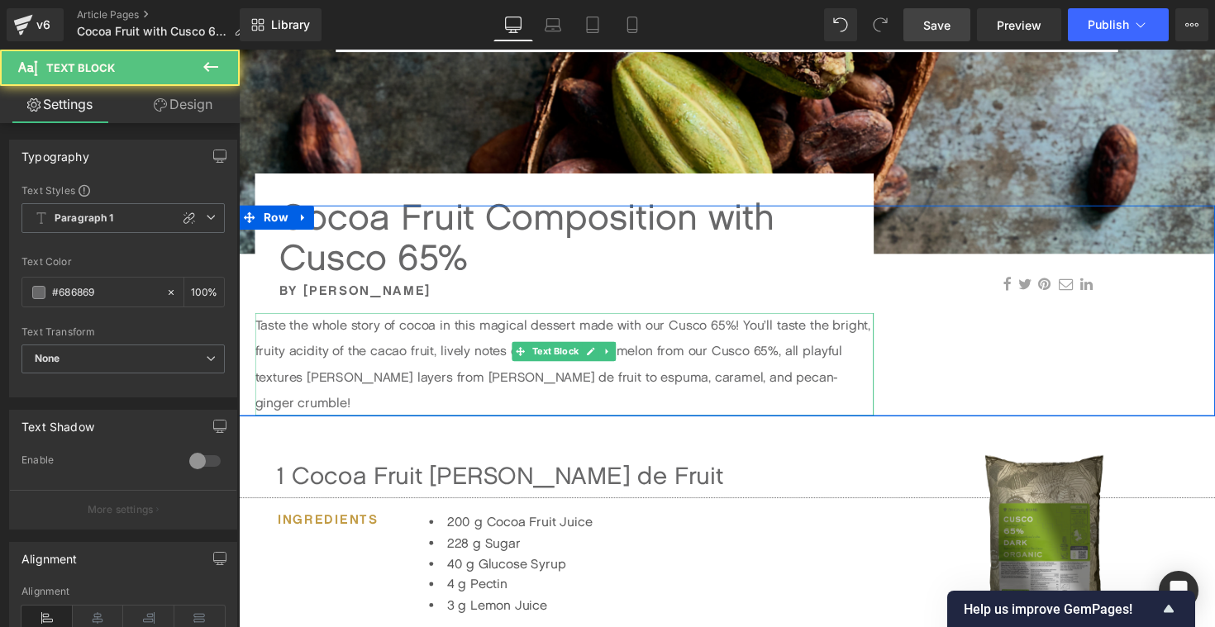
click at [856, 364] on p "Taste the whole story of cocoa in this magical dessert made with our Cusco 65%!…" at bounding box center [572, 372] width 634 height 106
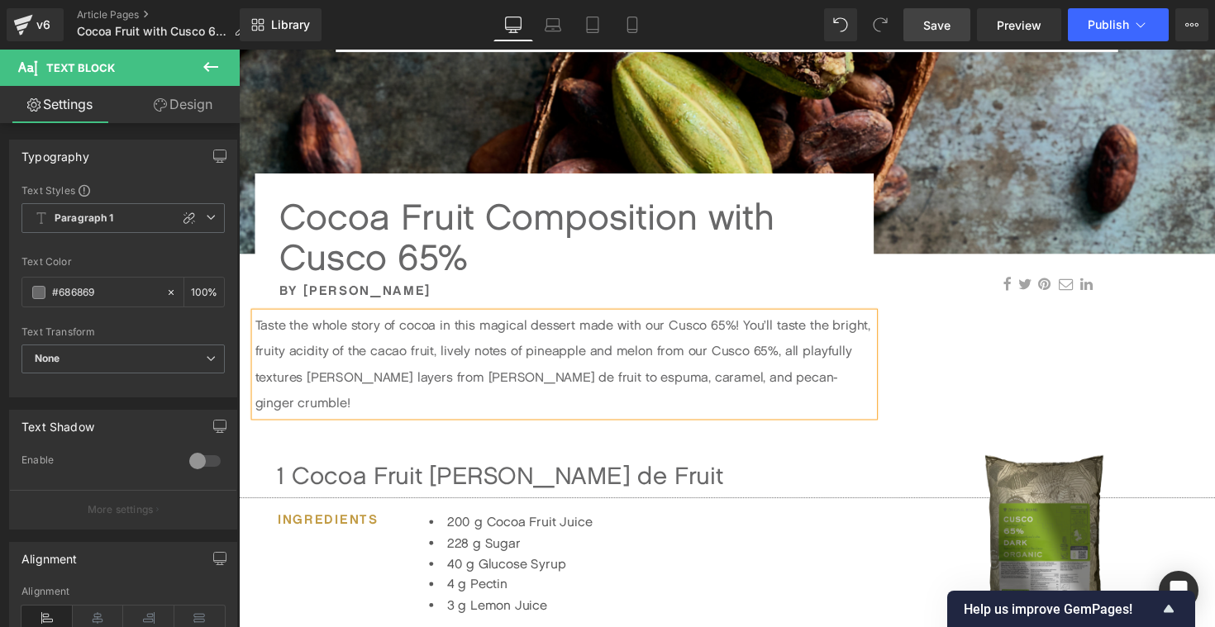
click at [269, 389] on p "Taste the whole story of cocoa in this magical dessert made with our Cusco 65%!…" at bounding box center [572, 372] width 634 height 106
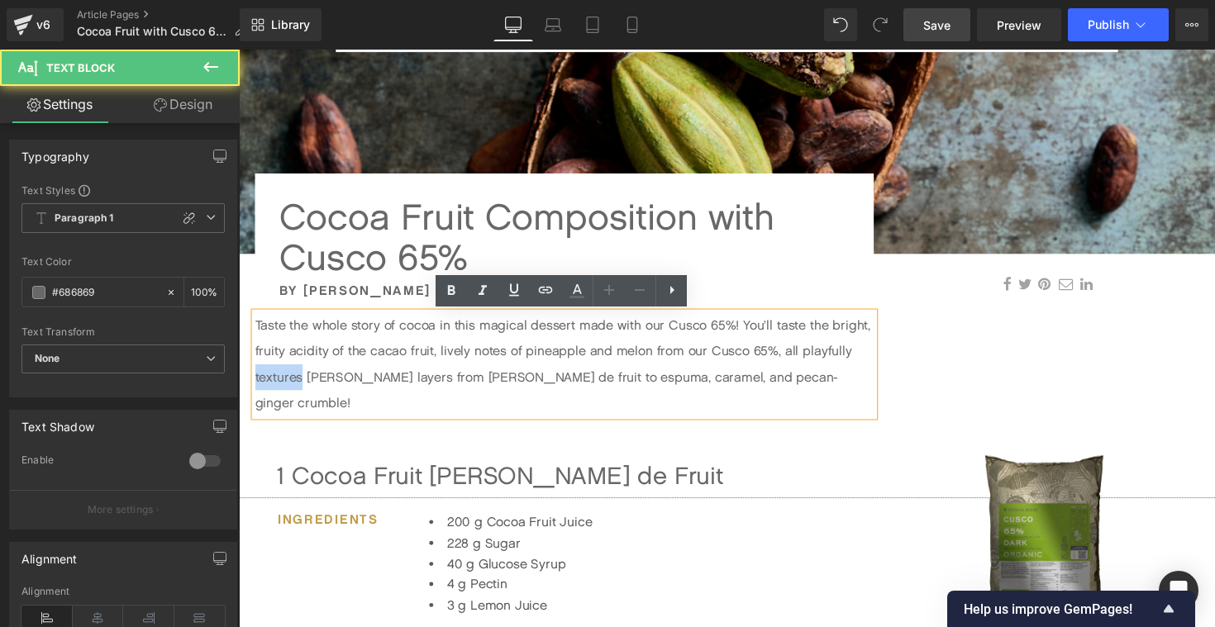
click at [269, 389] on p "Taste the whole story of cocoa in this magical dessert made with our Cusco 65%!…" at bounding box center [572, 372] width 634 height 106
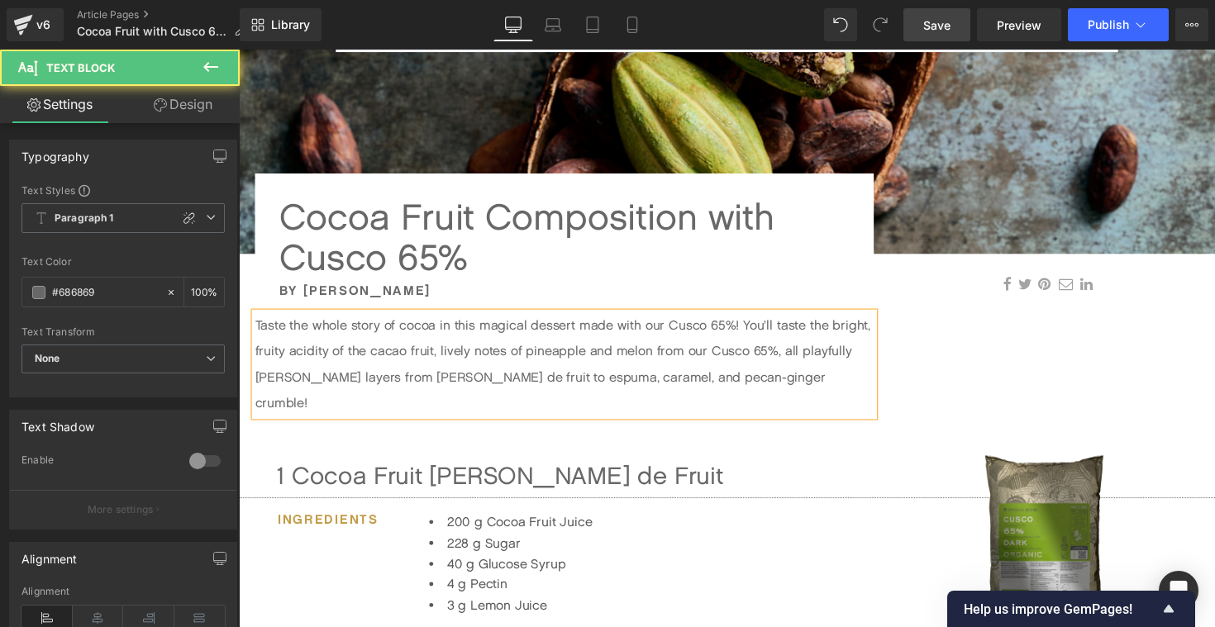
click at [819, 364] on p "Taste the whole story of cocoa in this magical dessert made with our Cusco 65%!…" at bounding box center [572, 372] width 634 height 106
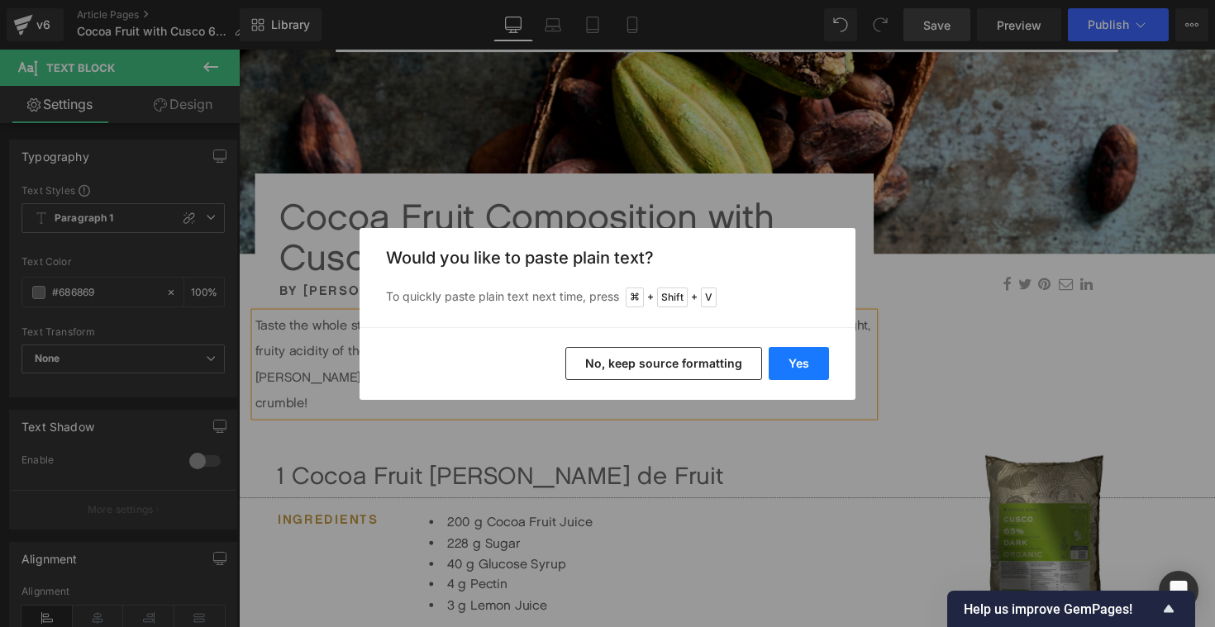
click at [787, 358] on button "Yes" at bounding box center [799, 363] width 60 height 33
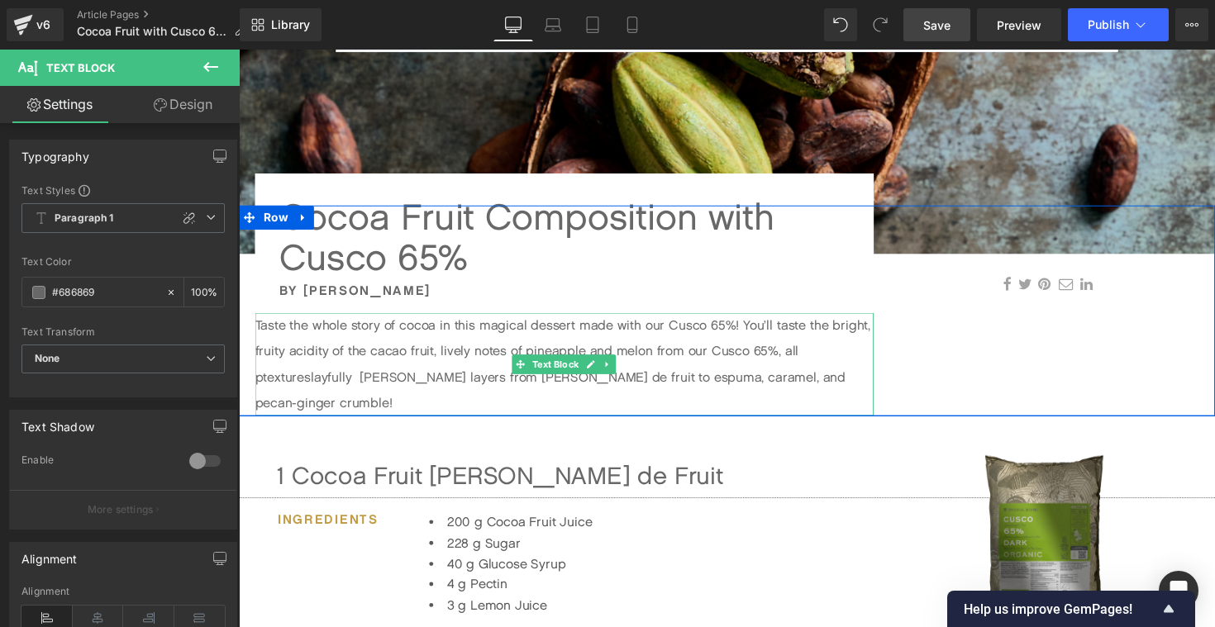
click at [261, 386] on p "Taste the whole story of cocoa in this magical dessert made with our Cusco 65%!…" at bounding box center [572, 372] width 634 height 106
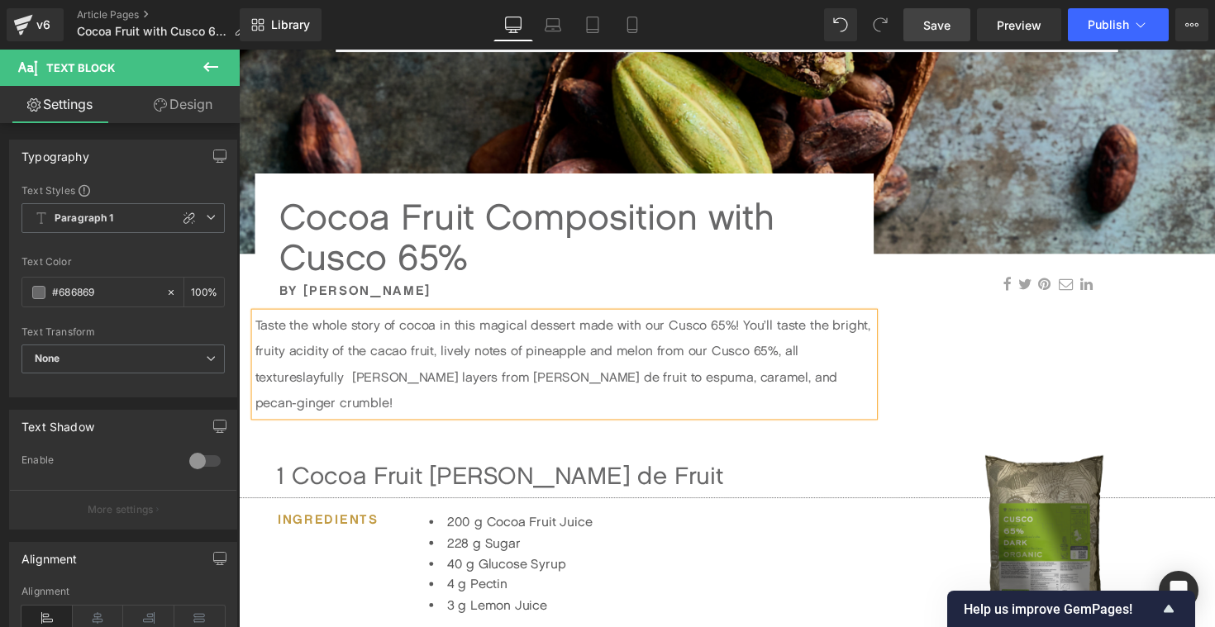
click at [312, 384] on p "Taste the whole story of cocoa in this magical dessert made with our Cusco 65%!…" at bounding box center [572, 372] width 634 height 106
click at [312, 386] on p "Taste the whole story of cocoa in this magical dessert made with our Cusco 65%!…" at bounding box center [572, 372] width 634 height 106
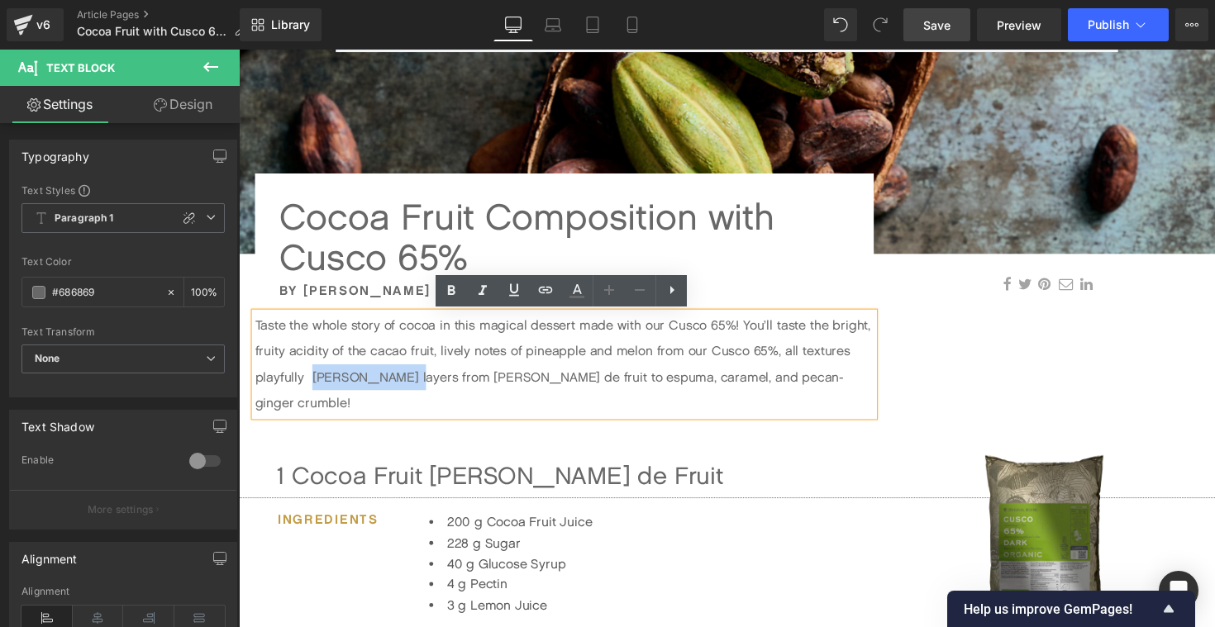
drag, startPoint x: 312, startPoint y: 386, endPoint x: 407, endPoint y: 391, distance: 94.3
click at [407, 391] on p "Taste the whole story of cocoa in this magical dessert made with our Cusco 65%!…" at bounding box center [572, 372] width 634 height 106
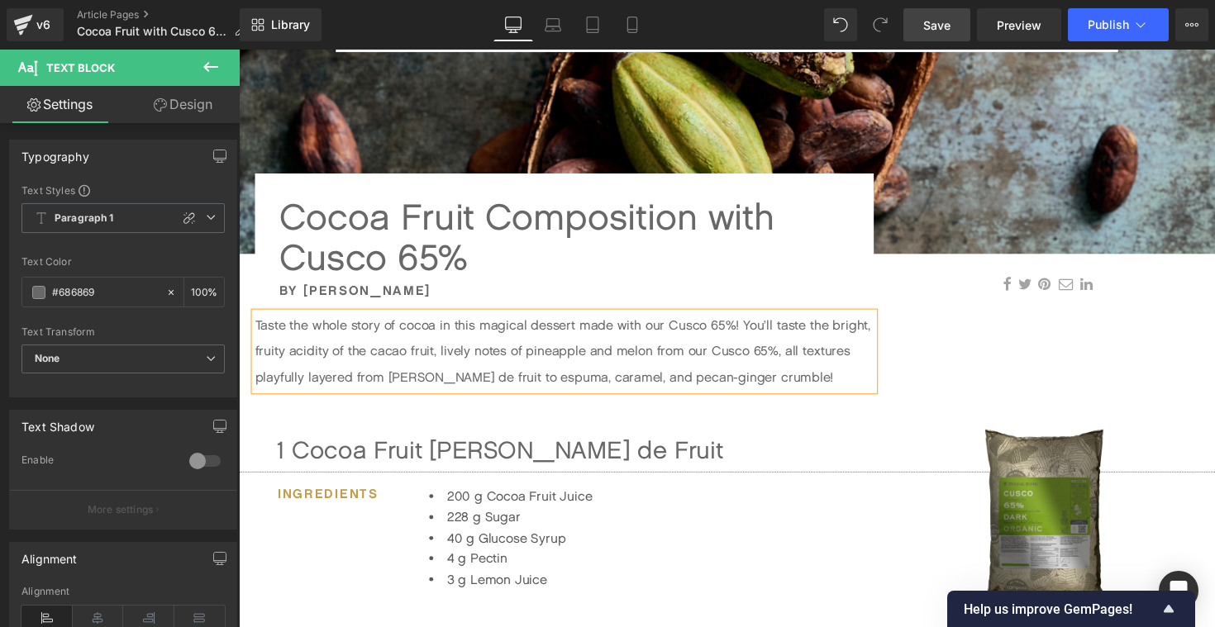
click at [794, 333] on p "Taste the whole story of cocoa in this magical dessert made with our Cusco 65%!…" at bounding box center [572, 358] width 634 height 79
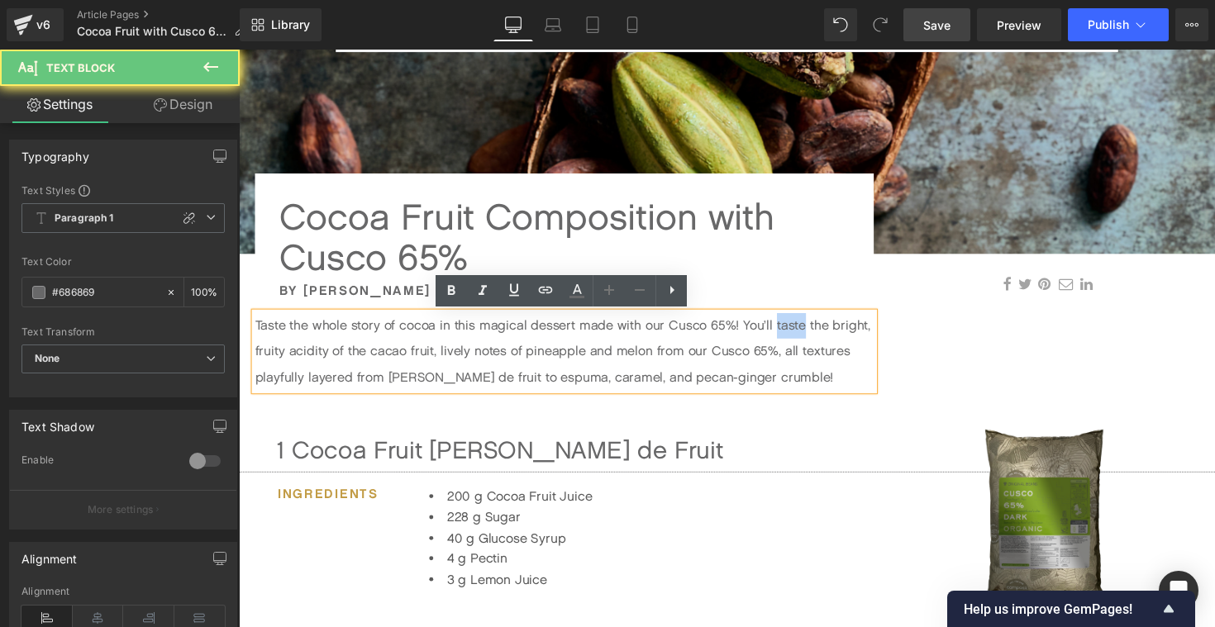
click at [794, 333] on p "Taste the whole story of cocoa in this magical dessert made with our Cusco 65%!…" at bounding box center [572, 358] width 634 height 79
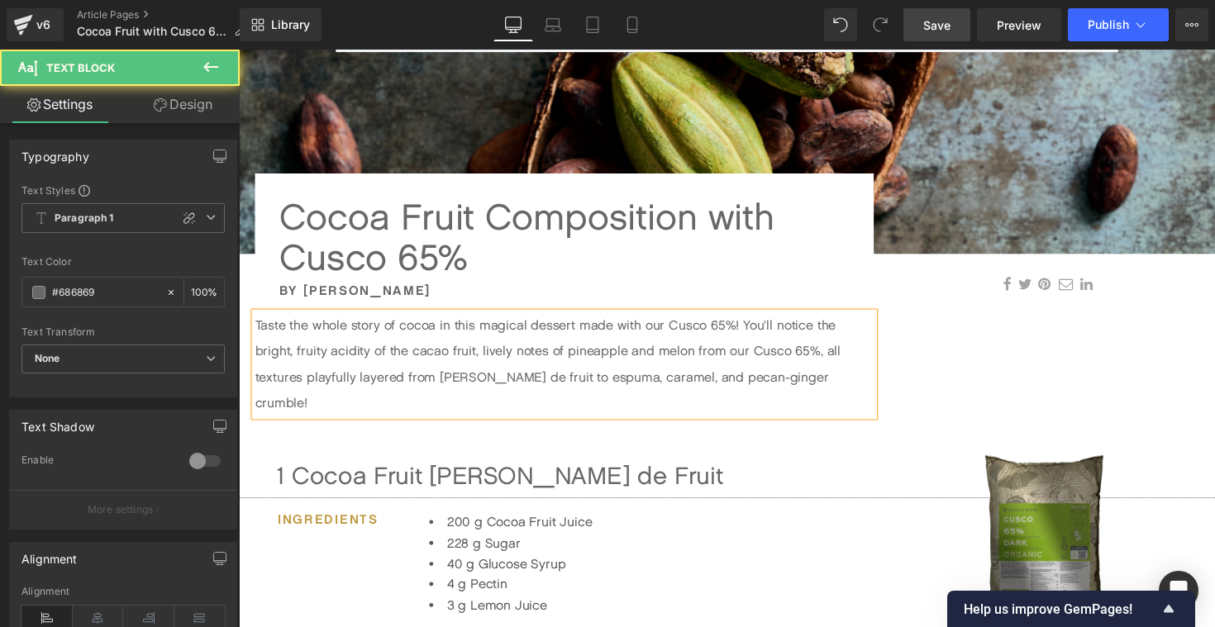
click at [838, 364] on p "Taste the whole story of cocoa in this magical dessert made with our Cusco 65%!…" at bounding box center [572, 372] width 634 height 106
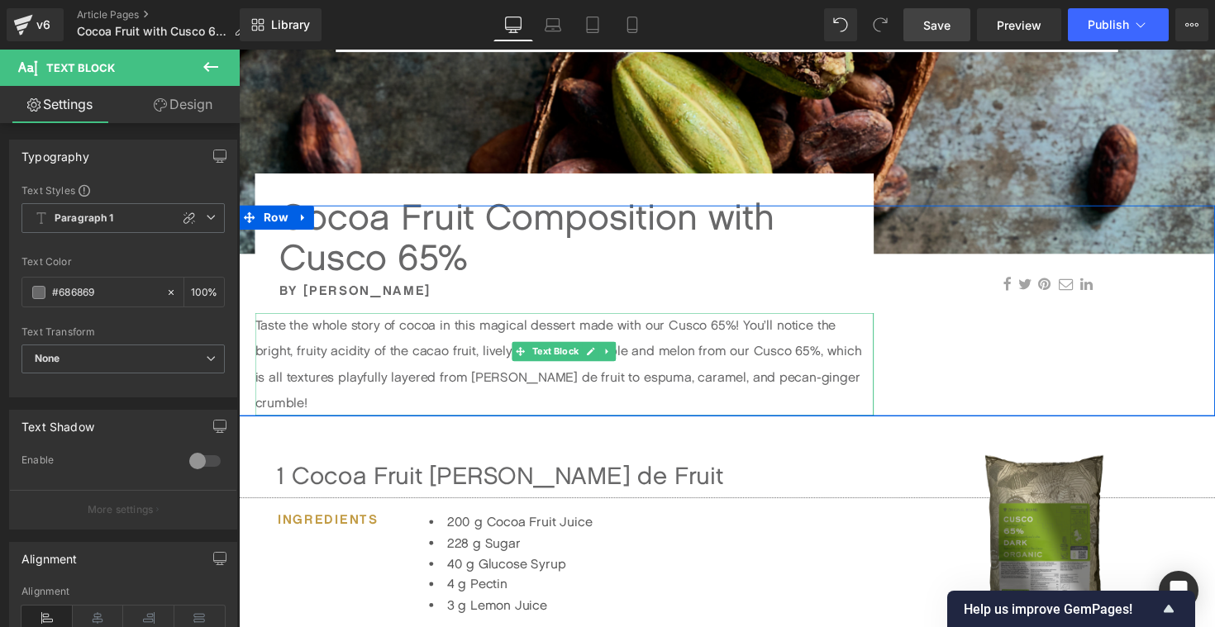
click at [262, 383] on p "Taste the whole story of cocoa in this magical dessert made with our Cusco 65%!…" at bounding box center [572, 372] width 634 height 106
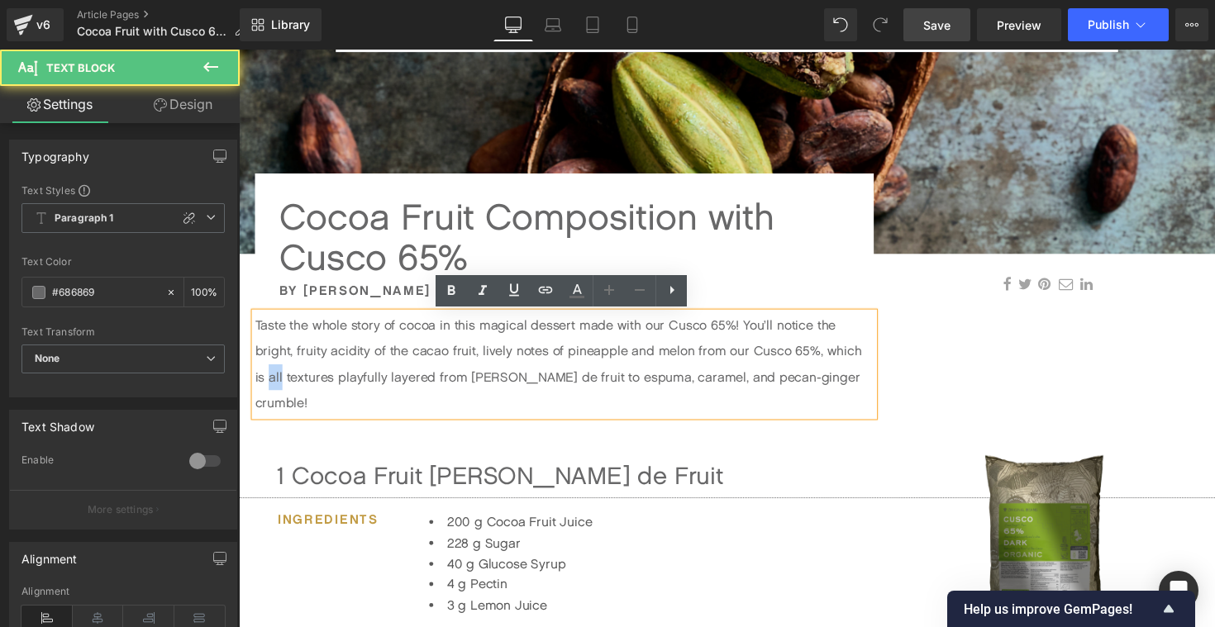
click at [262, 383] on p "Taste the whole story of cocoa in this magical dessert made with our Cusco 65%!…" at bounding box center [572, 372] width 634 height 106
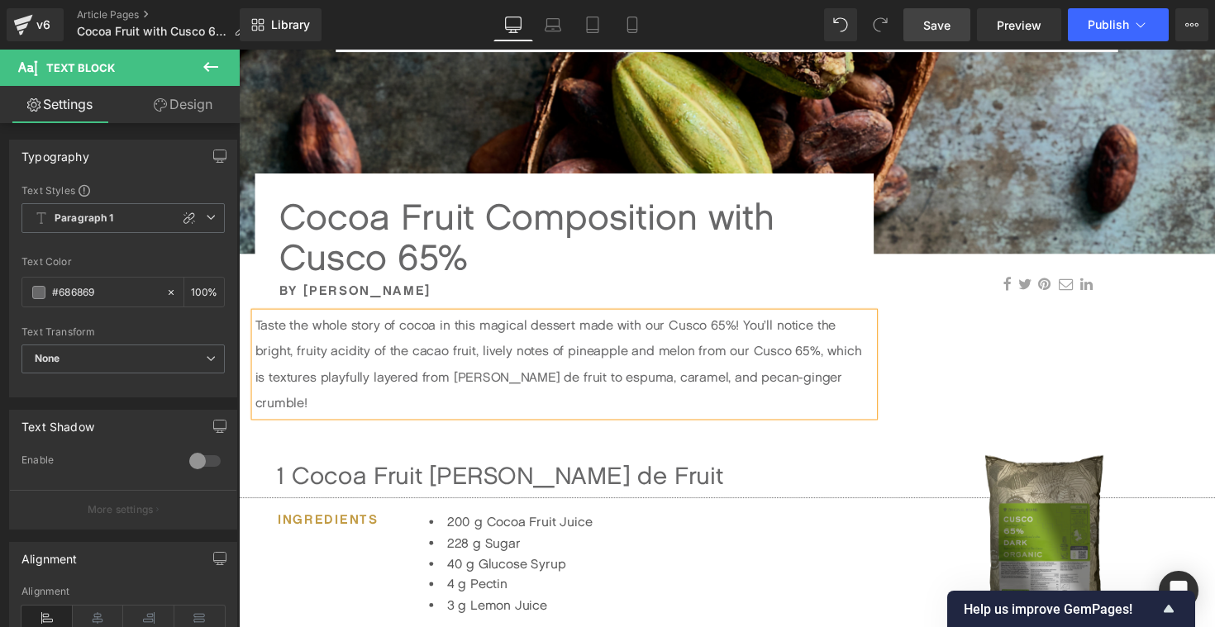
click at [854, 360] on p "Taste the whole story of cocoa in this magical dessert made with our Cusco 65%!…" at bounding box center [572, 372] width 634 height 106
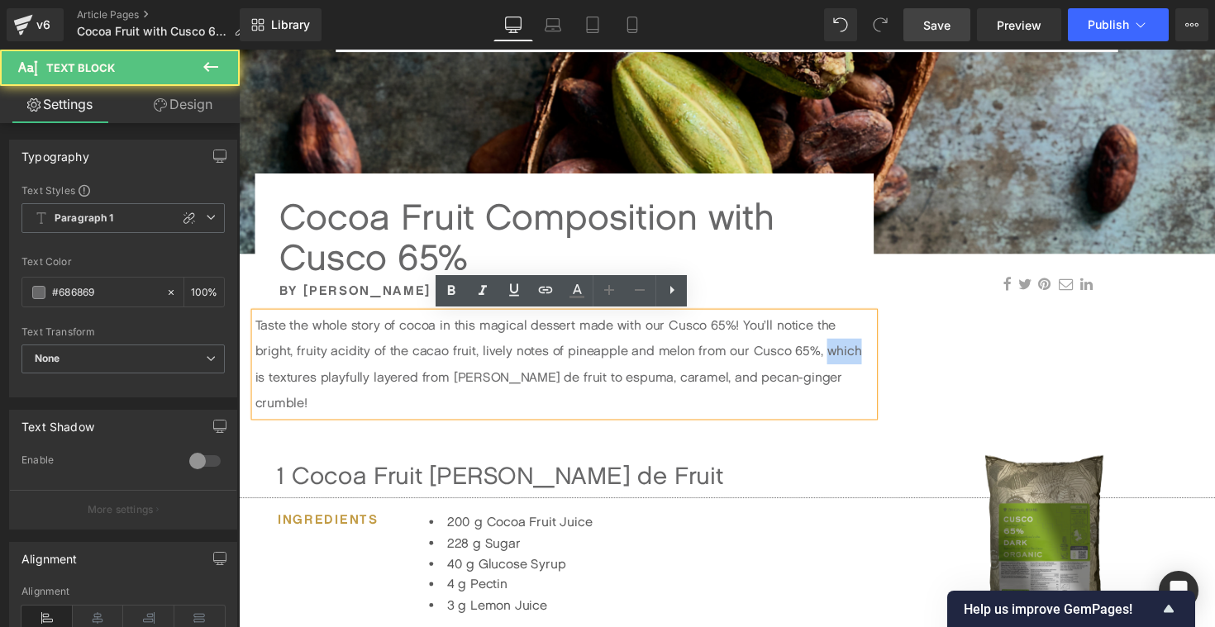
click at [854, 360] on p "Taste the whole story of cocoa in this magical dessert made with our Cusco 65%!…" at bounding box center [572, 372] width 634 height 106
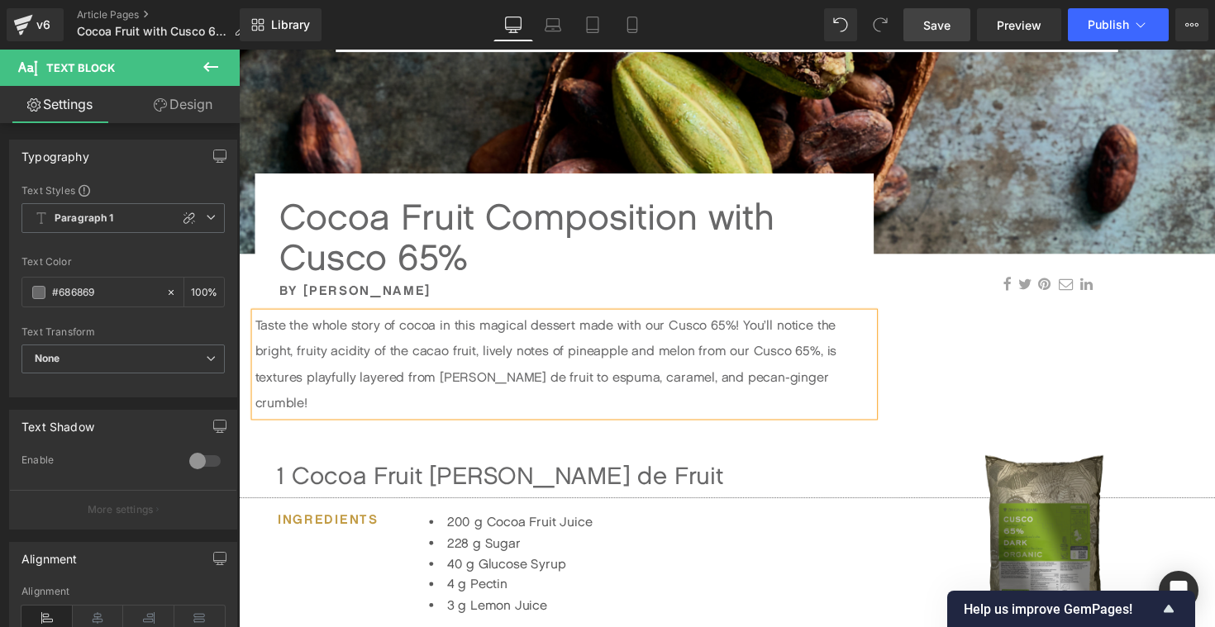
click at [844, 357] on p "Taste the whole story of cocoa in this magical dessert made with our Cusco 65%!…" at bounding box center [572, 372] width 634 height 106
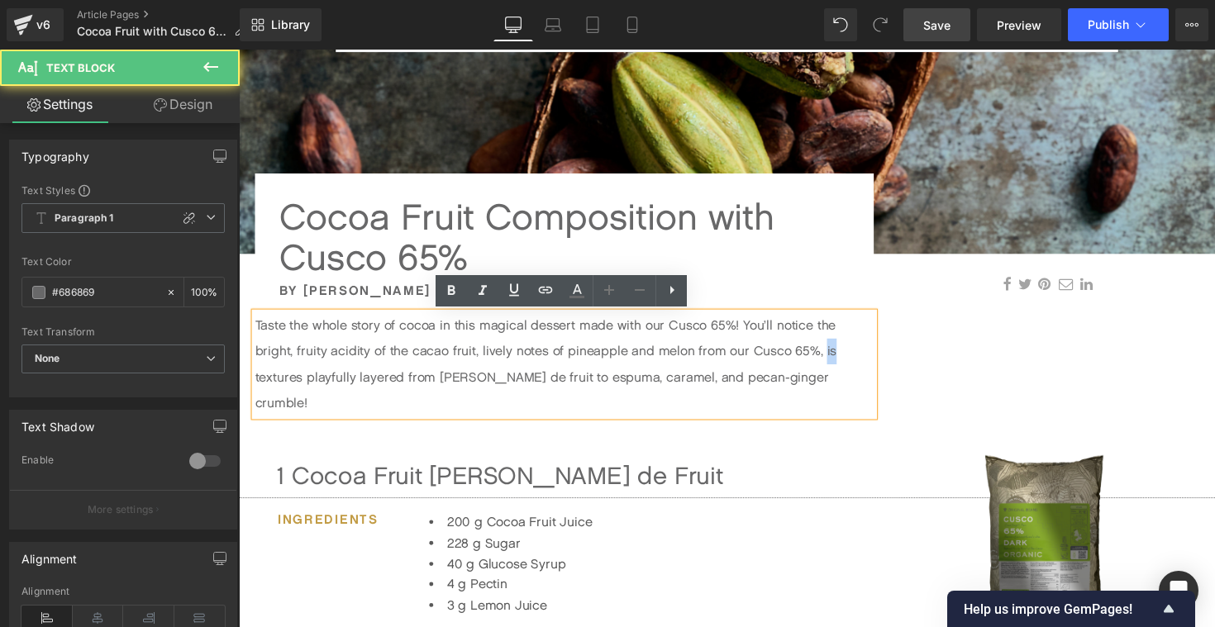
click at [844, 357] on p "Taste the whole story of cocoa in this magical dessert made with our Cusco 65%!…" at bounding box center [572, 372] width 634 height 106
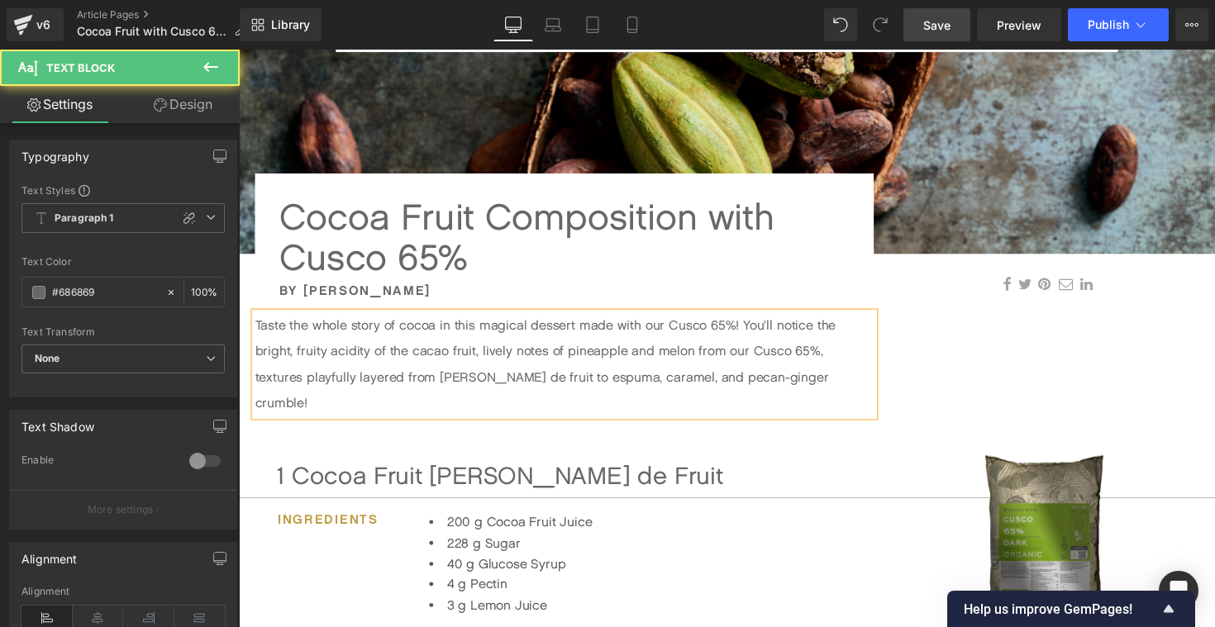
click at [861, 357] on p "Taste the whole story of cocoa in this magical dessert made with our Cusco 65%!…" at bounding box center [572, 372] width 634 height 106
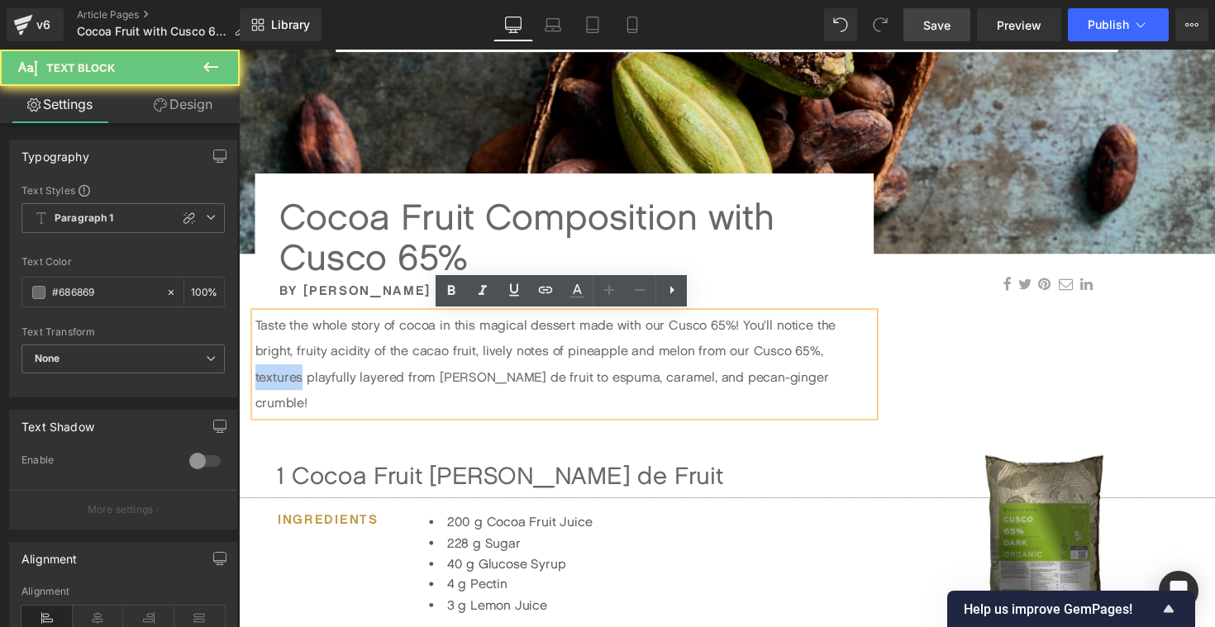
click at [861, 357] on p "Taste the whole story of cocoa in this magical dessert made with our Cusco 65%!…" at bounding box center [572, 372] width 634 height 106
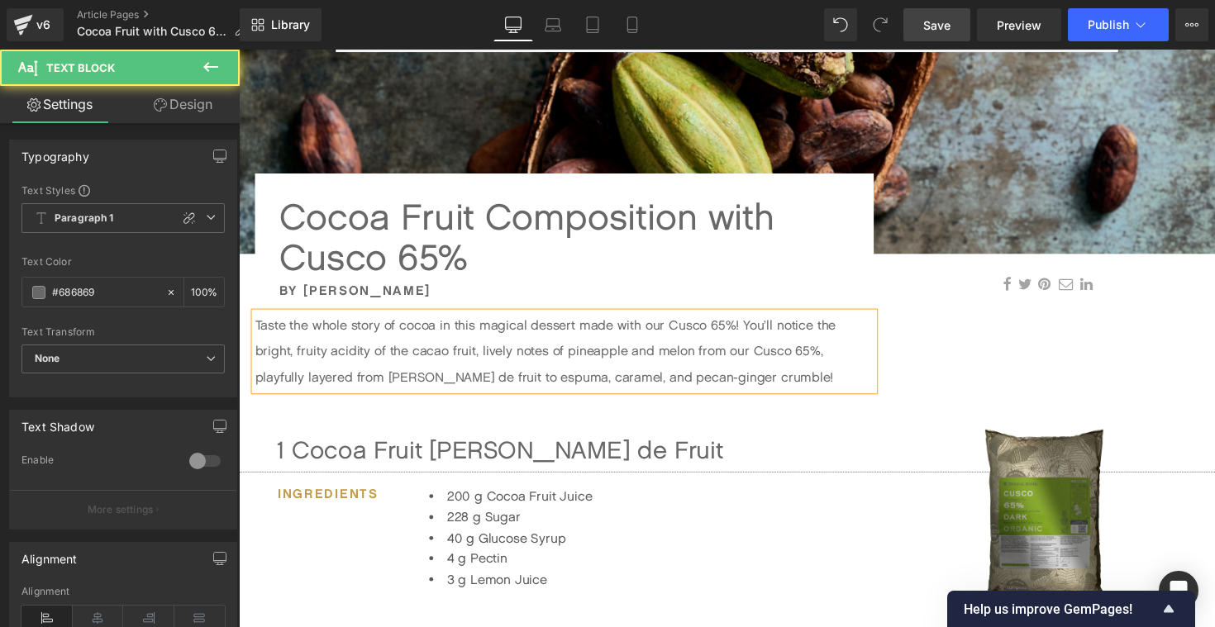
click at [304, 388] on p "Taste the whole story of cocoa in this magical dessert made with our Cusco 65%!…" at bounding box center [572, 358] width 634 height 79
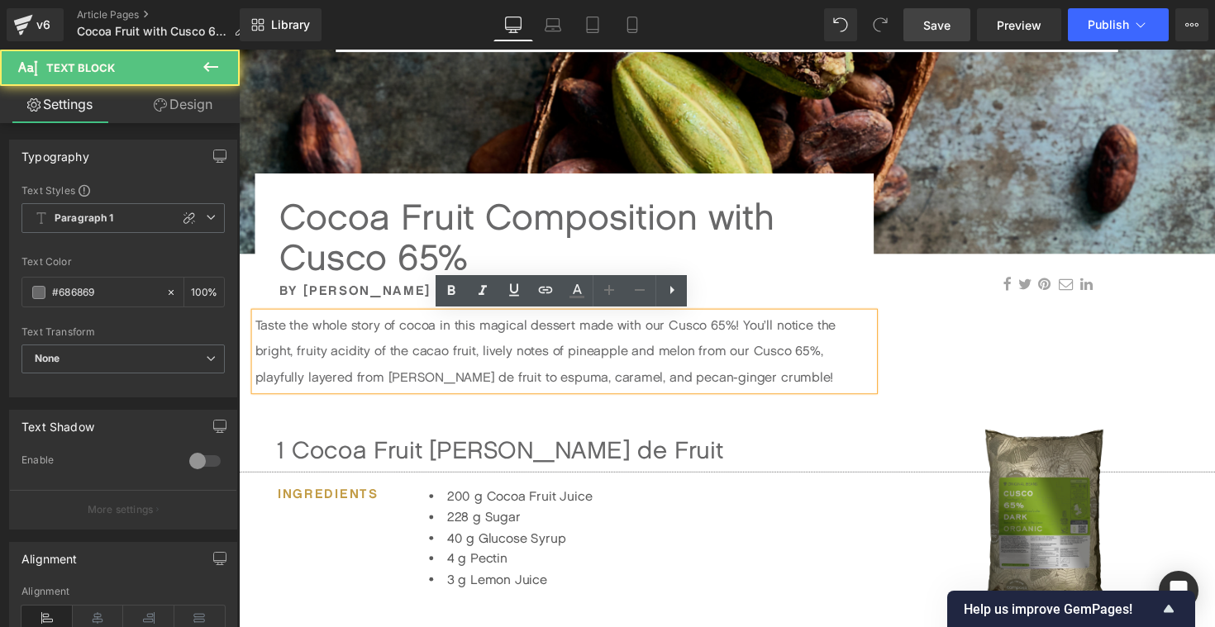
click at [540, 359] on p "Taste the whole story of cocoa in this magical dessert made with our Cusco 65%!…" at bounding box center [572, 358] width 634 height 79
click at [840, 358] on p "Taste the whole story of cocoa in this magical dessert made with our Cusco 65%!…" at bounding box center [572, 358] width 634 height 79
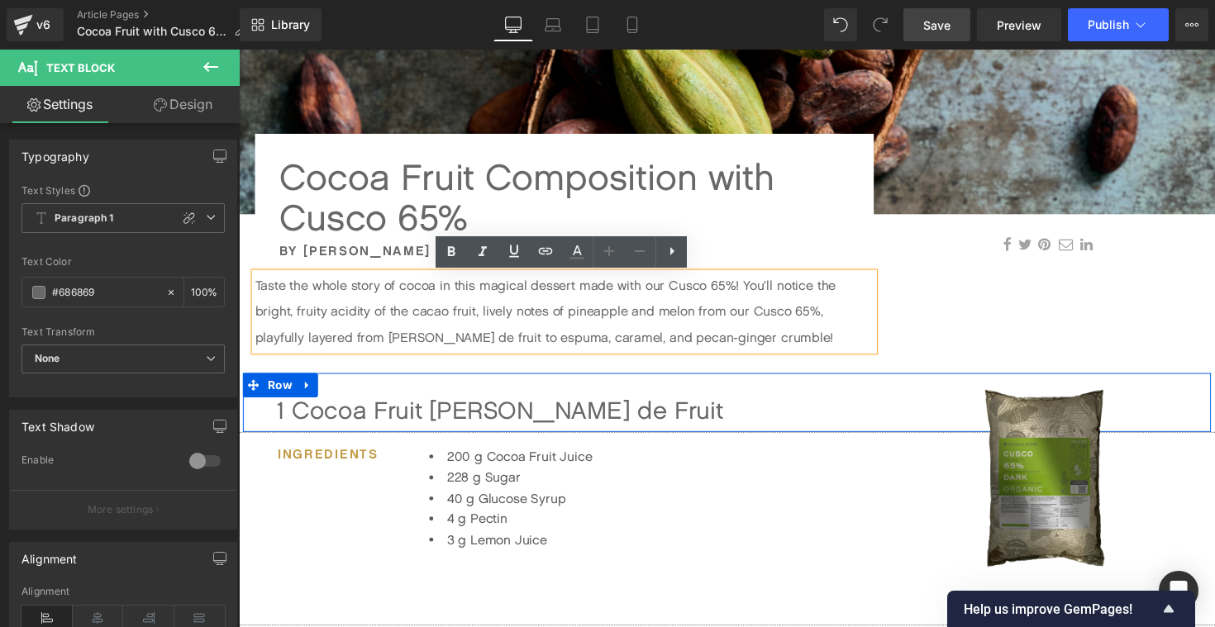
scroll to position [407, 0]
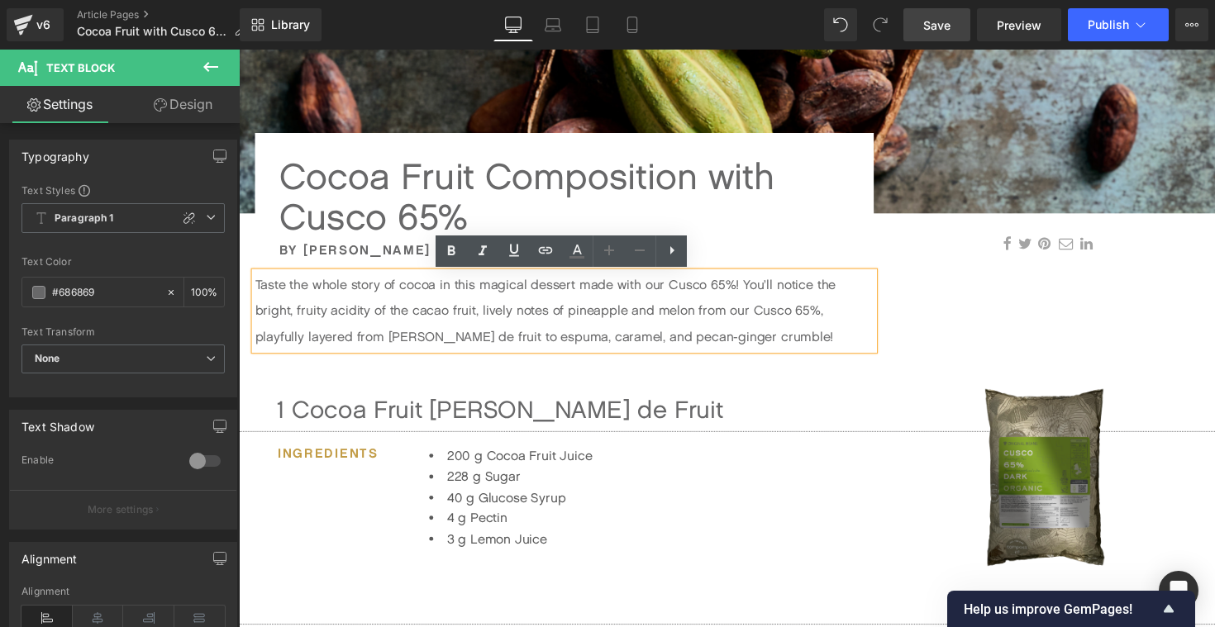
click at [486, 320] on p "Taste the whole story of cocoa in this magical dessert made with our Cusco 65%!…" at bounding box center [572, 317] width 634 height 79
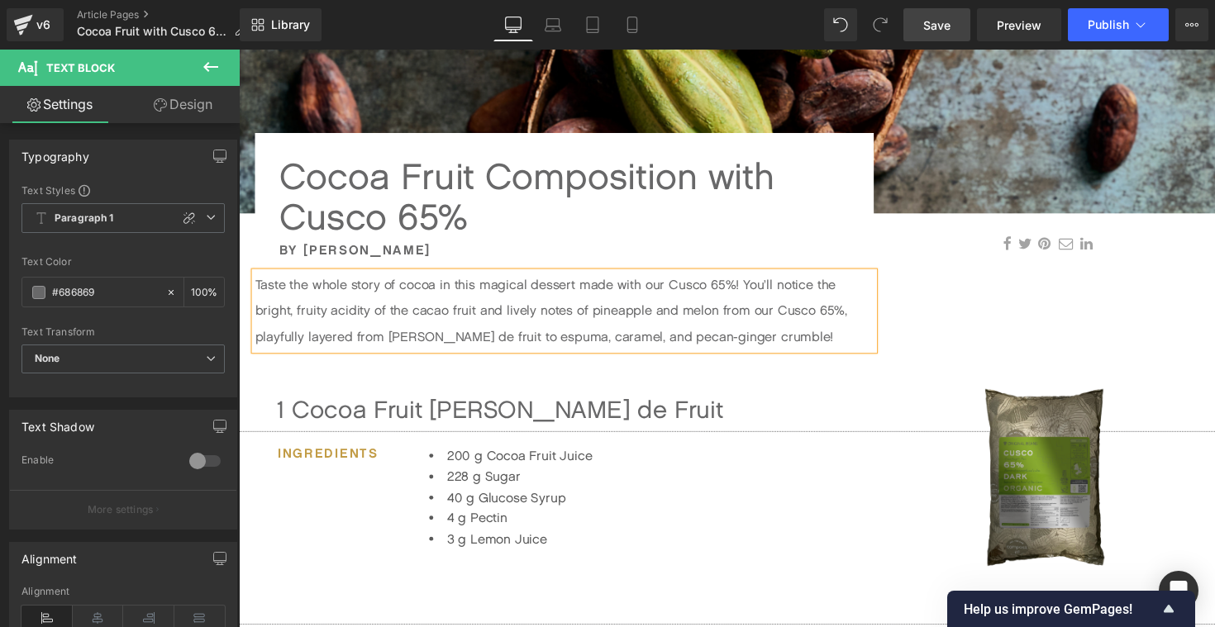
click at [867, 322] on p "Taste the whole story of cocoa in this magical dessert made with our Cusco 65%!…" at bounding box center [572, 317] width 634 height 79
click at [760, 344] on p "Taste the whole story of cocoa in this magical dessert made with our Cusco 65%!…" at bounding box center [572, 317] width 634 height 79
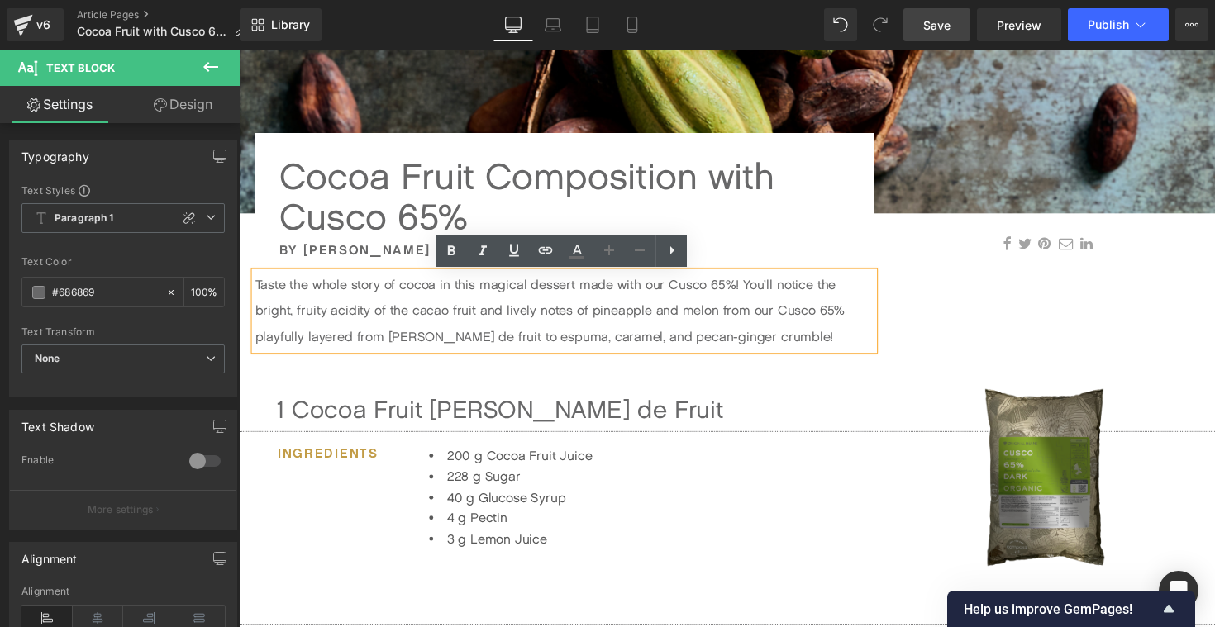
click at [868, 317] on p "Taste the whole story of cocoa in this magical dessert made with our Cusco 65%!…" at bounding box center [572, 317] width 634 height 79
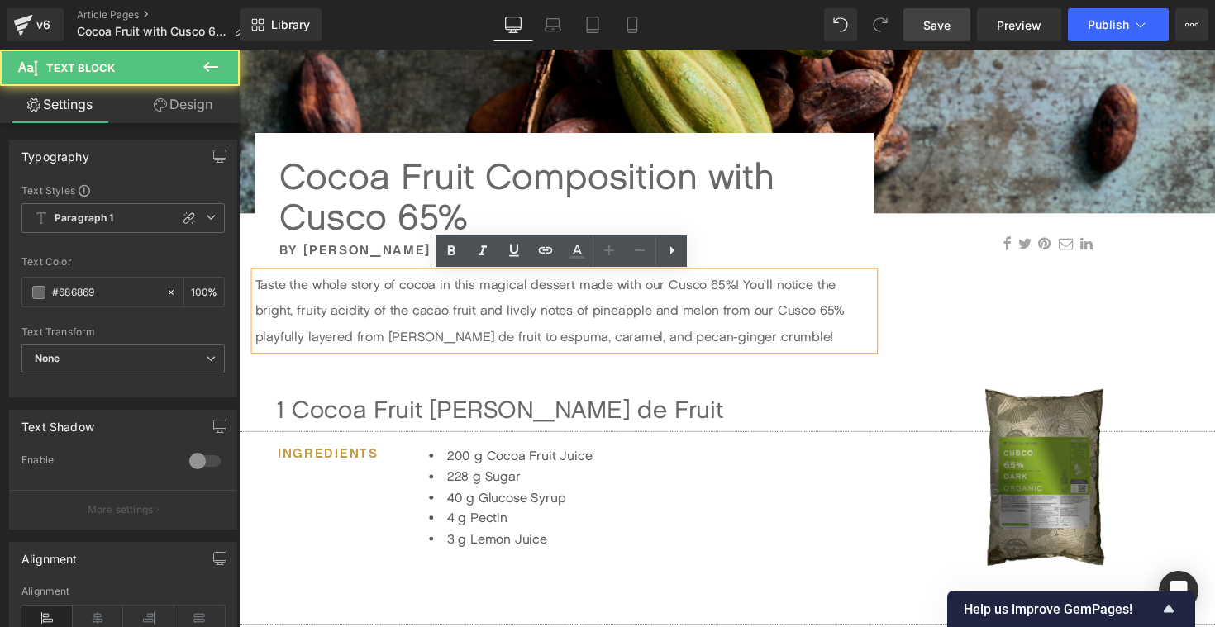
click at [792, 350] on p "Taste the whole story of cocoa in this magical dessert made with our Cusco 65%!…" at bounding box center [572, 317] width 634 height 79
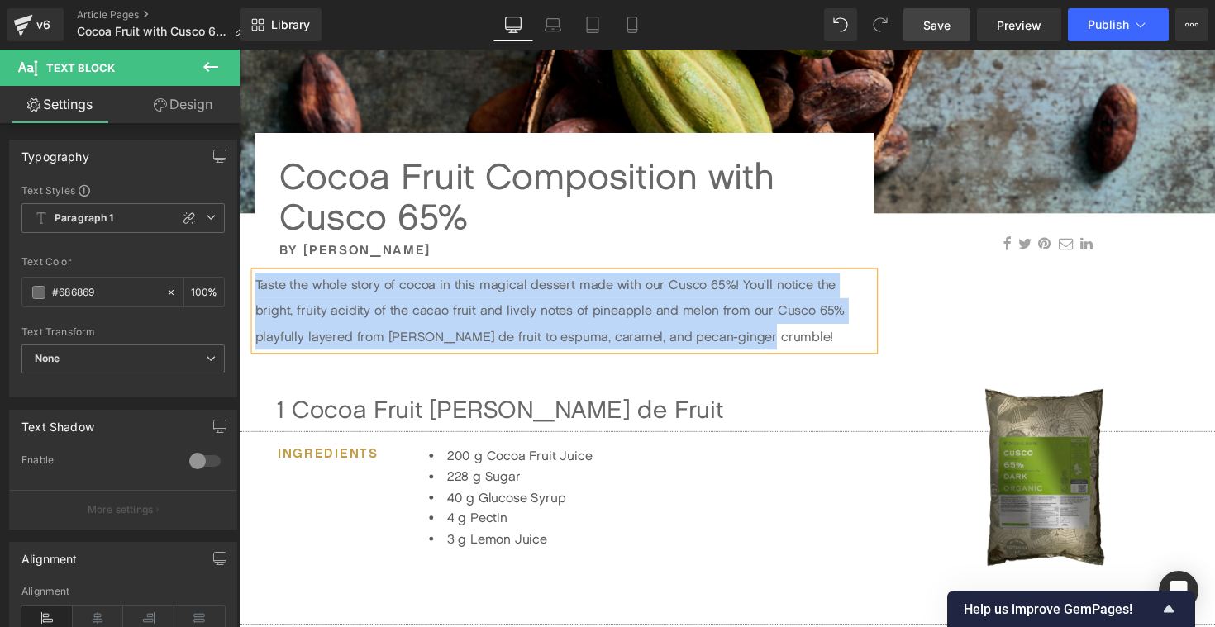
copy p "Taste the whole story of cocoa in this magical dessert made with our Cusco 65%!…"
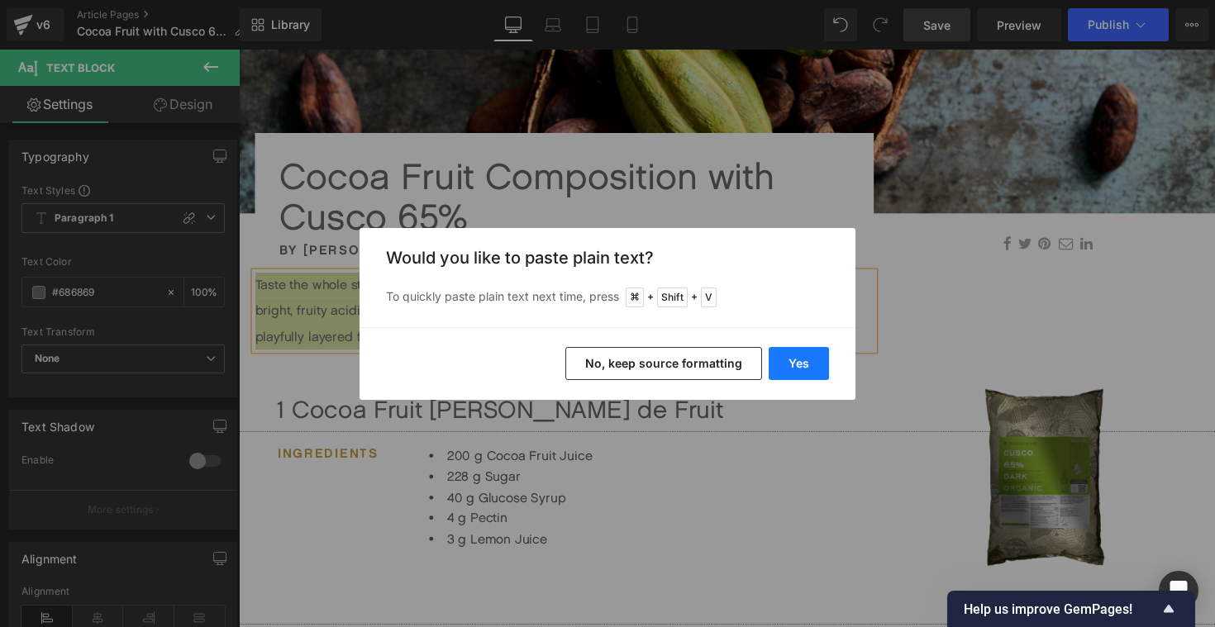
click at [812, 360] on button "Yes" at bounding box center [799, 363] width 60 height 33
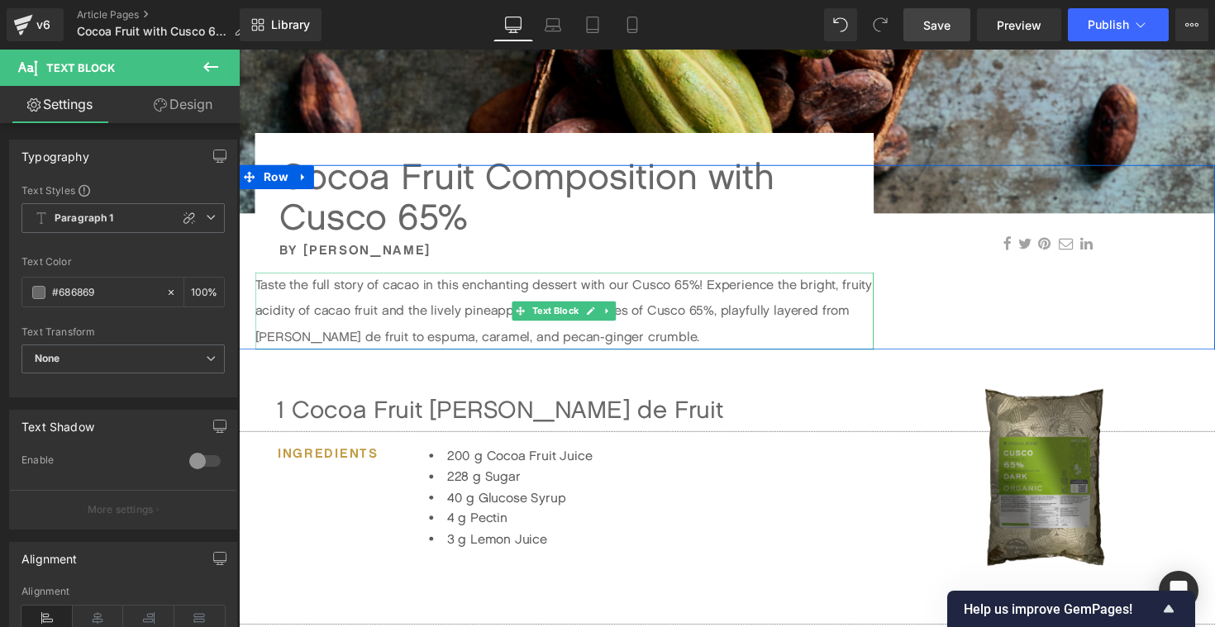
click at [623, 345] on p "Taste the full story of cacao in this enchanting dessert with our Cusco 65%! Ex…" at bounding box center [572, 317] width 634 height 79
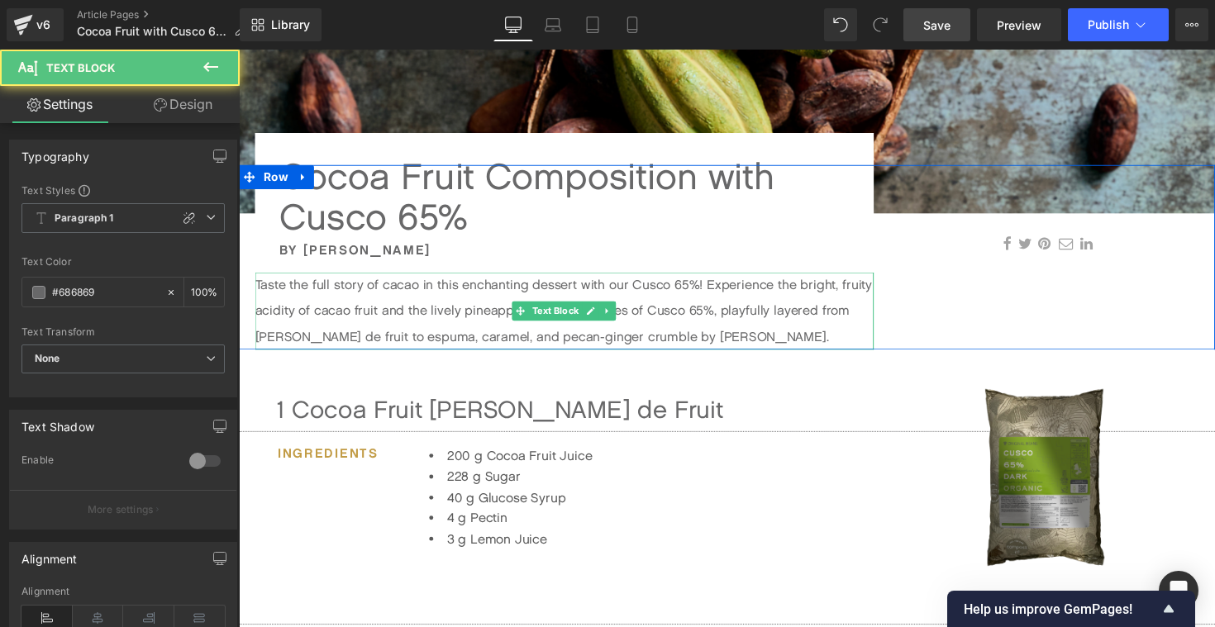
click at [484, 297] on p "Taste the full story of cacao in this enchanting dessert with our Cusco 65%! Ex…" at bounding box center [572, 317] width 634 height 79
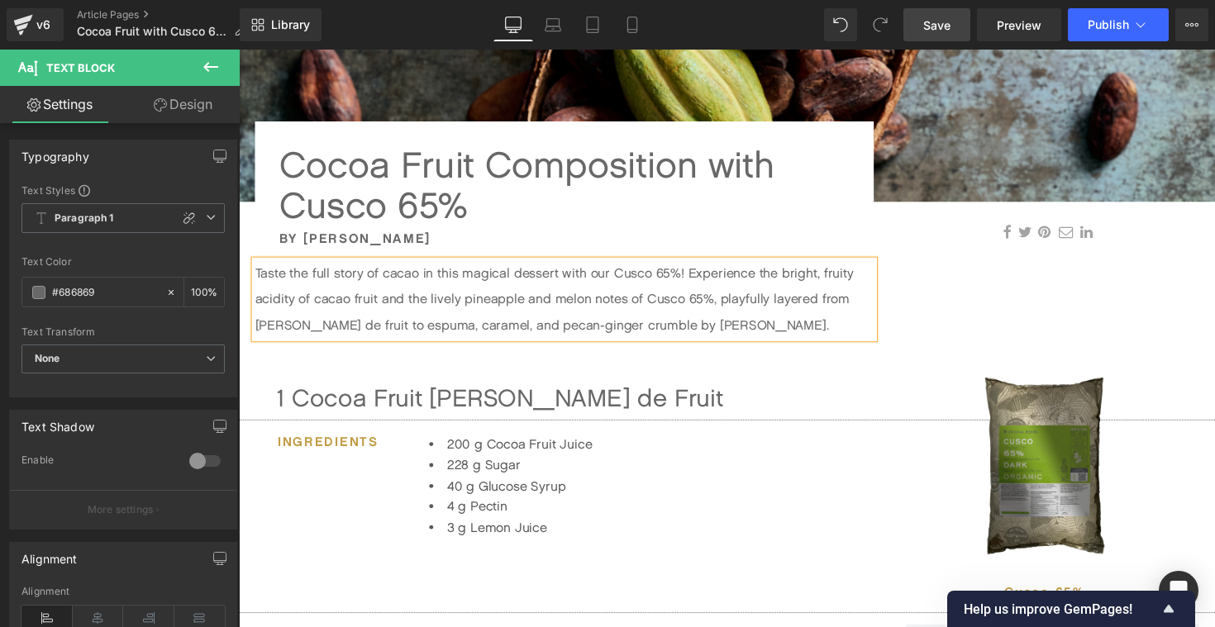
scroll to position [421, 0]
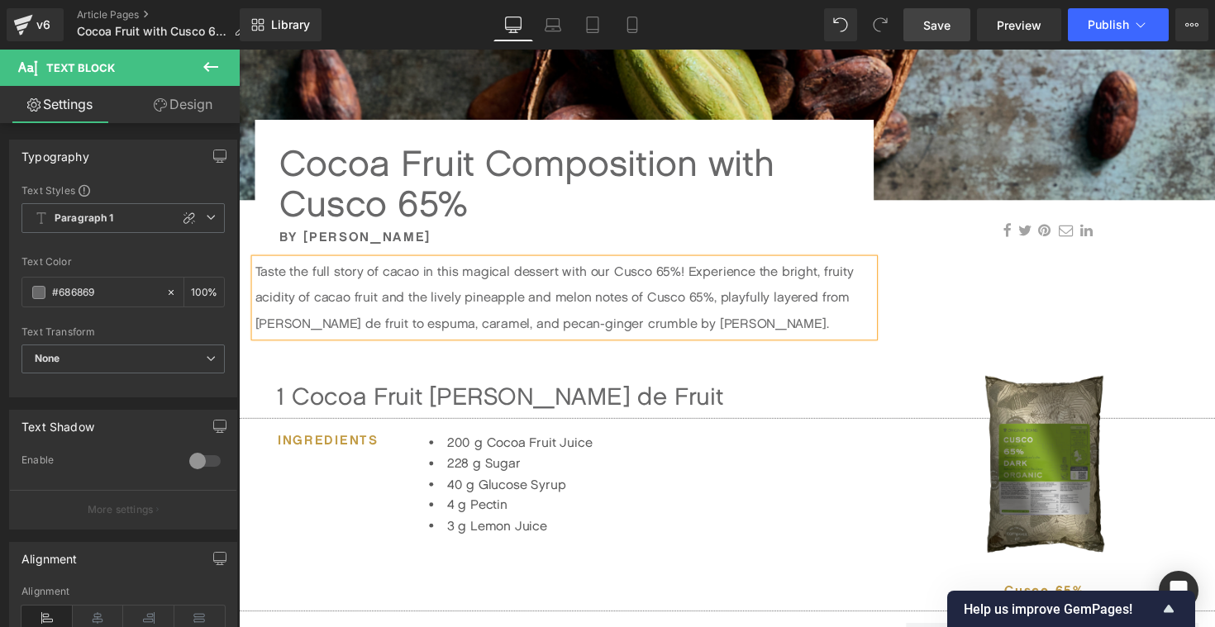
click at [569, 280] on p "Taste the full story of cacao in this magical dessert with our Cusco 65%! Exper…" at bounding box center [572, 303] width 634 height 79
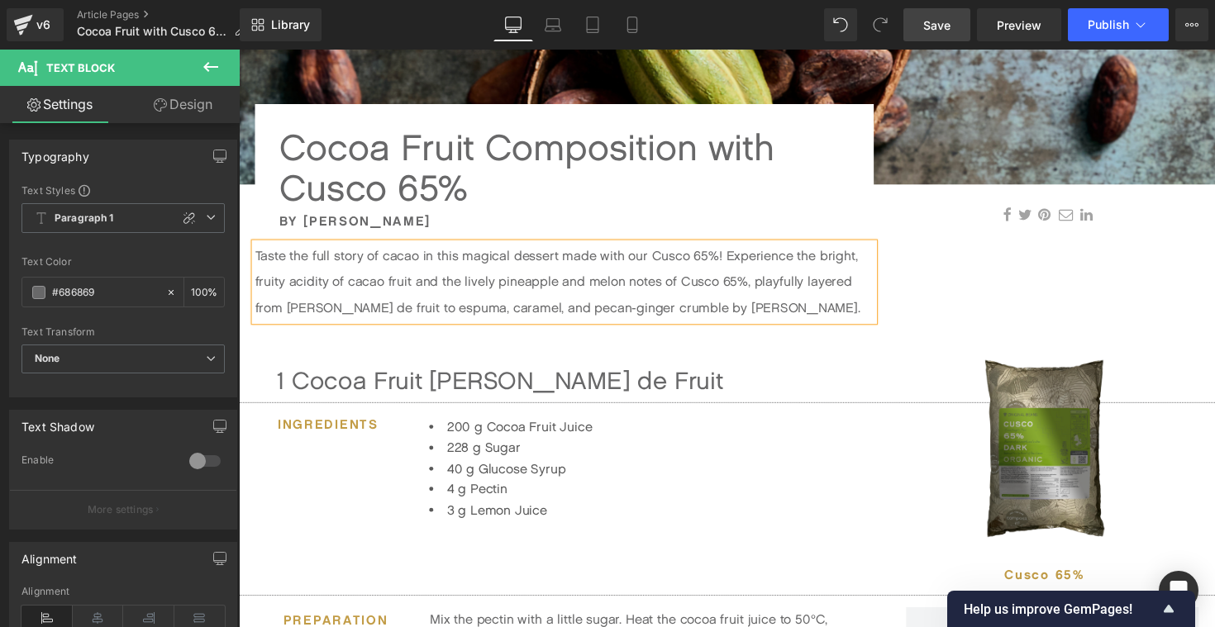
scroll to position [438, 0]
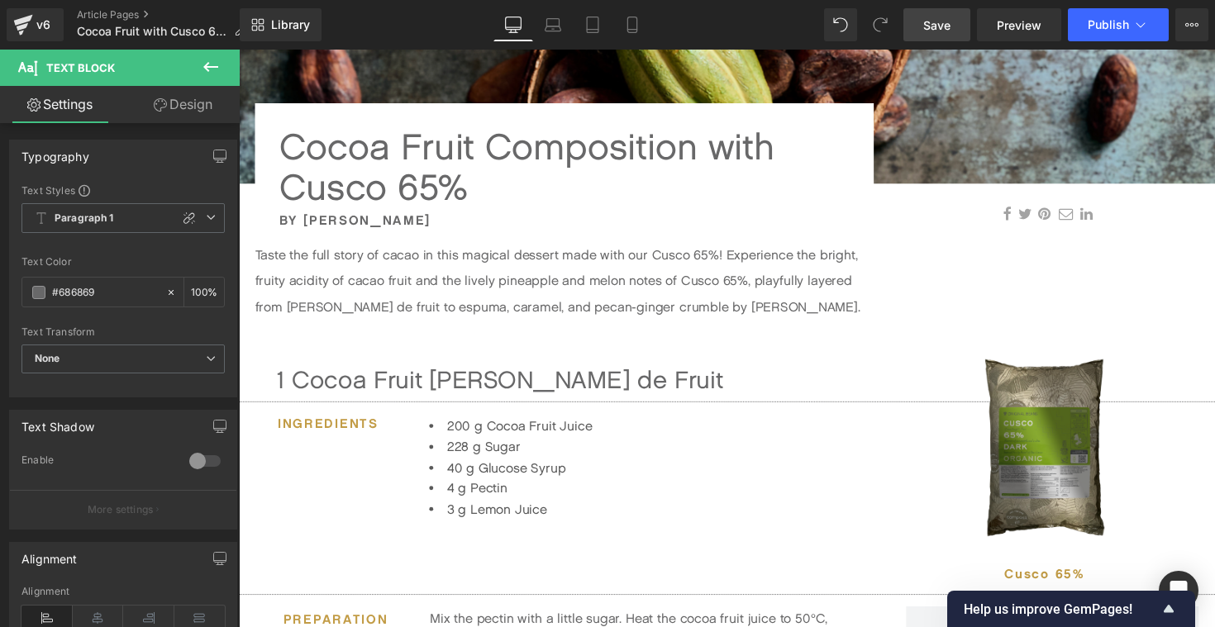
click at [947, 23] on span "Save" at bounding box center [936, 25] width 27 height 17
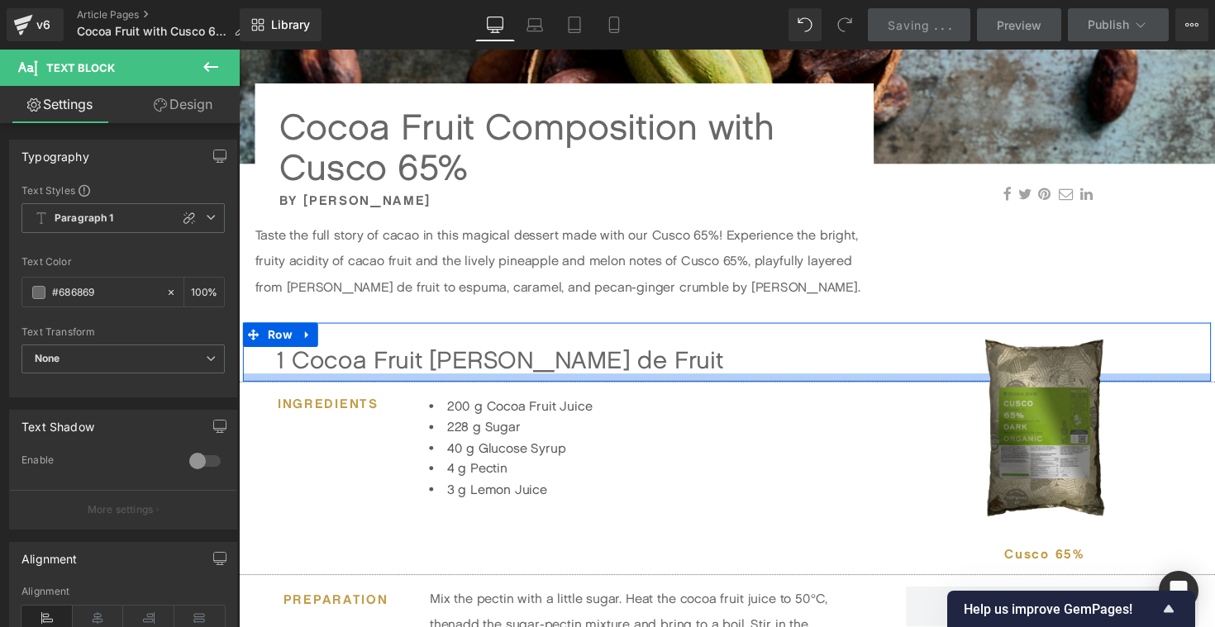
scroll to position [459, 0]
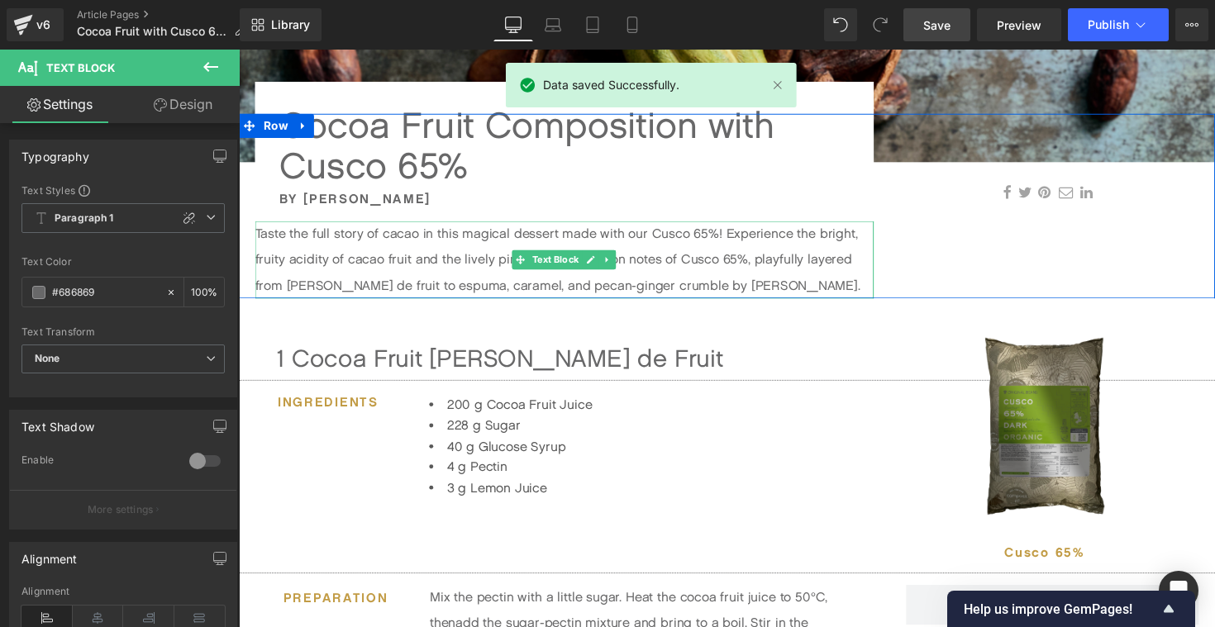
click at [278, 265] on p "Taste the full story of cacao in this magical dessert made with our Cusco 65%! …" at bounding box center [572, 265] width 634 height 79
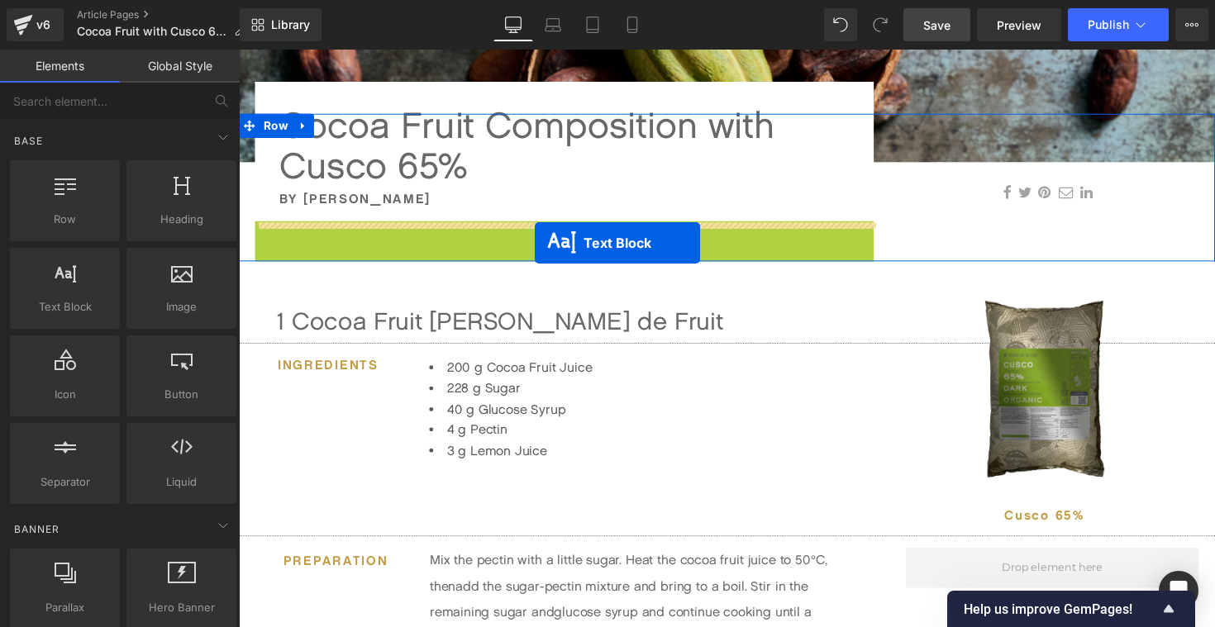
drag, startPoint x: 527, startPoint y: 269, endPoint x: 542, endPoint y: 248, distance: 26.1
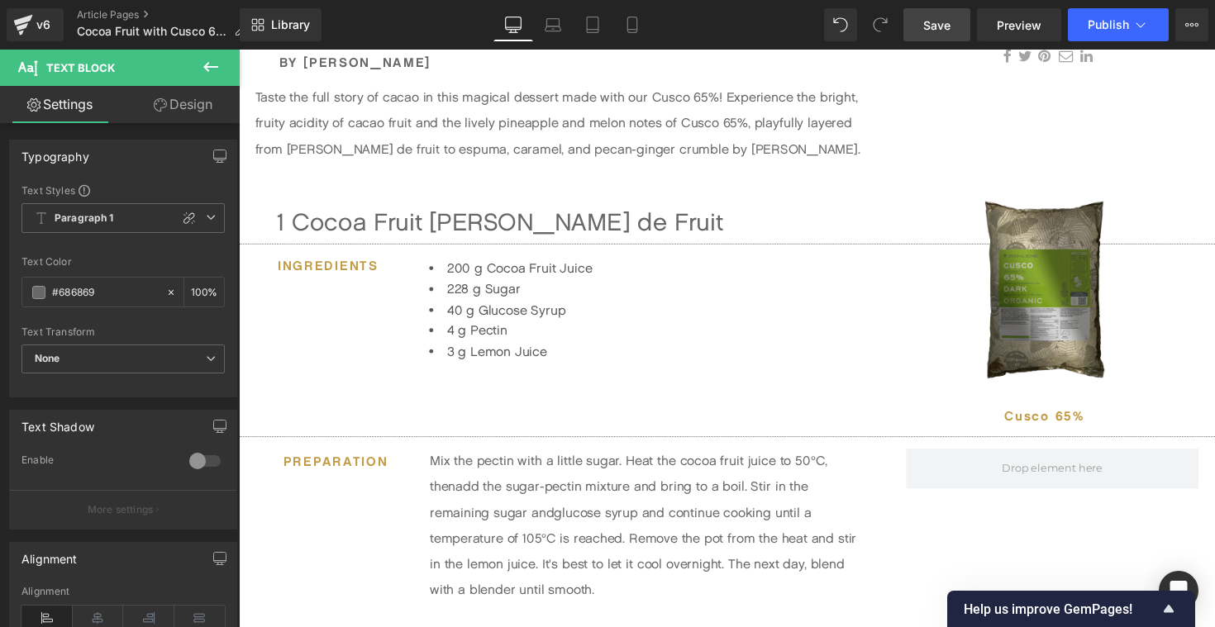
scroll to position [610, 0]
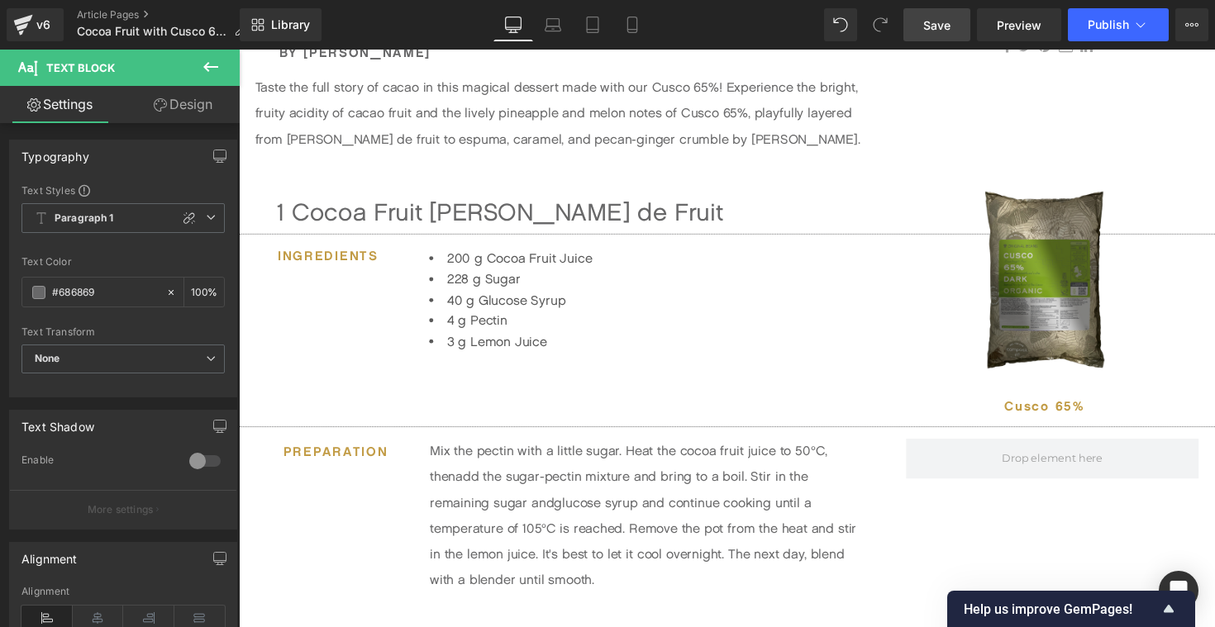
click at [946, 30] on span "Save" at bounding box center [936, 25] width 27 height 17
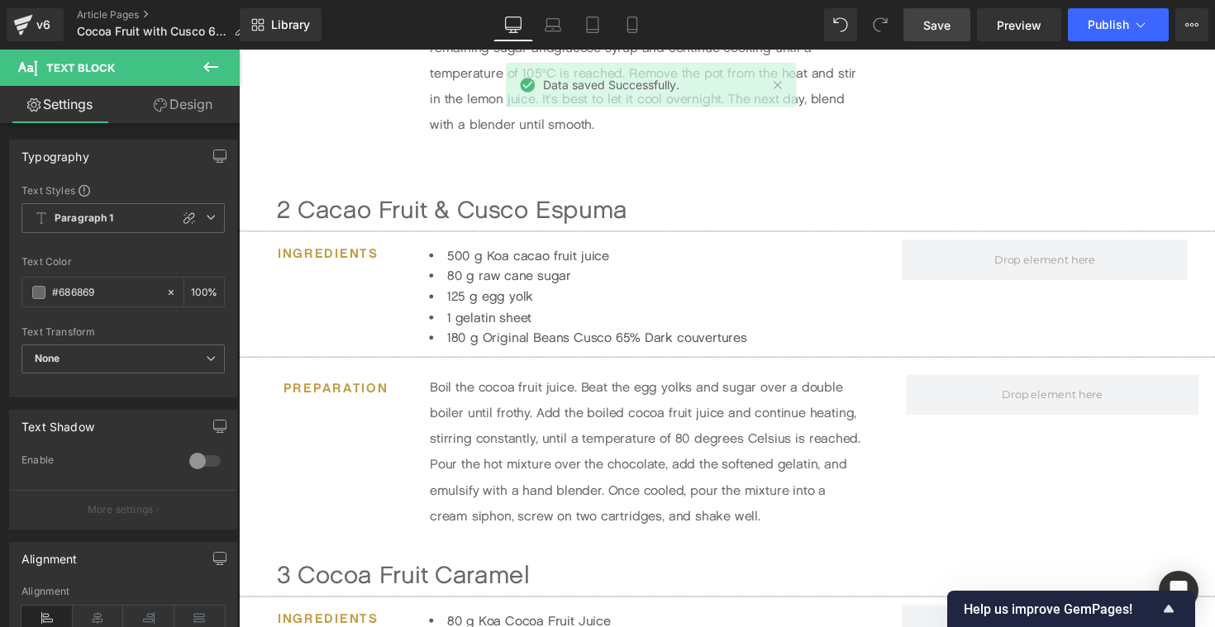
scroll to position [1079, 0]
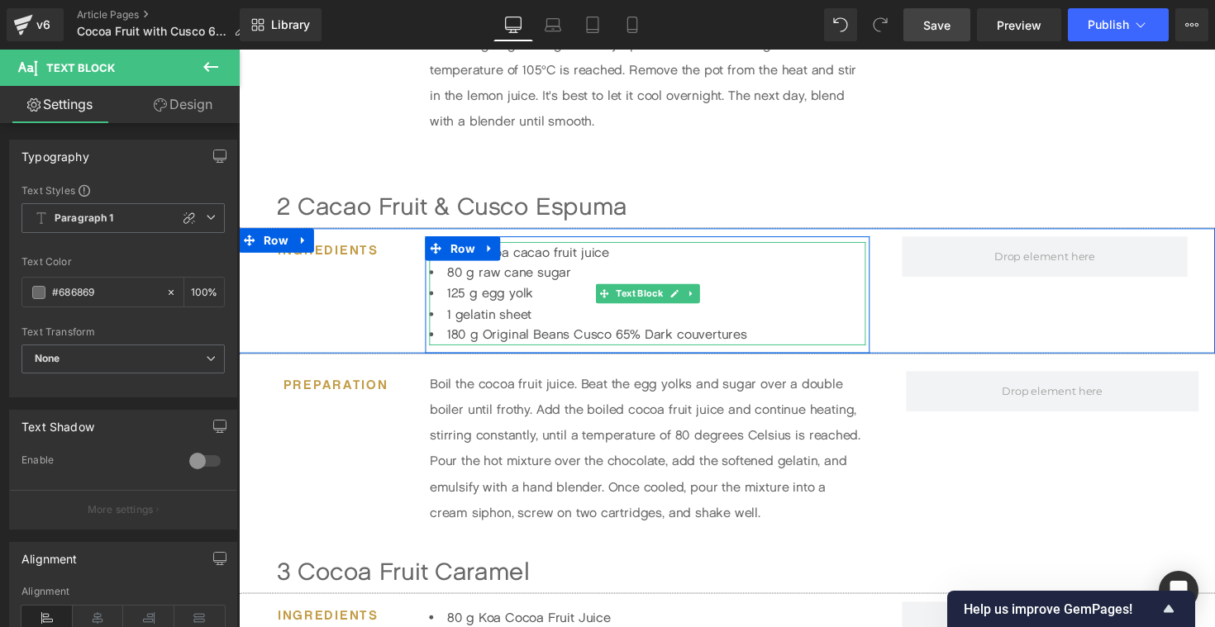
click at [742, 338] on li "180 g Original Beans Cusco 65% Dark couvertures" at bounding box center [657, 341] width 447 height 21
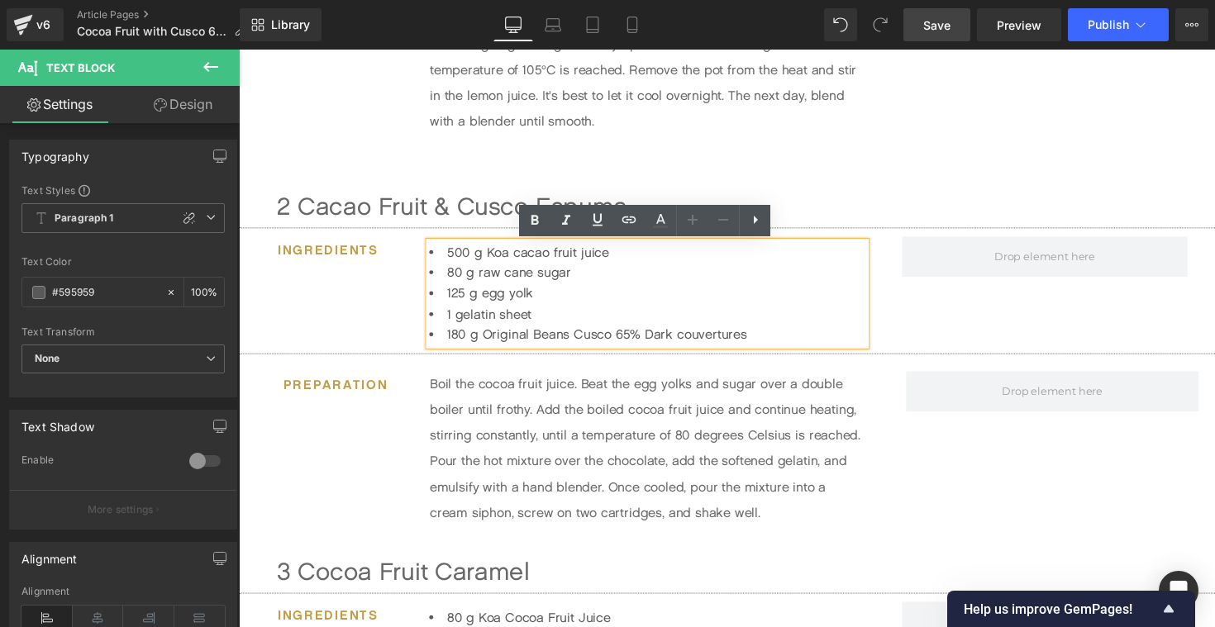
click at [753, 344] on li "180 g Original Beans Cusco 65% Dark couvertures" at bounding box center [657, 341] width 447 height 21
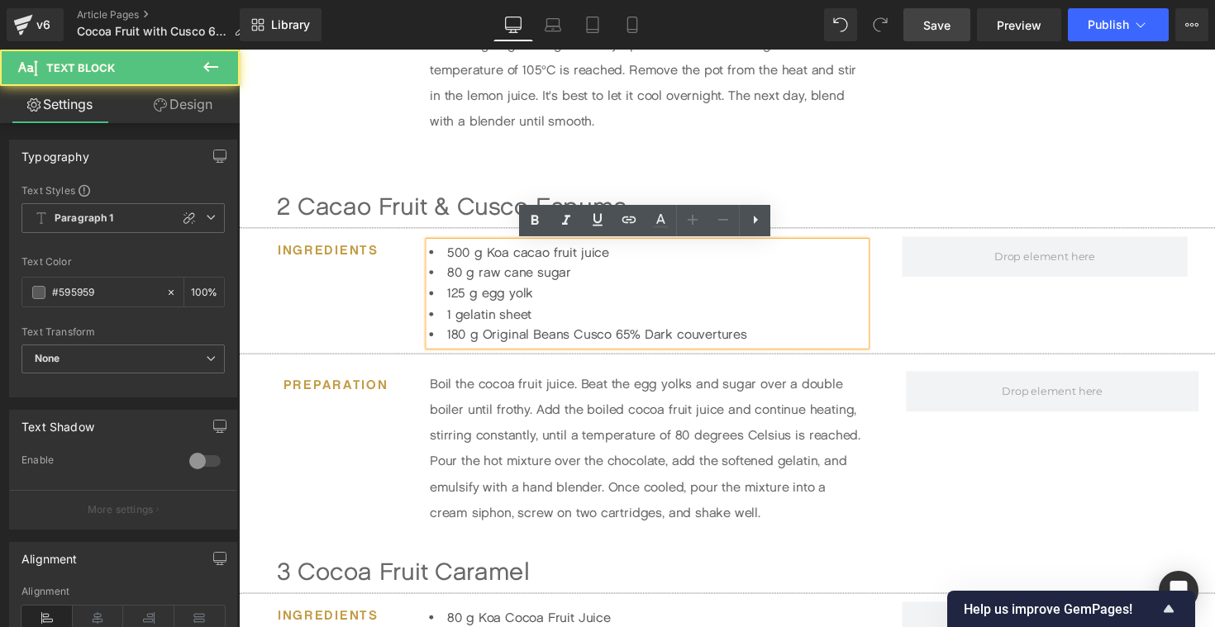
click at [756, 343] on li "180 g Original Beans Cusco 65% Dark couvertures" at bounding box center [657, 341] width 447 height 21
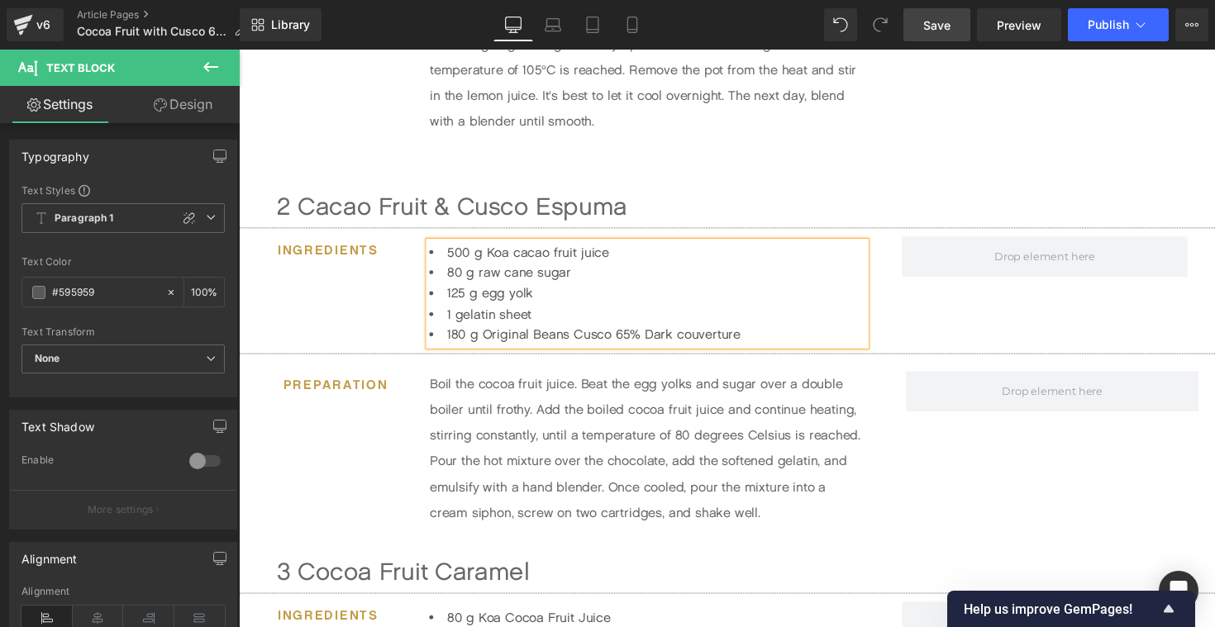
click at [945, 29] on span "Save" at bounding box center [936, 25] width 27 height 17
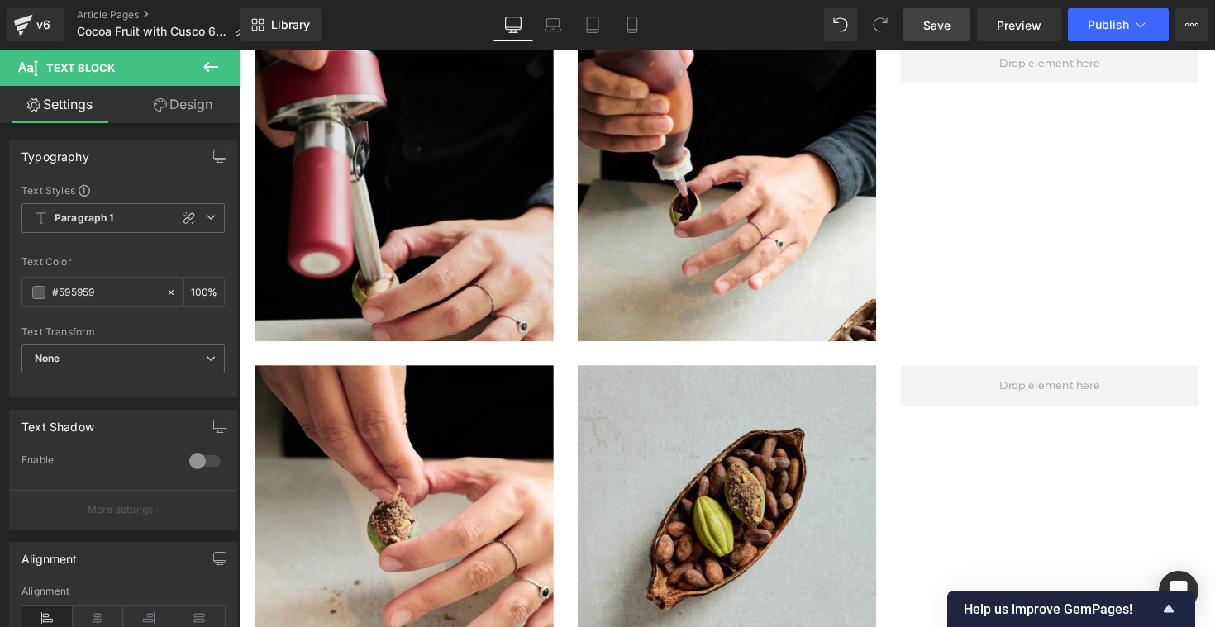
scroll to position [2441, 0]
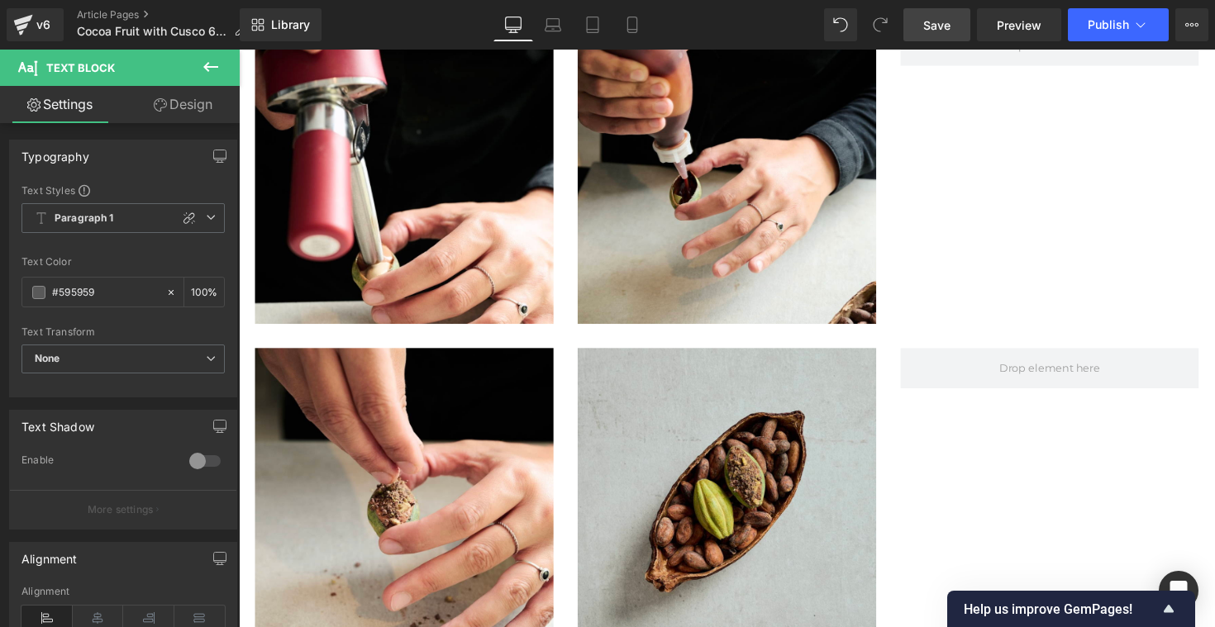
click at [931, 26] on span "Save" at bounding box center [936, 25] width 27 height 17
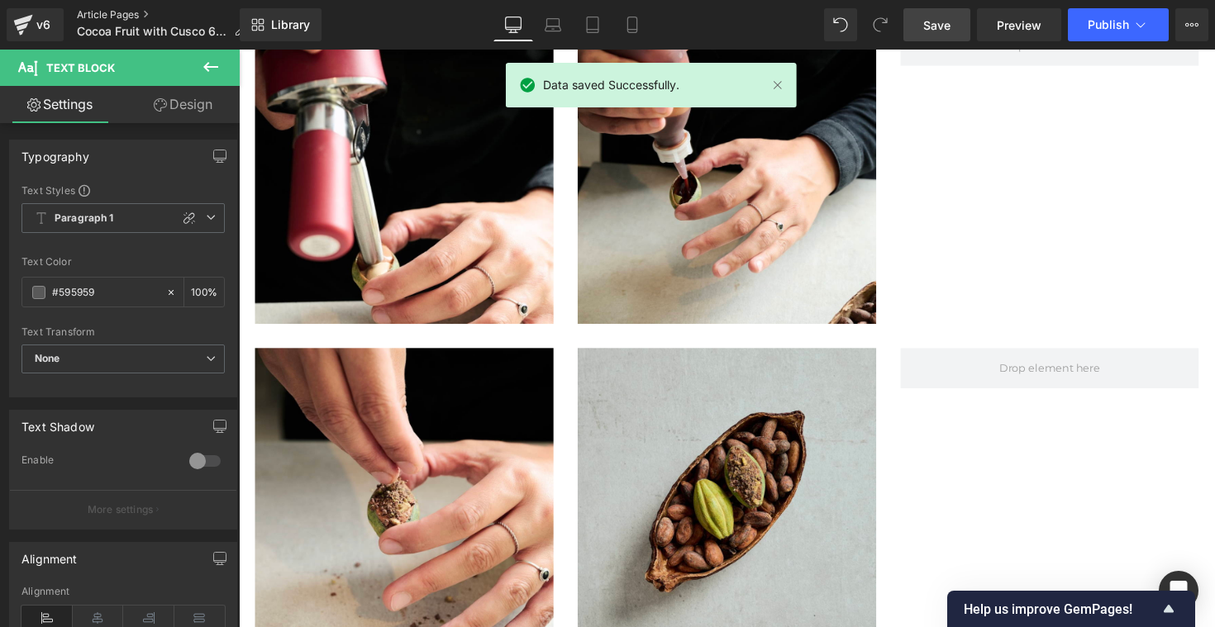
click at [107, 11] on link "Article Pages" at bounding box center [168, 14] width 182 height 13
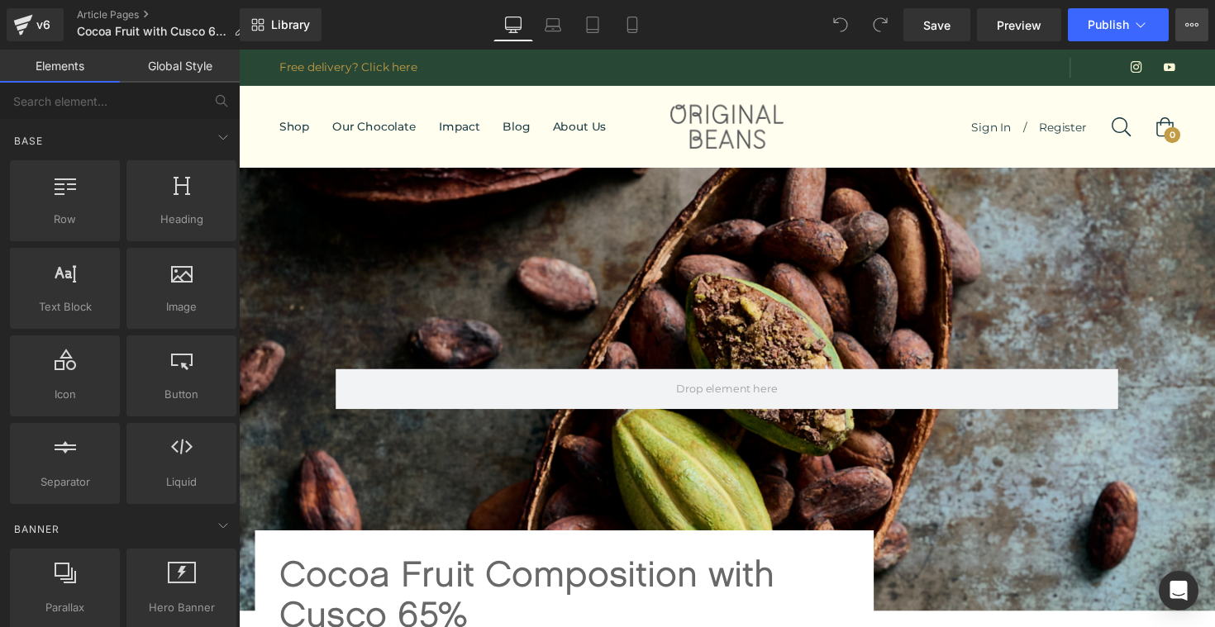
click at [1193, 24] on icon at bounding box center [1191, 24] width 13 height 13
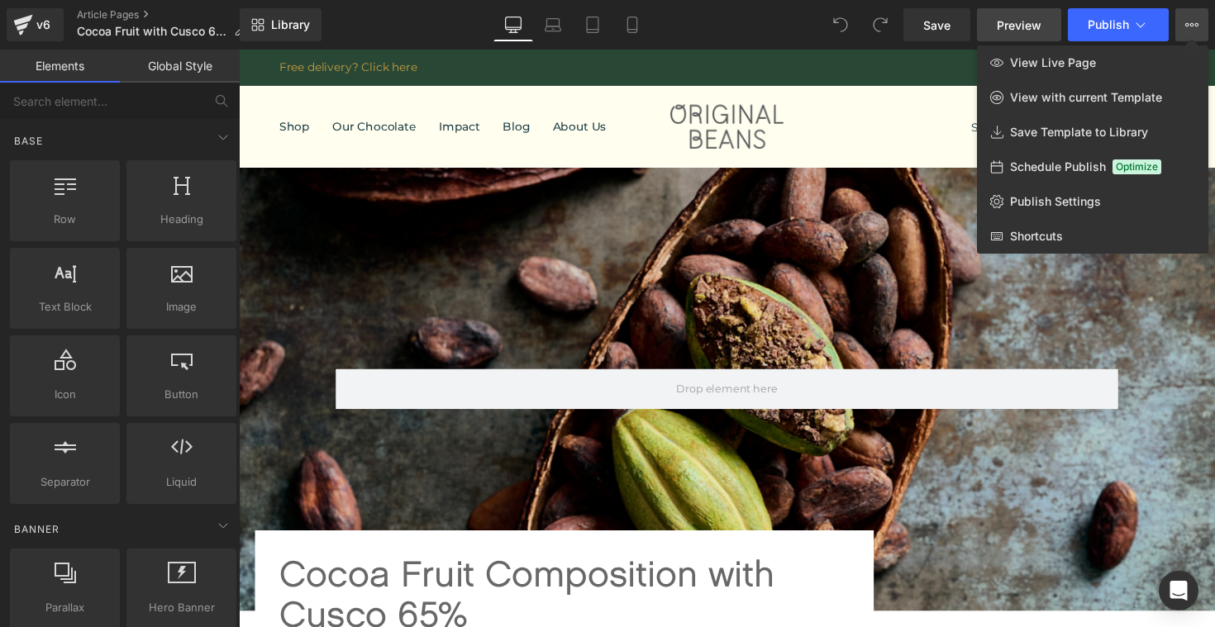
click at [1019, 22] on span "Preview" at bounding box center [1019, 25] width 45 height 17
